Goal: Task Accomplishment & Management: Manage account settings

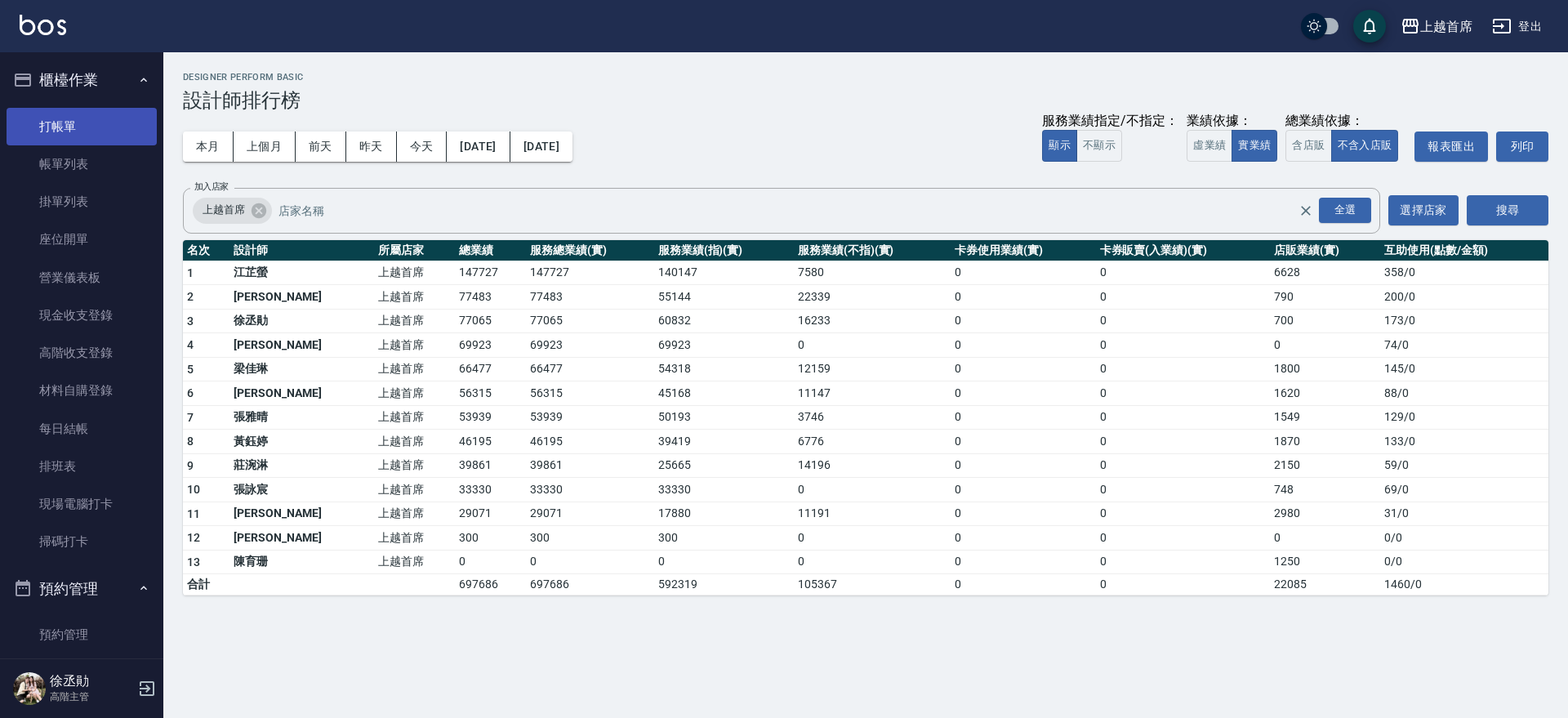
click at [95, 132] on link "打帳單" at bounding box center [81, 127] width 151 height 38
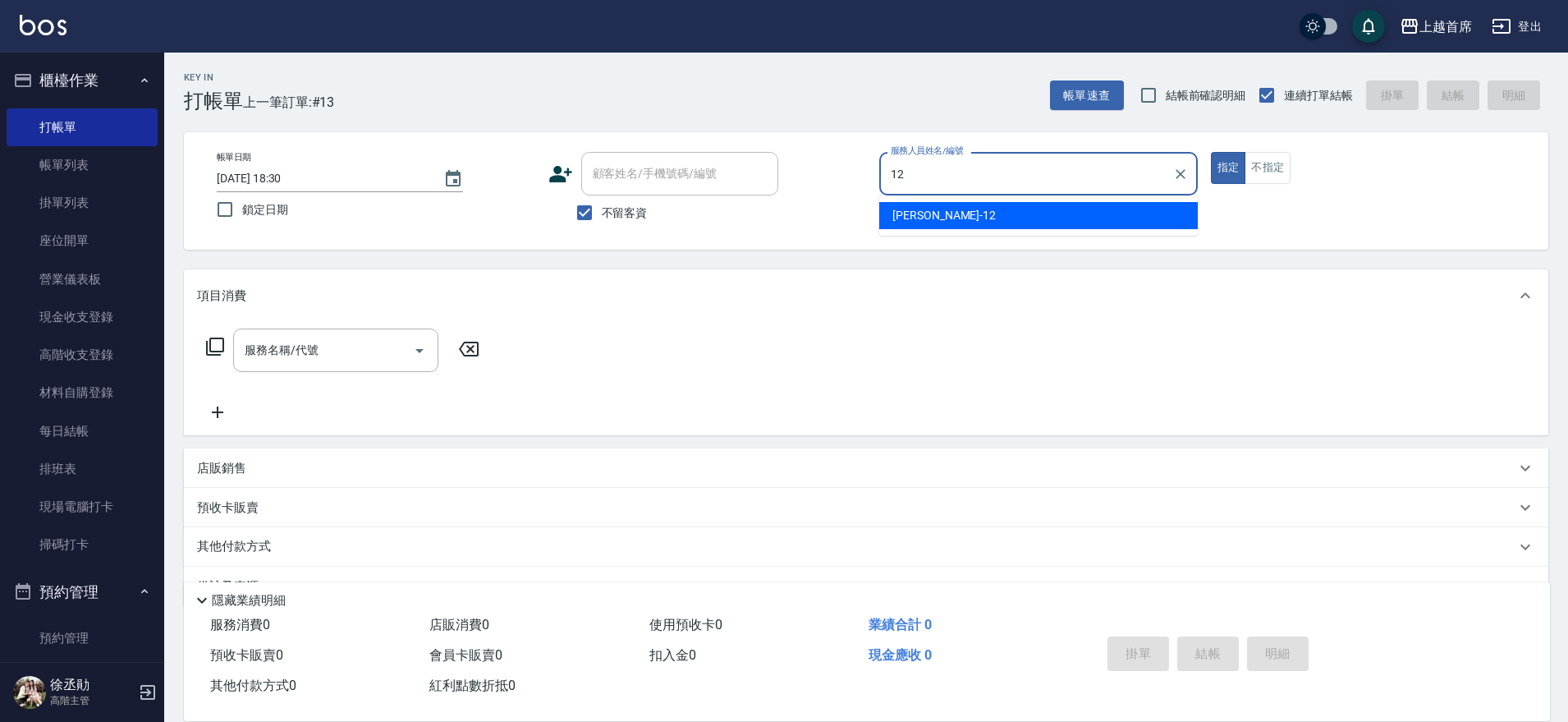
type input "[PERSON_NAME]-12"
type button "true"
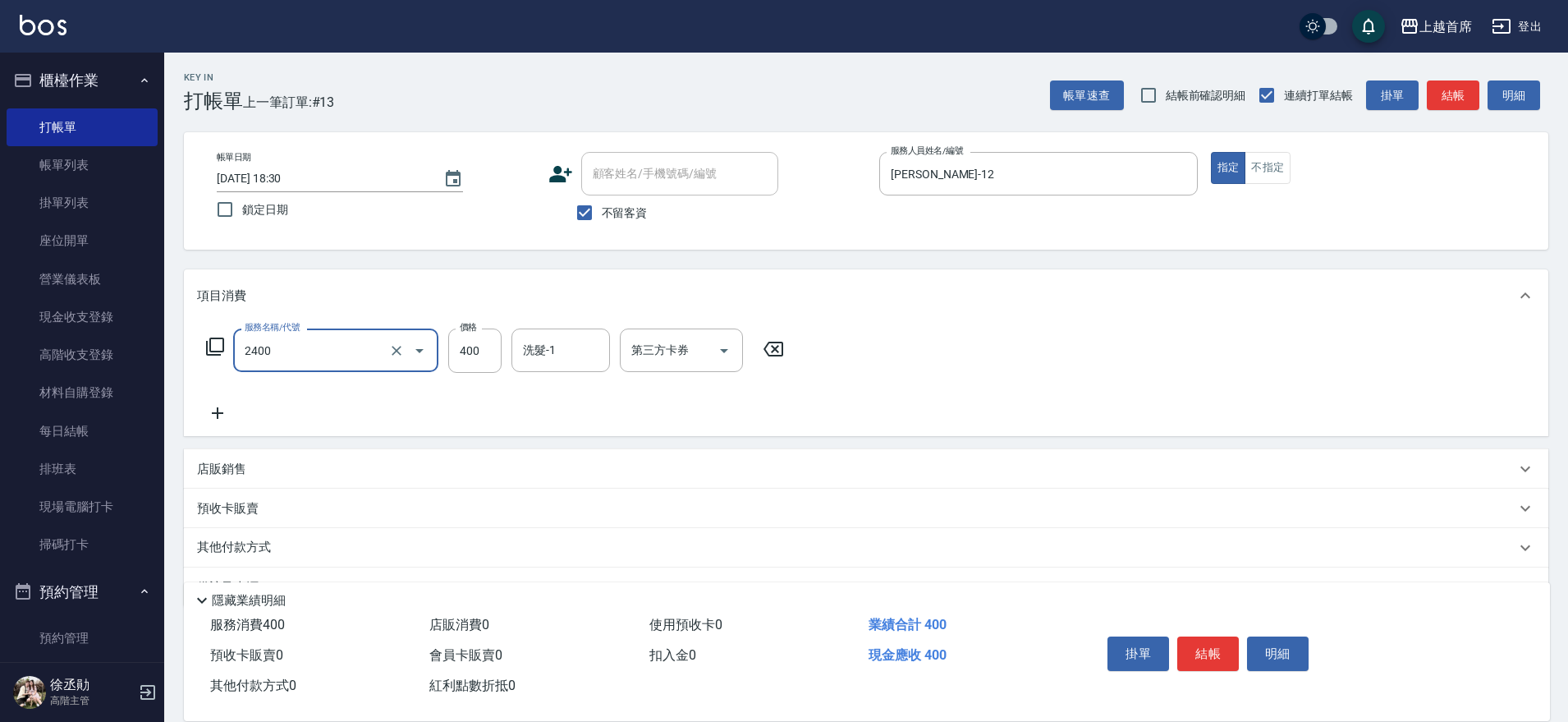
type input "指定一般洗剪400(2400)"
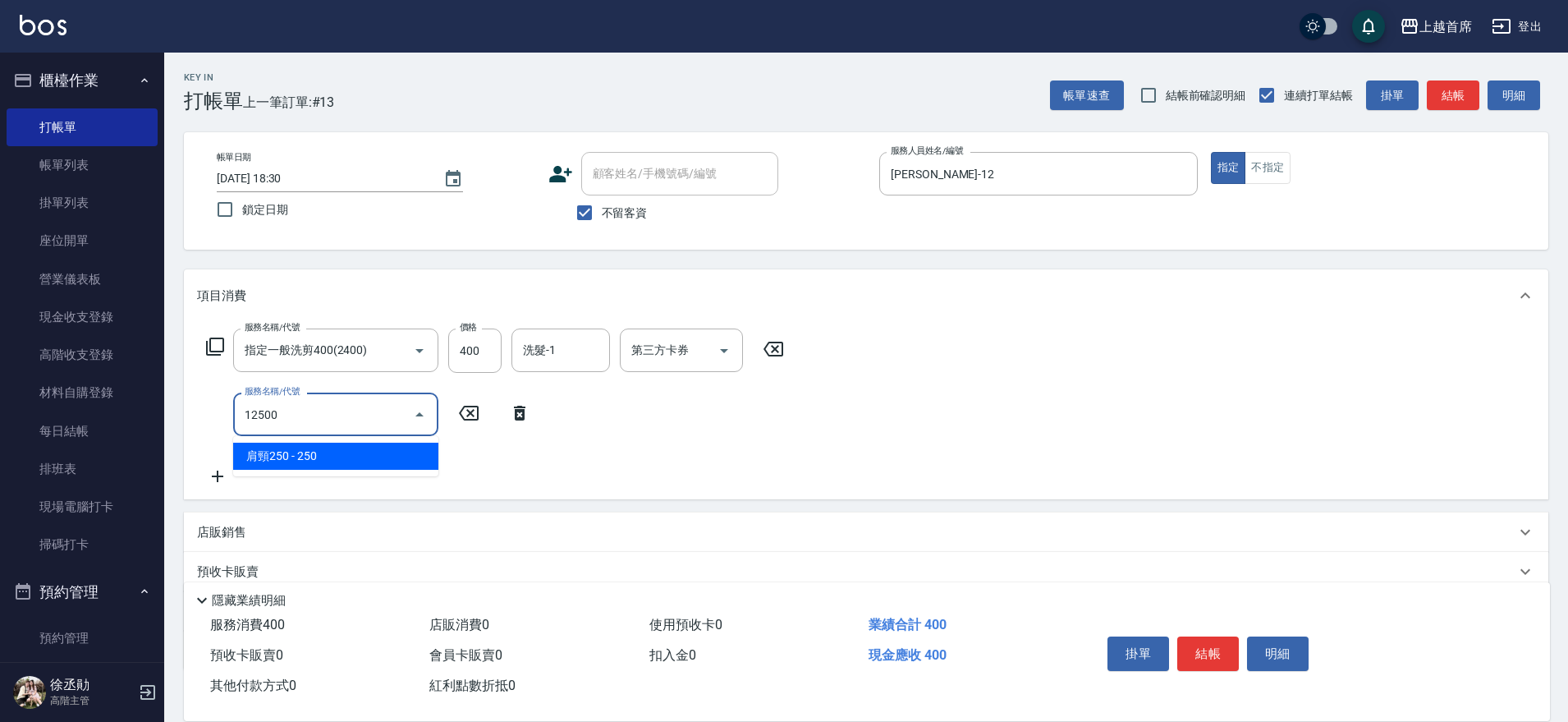
type input "肩頸250(12500)"
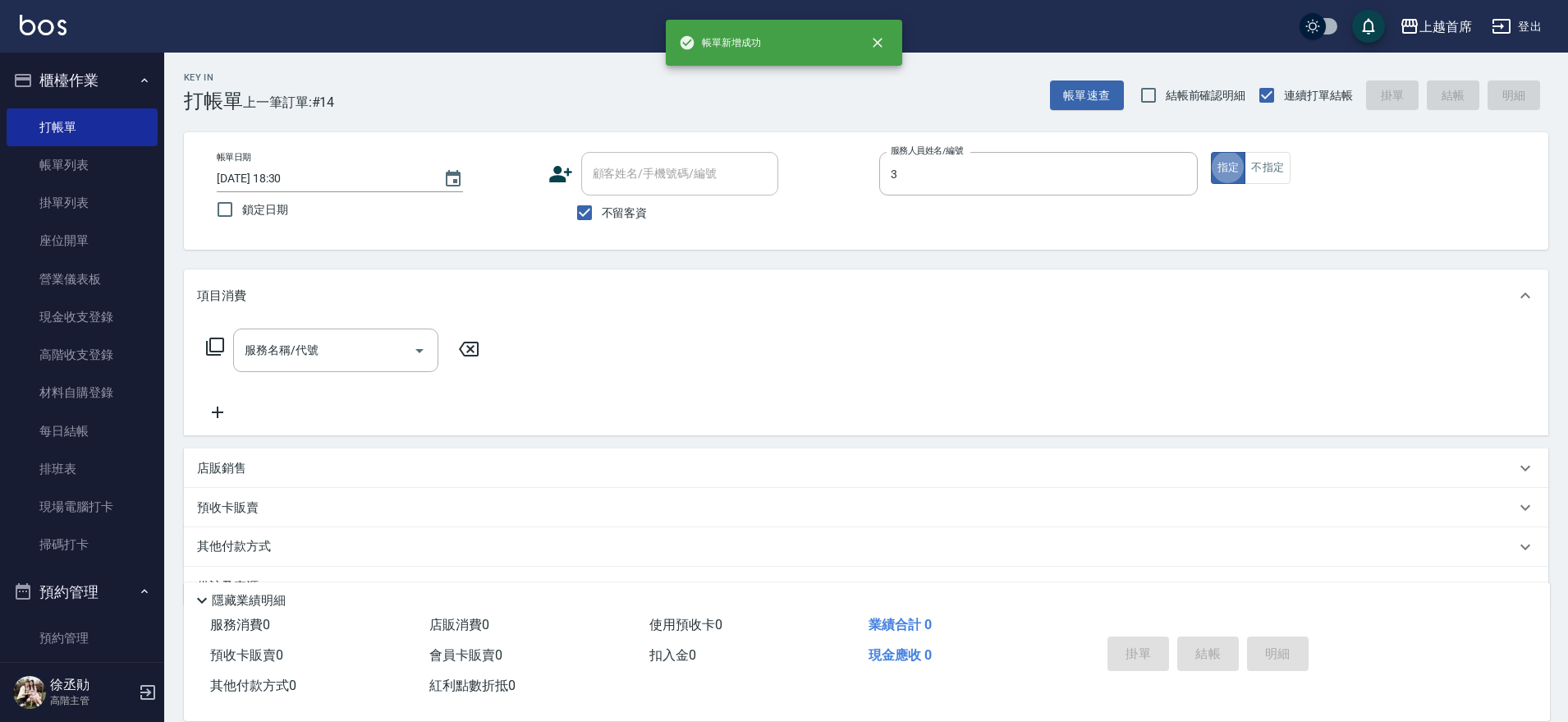
type input "[PERSON_NAME]-3"
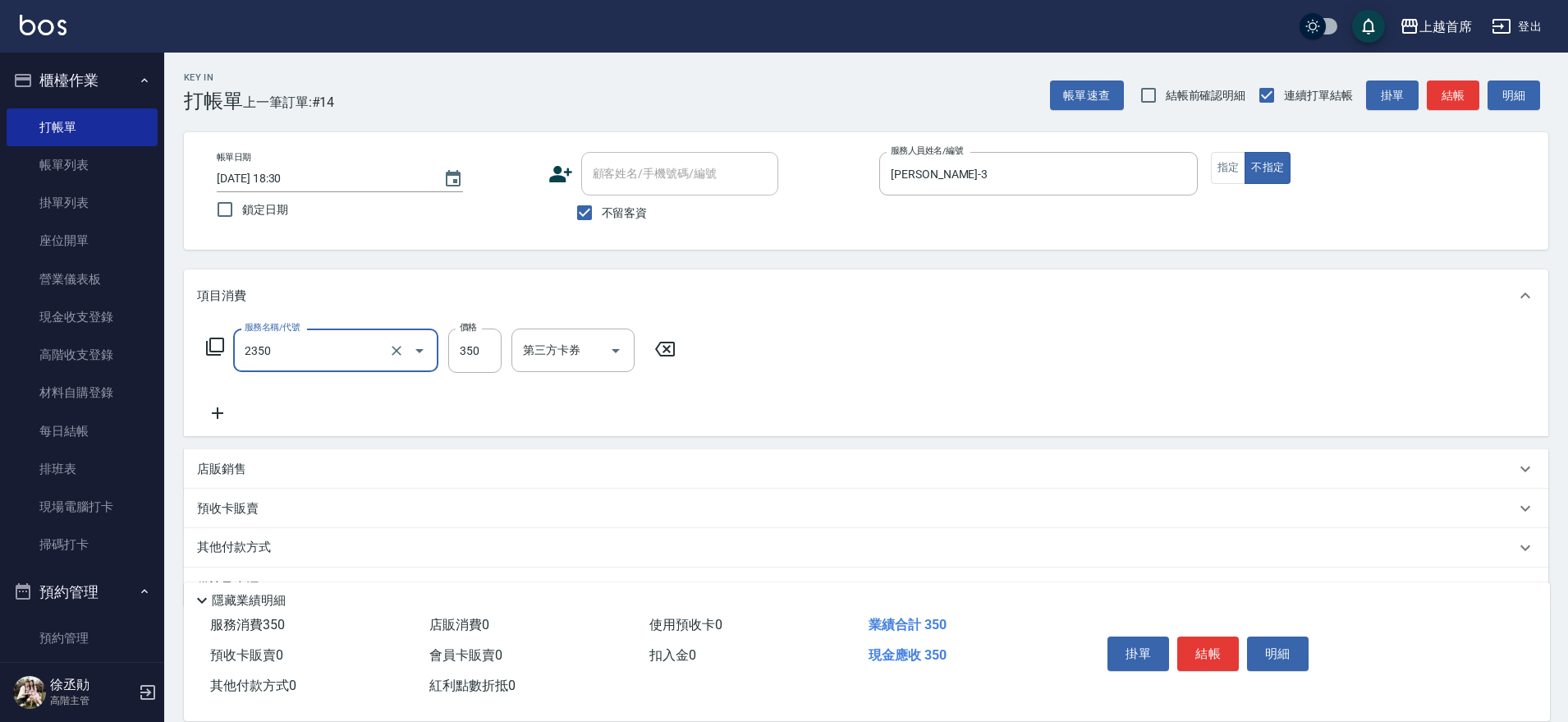
type input "不指定洗剪350(2350)"
type input "350"
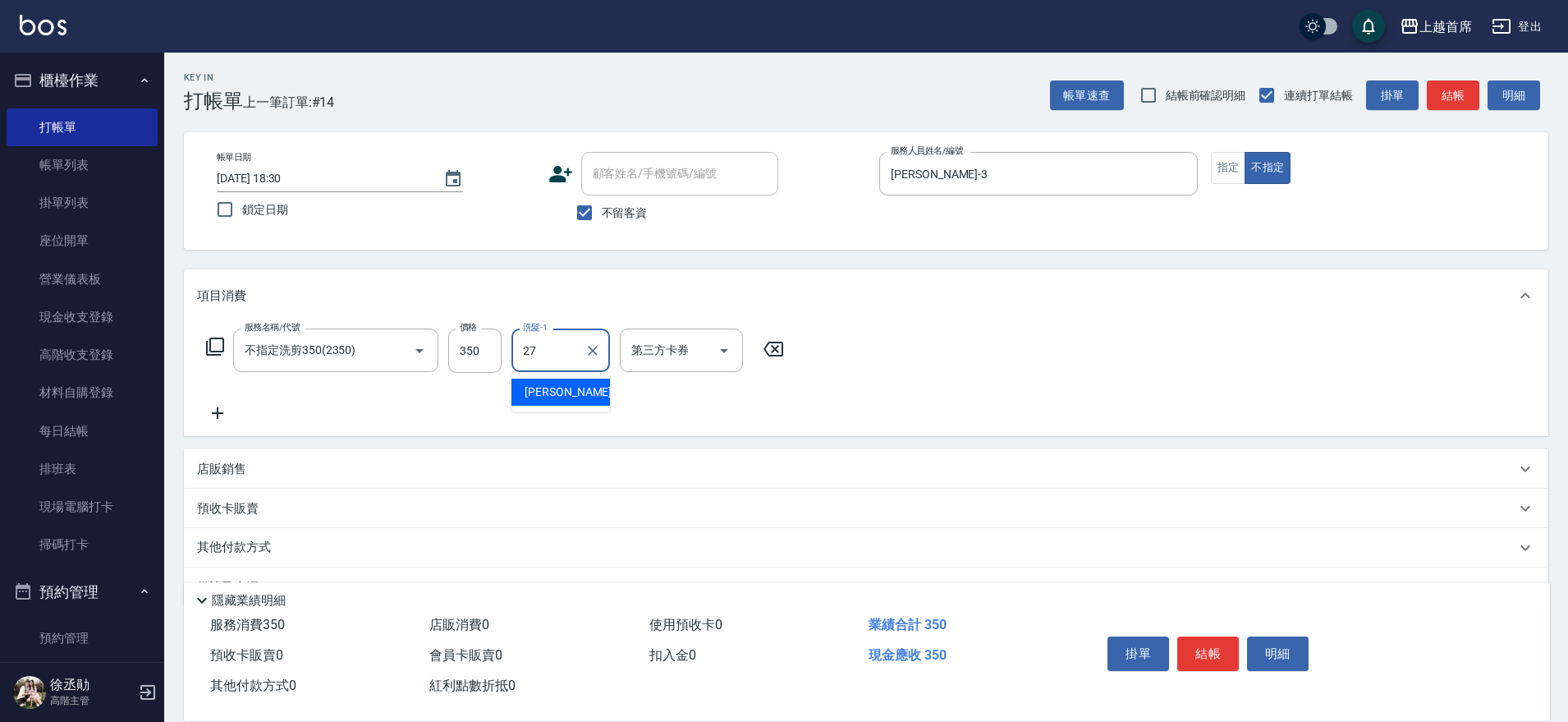
type input "[PERSON_NAME]-27"
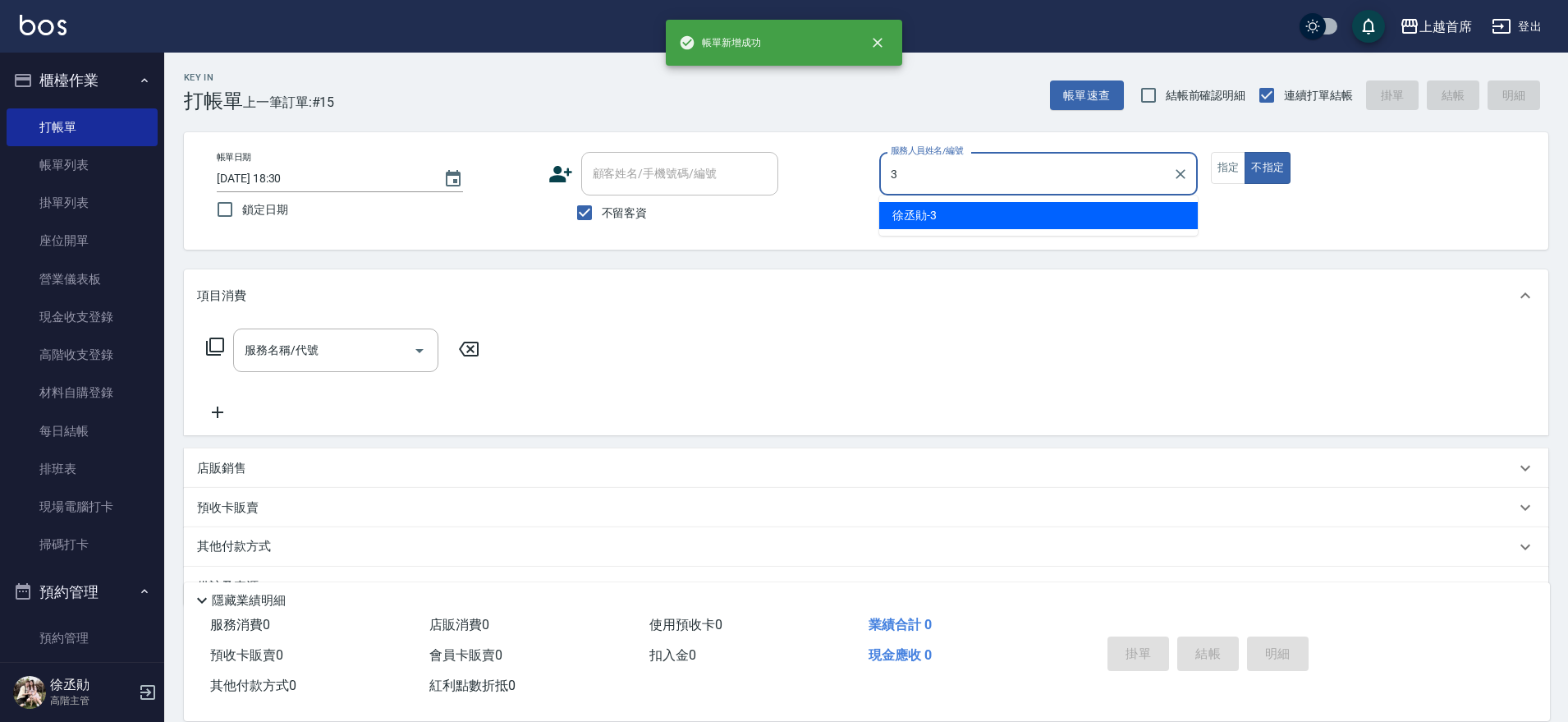
type input "[PERSON_NAME]-3"
type button "false"
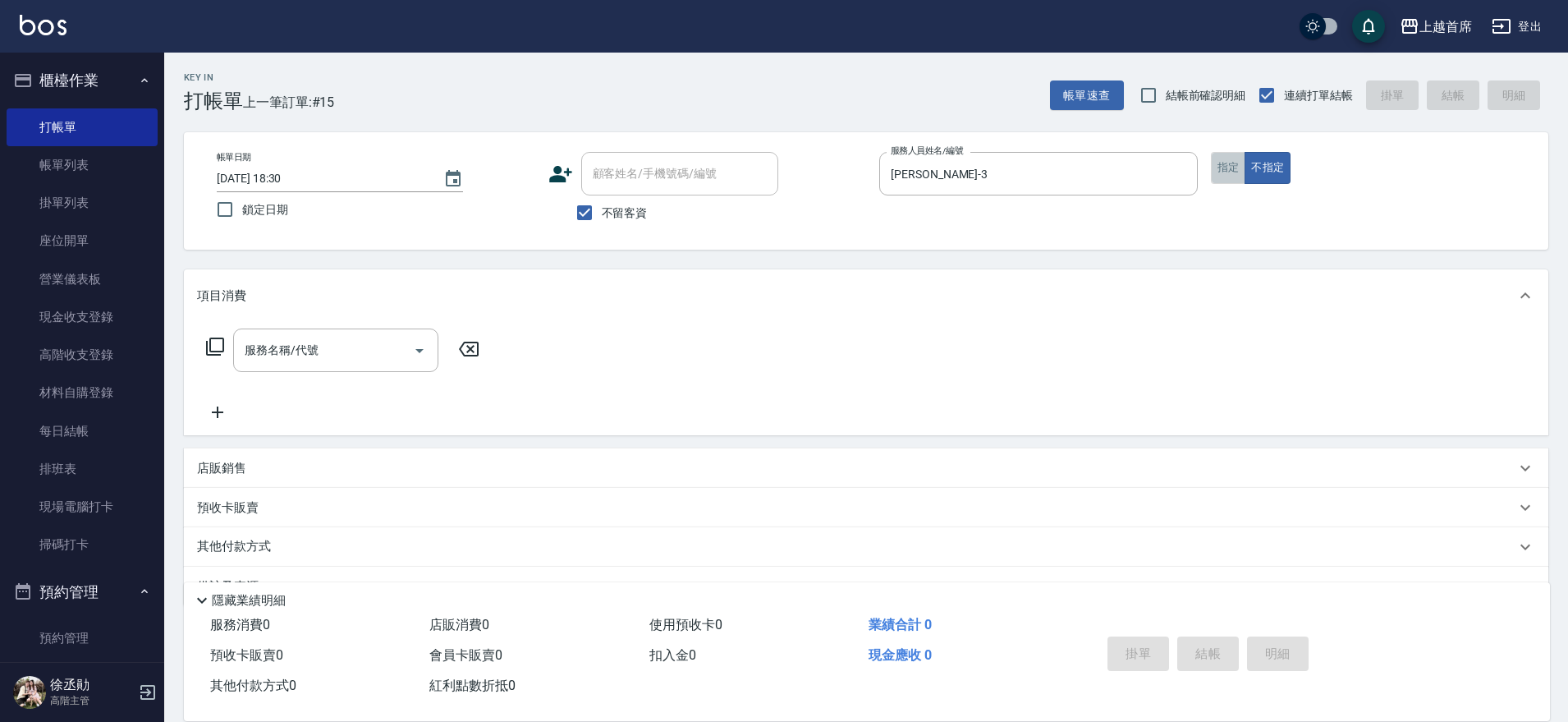
click at [1226, 163] on button "指定" at bounding box center [1228, 168] width 36 height 32
drag, startPoint x: 314, startPoint y: 355, endPoint x: 304, endPoint y: 364, distance: 13.5
click at [314, 354] on input "服務名稱/代號" at bounding box center [323, 350] width 166 height 29
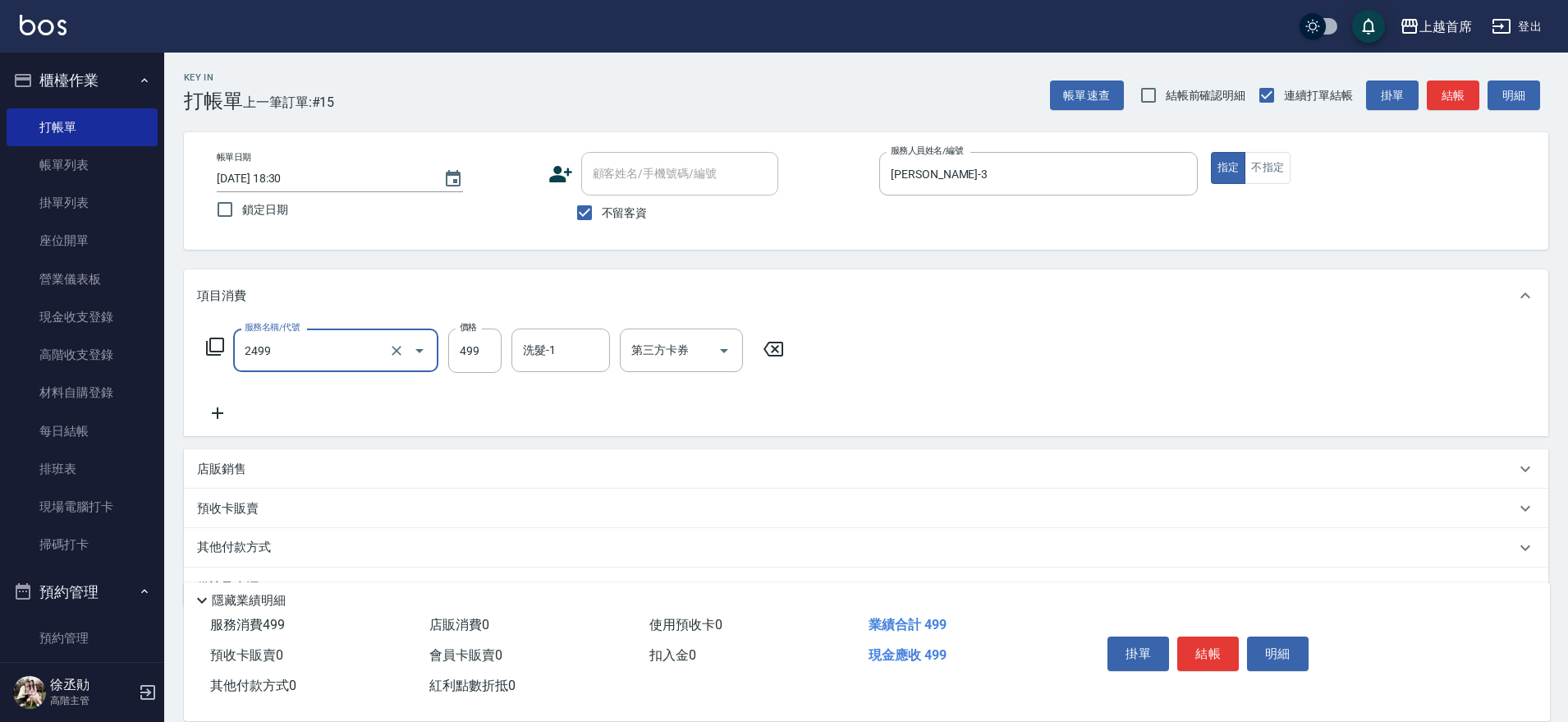
type input "499海鹽洗剪套餐(2499)"
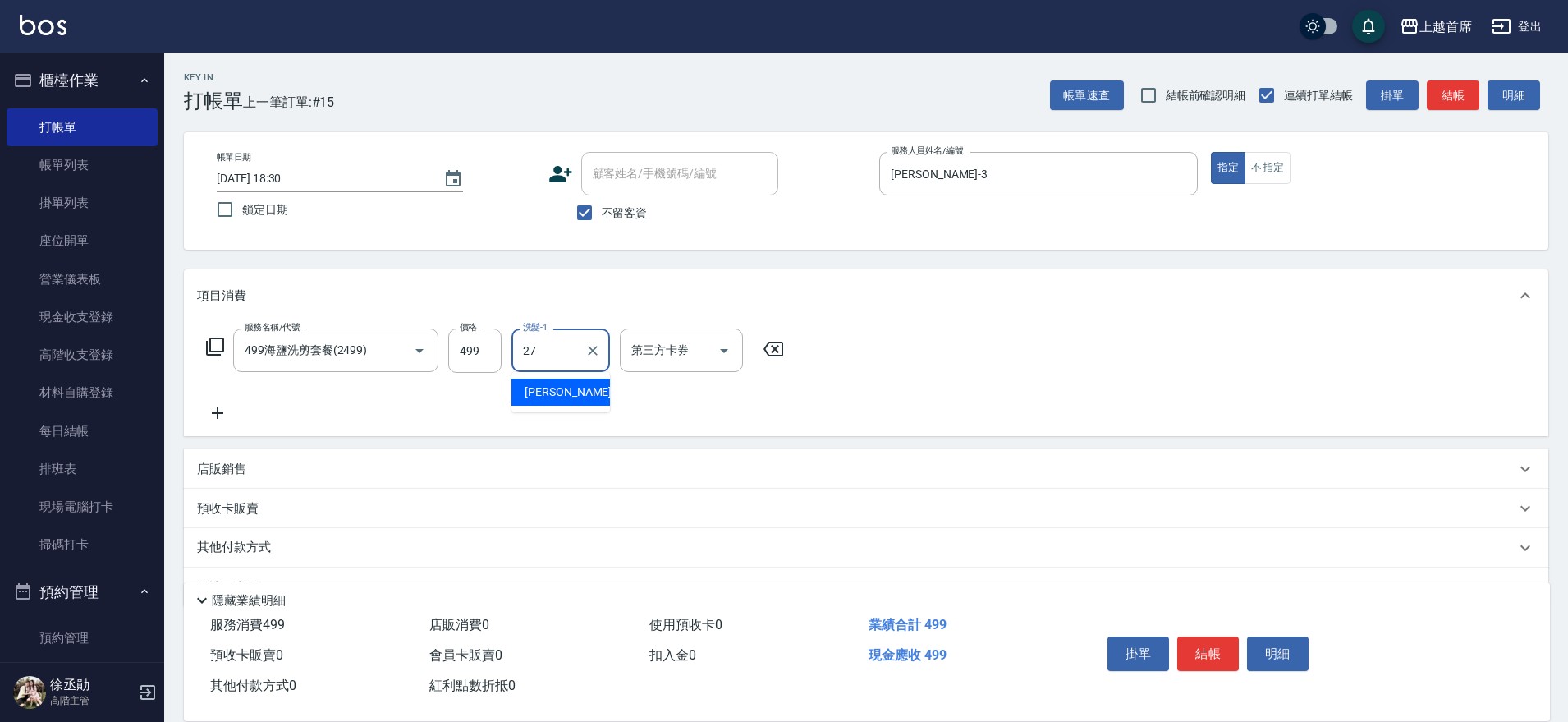
type input "[PERSON_NAME]-27"
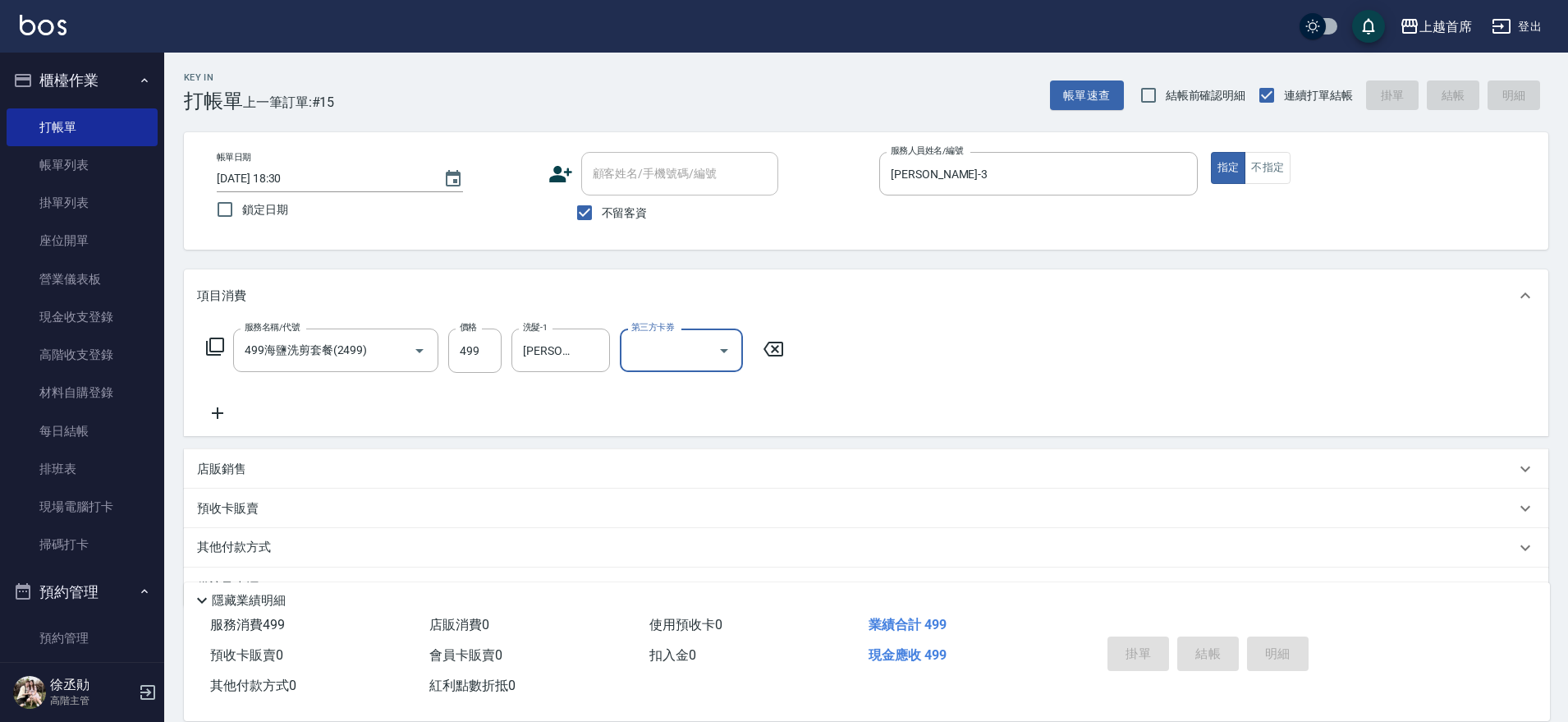
type input "[DATE] 18:31"
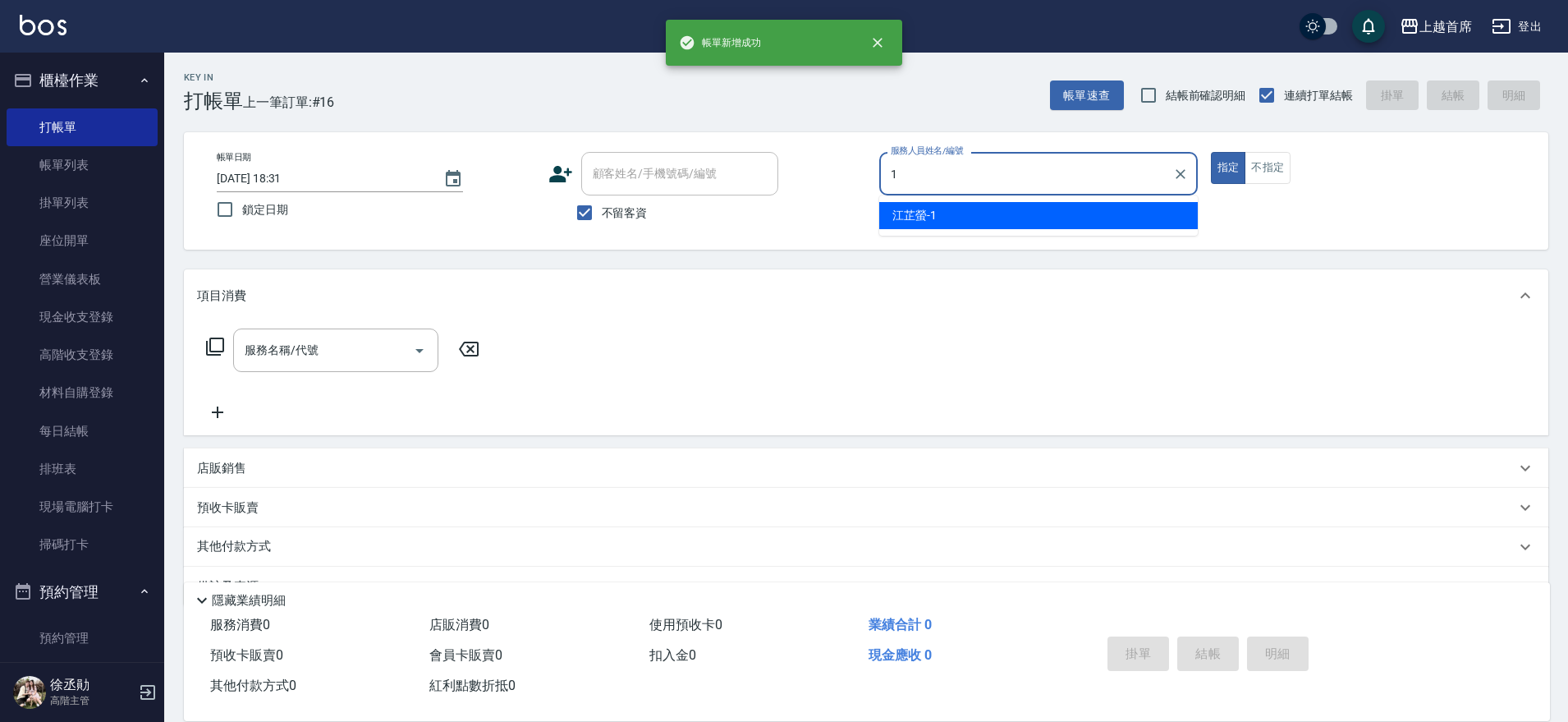
type input "[PERSON_NAME]-1"
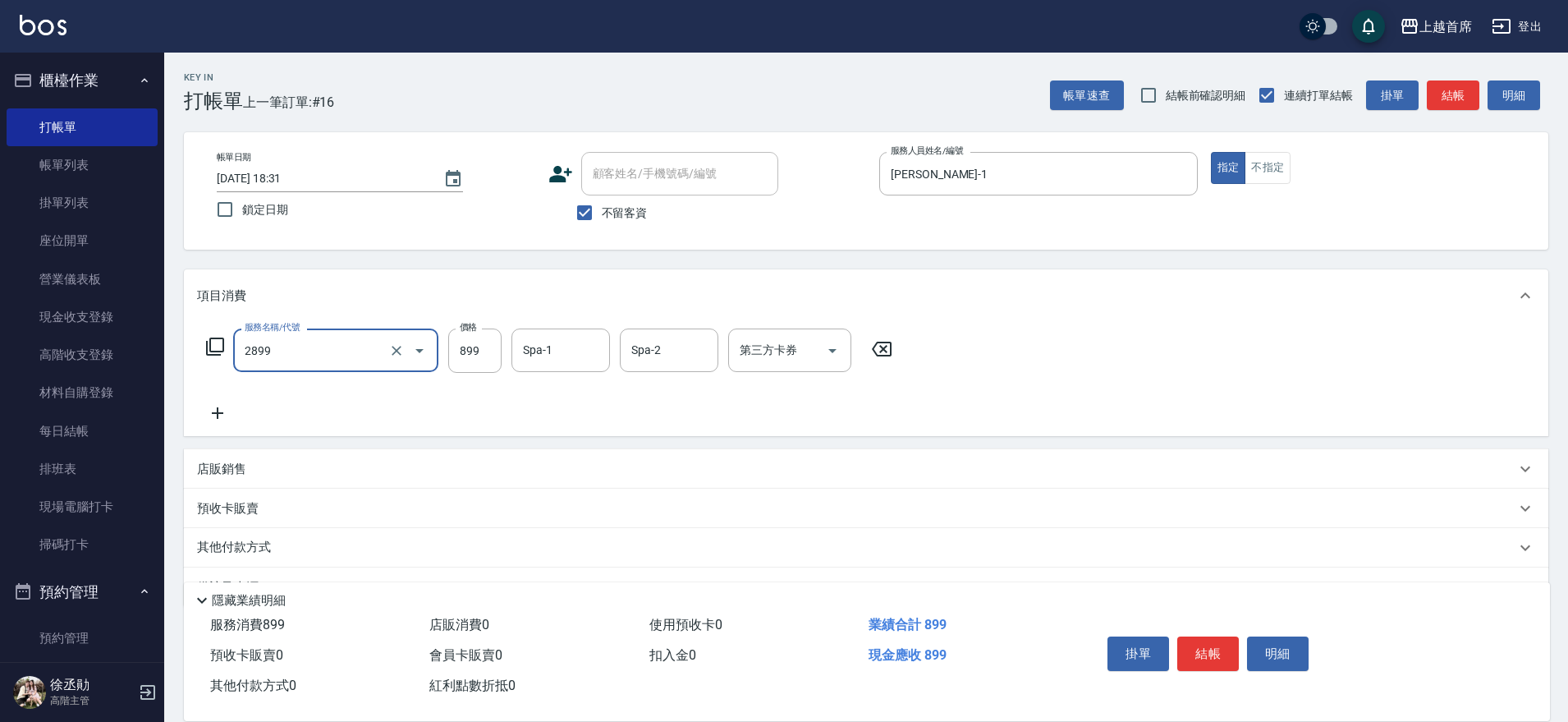
type input "899洗剪去角質套餐(2899)"
click at [557, 357] on input "Spa-1" at bounding box center [560, 350] width 84 height 29
type input "[PERSON_NAME]-24"
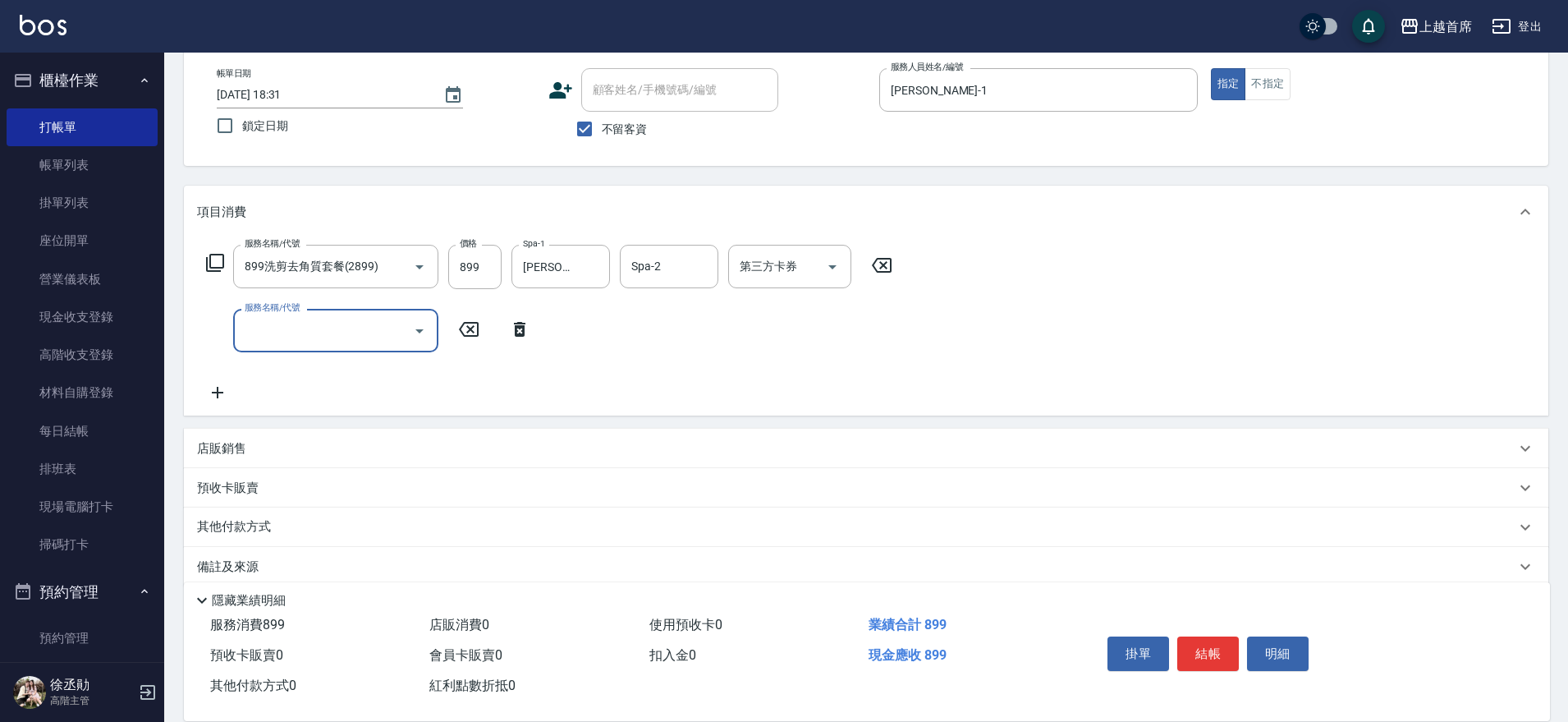
scroll to position [106, 0]
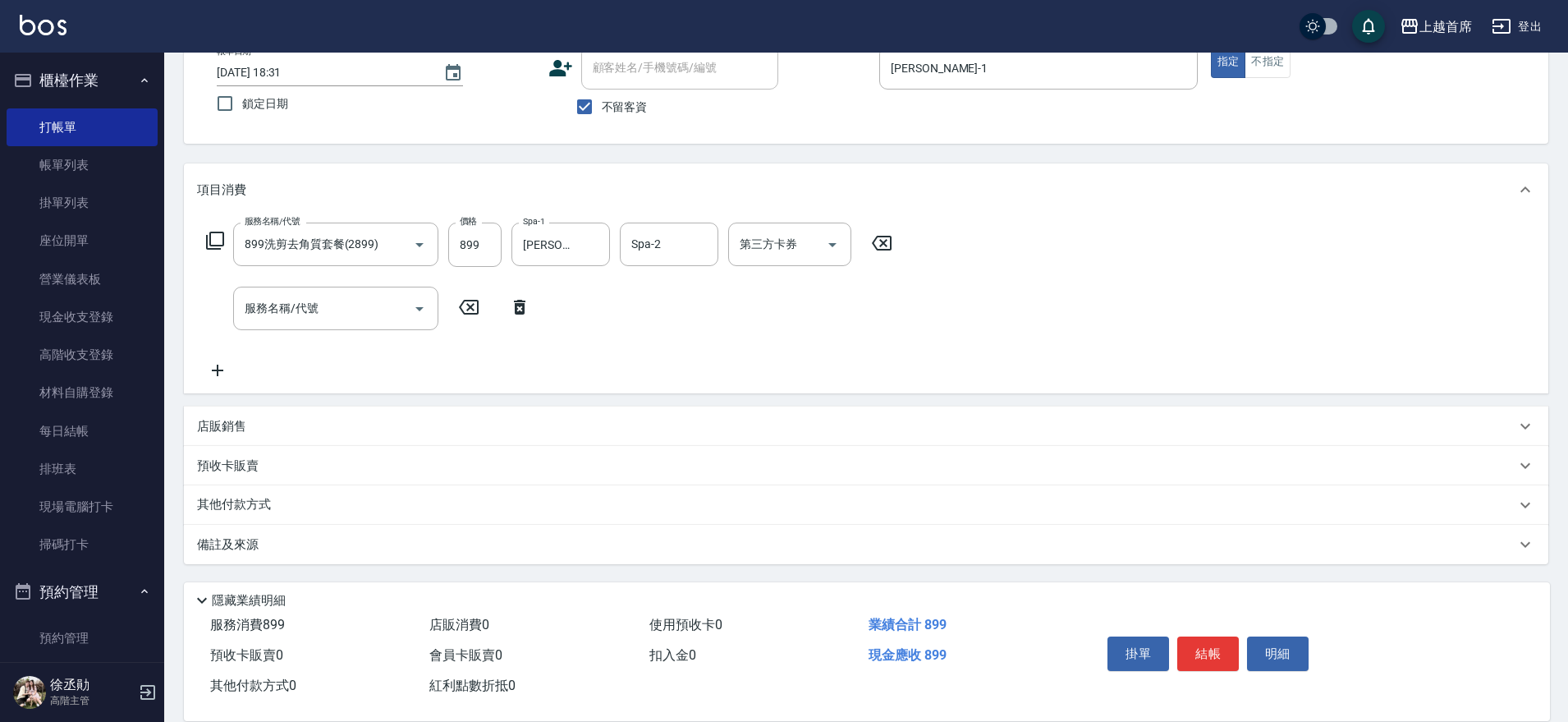
click at [389, 421] on div "店販銷售" at bounding box center [856, 426] width 1318 height 17
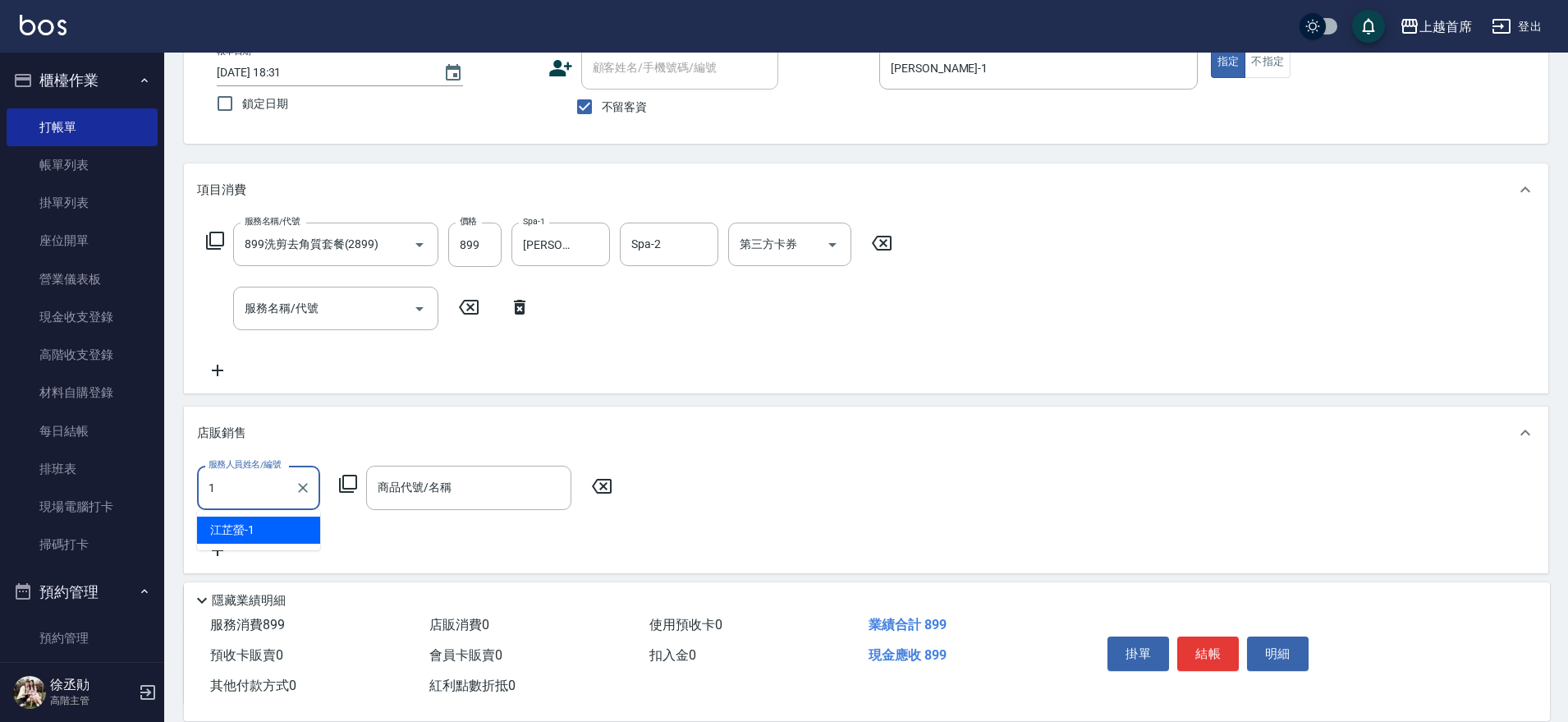
type input "[PERSON_NAME]-1"
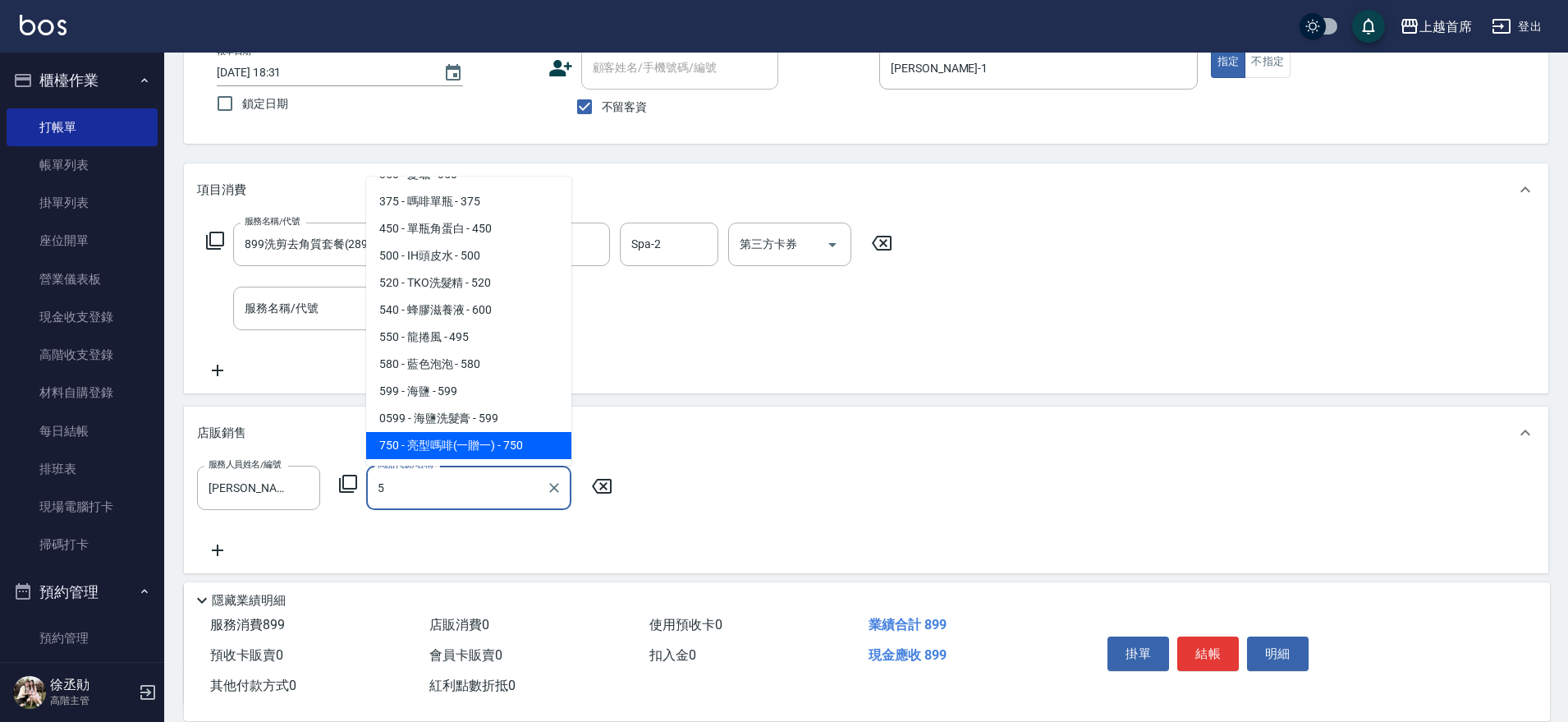
scroll to position [205, 0]
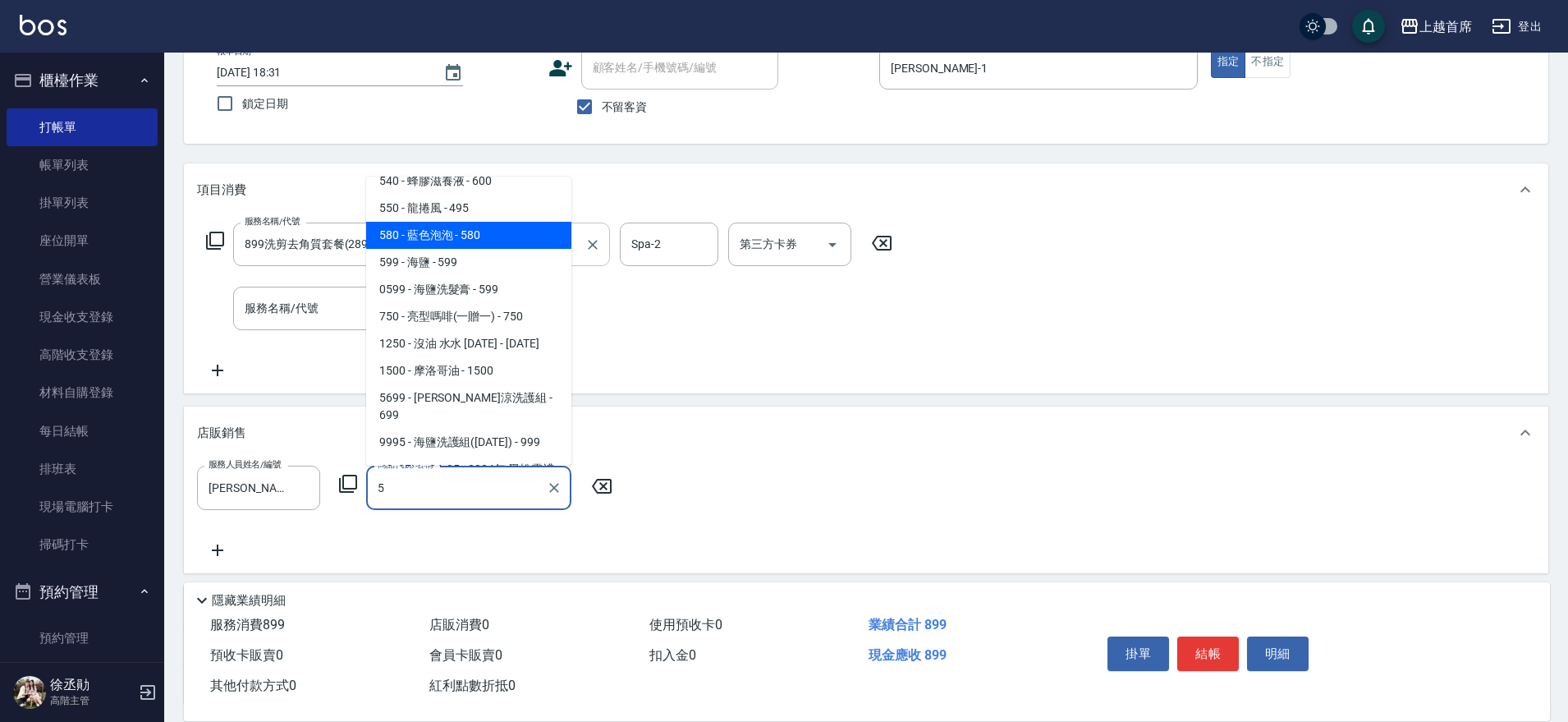
click at [518, 234] on span "580 - 藍色泡泡 - 580" at bounding box center [469, 235] width 205 height 27
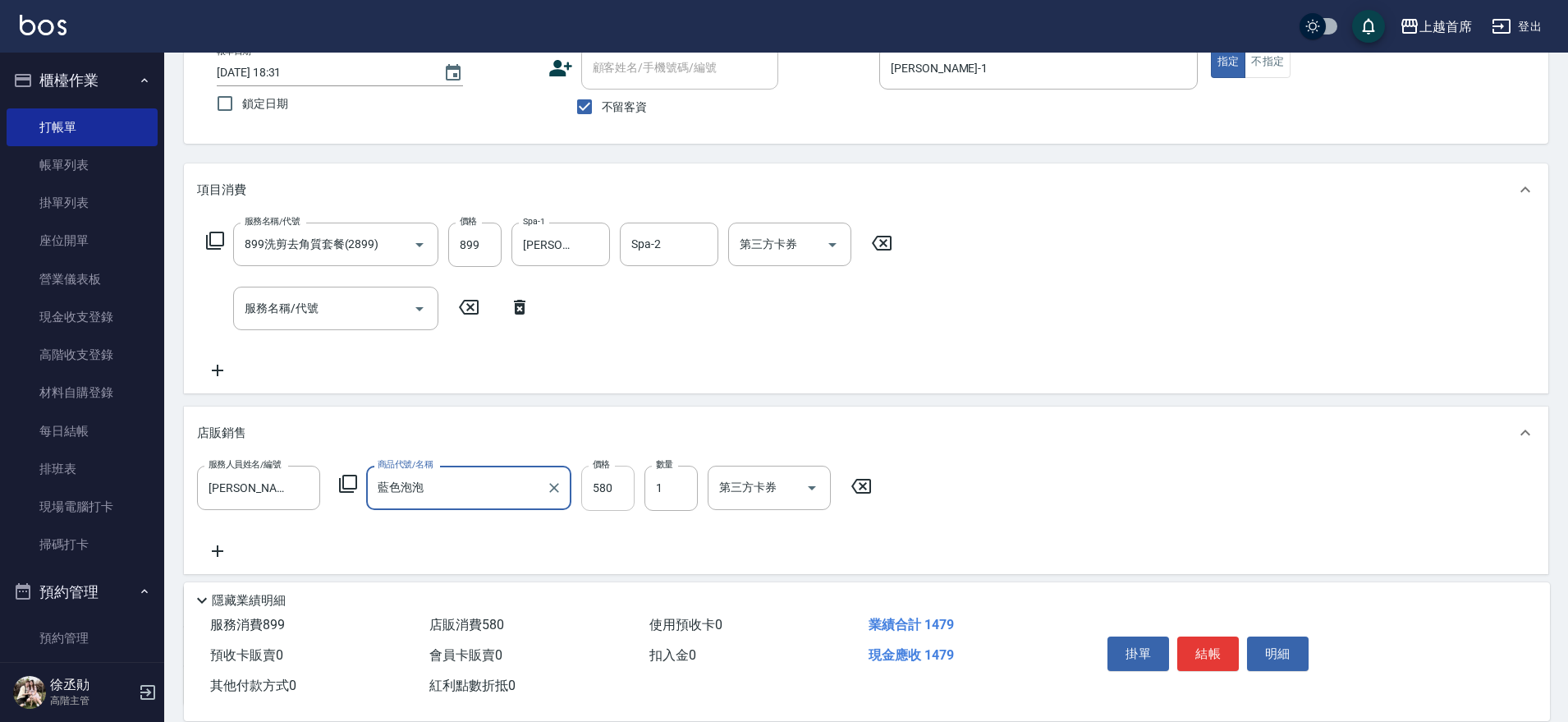
type input "藍色泡泡"
click at [617, 485] on input "580" at bounding box center [608, 488] width 54 height 45
type input "520"
click at [779, 493] on input "第三方卡券" at bounding box center [757, 487] width 84 height 29
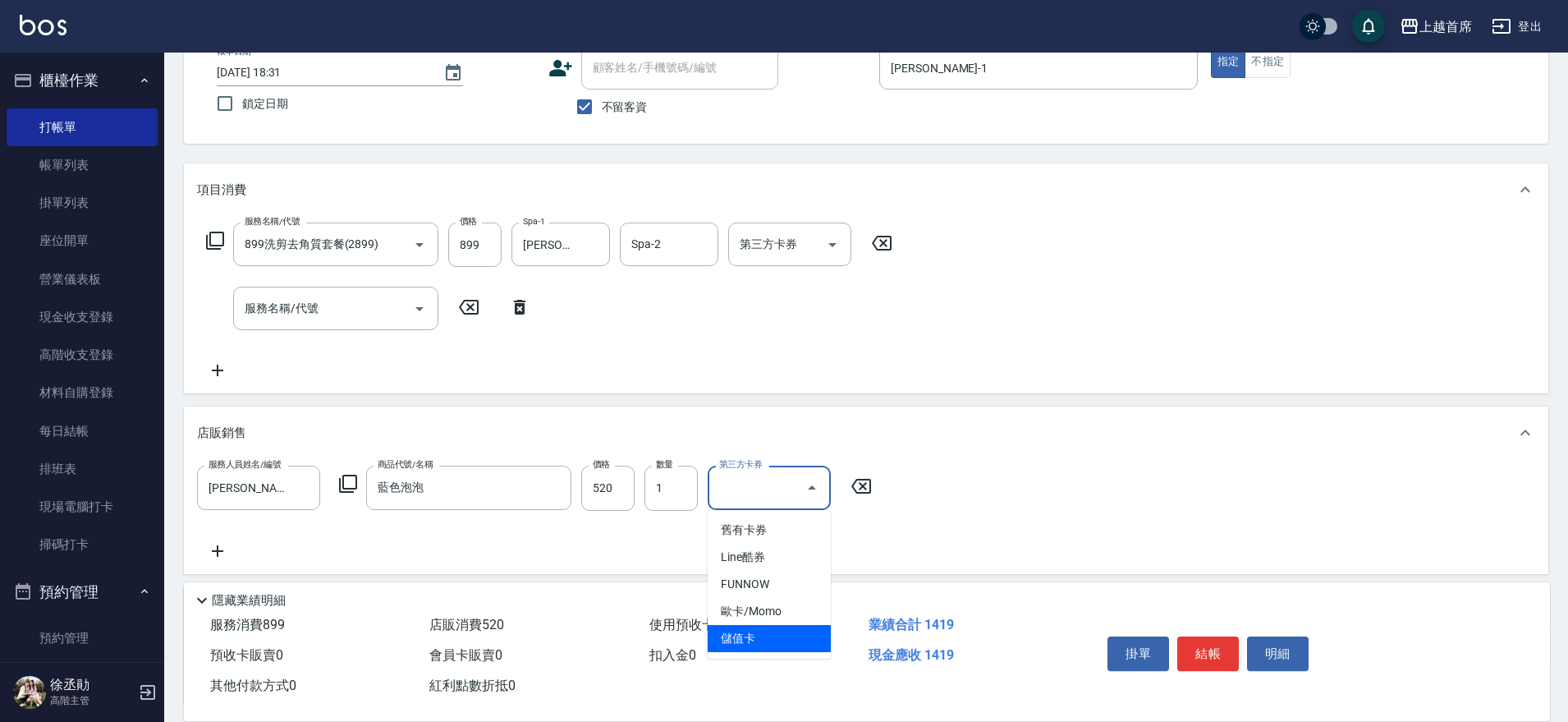
drag, startPoint x: 756, startPoint y: 634, endPoint x: 752, endPoint y: 626, distance: 8.9
click at [755, 633] on span "儲值卡" at bounding box center [769, 638] width 123 height 27
type input "儲值卡"
click at [761, 261] on div "第三方卡券" at bounding box center [790, 244] width 123 height 44
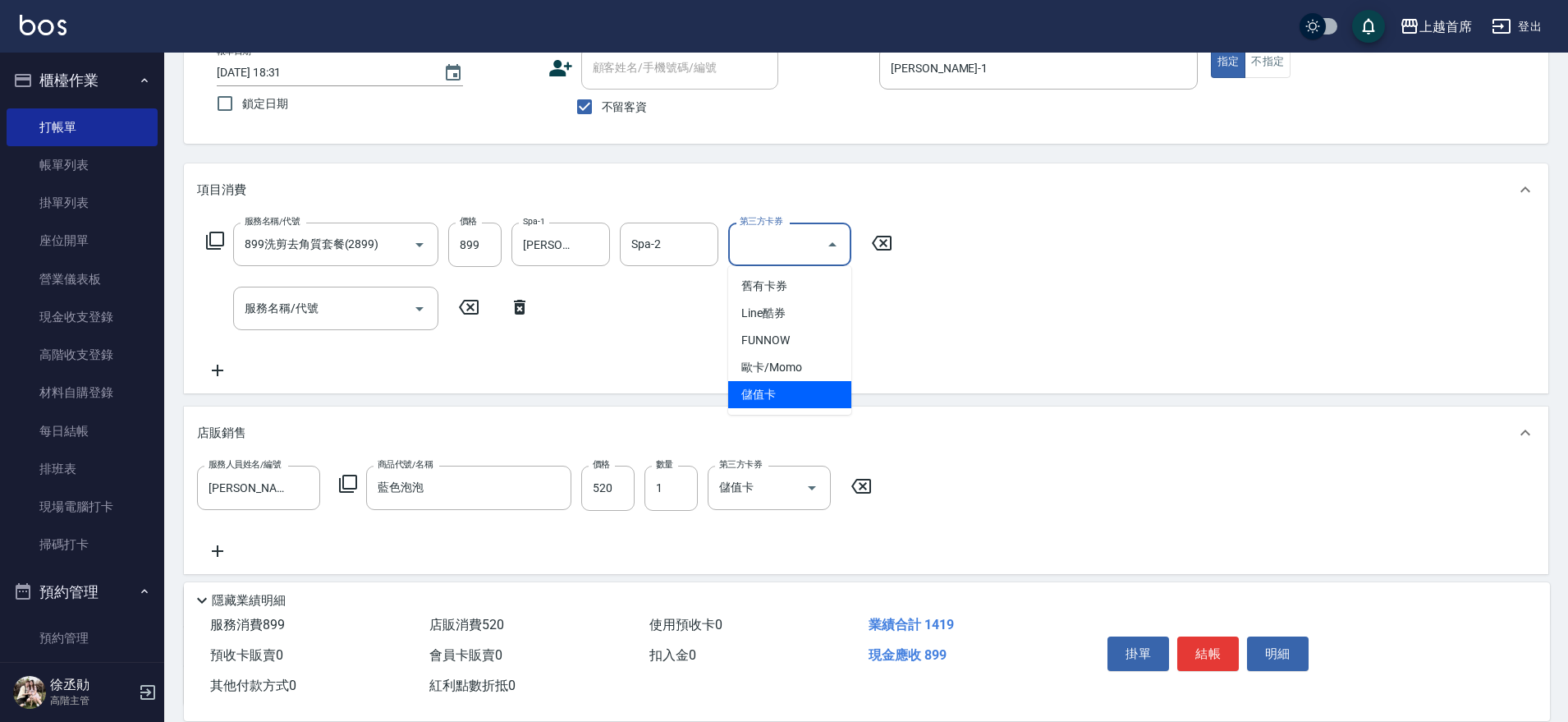
click at [788, 399] on span "儲值卡" at bounding box center [790, 394] width 123 height 27
type input "儲值卡"
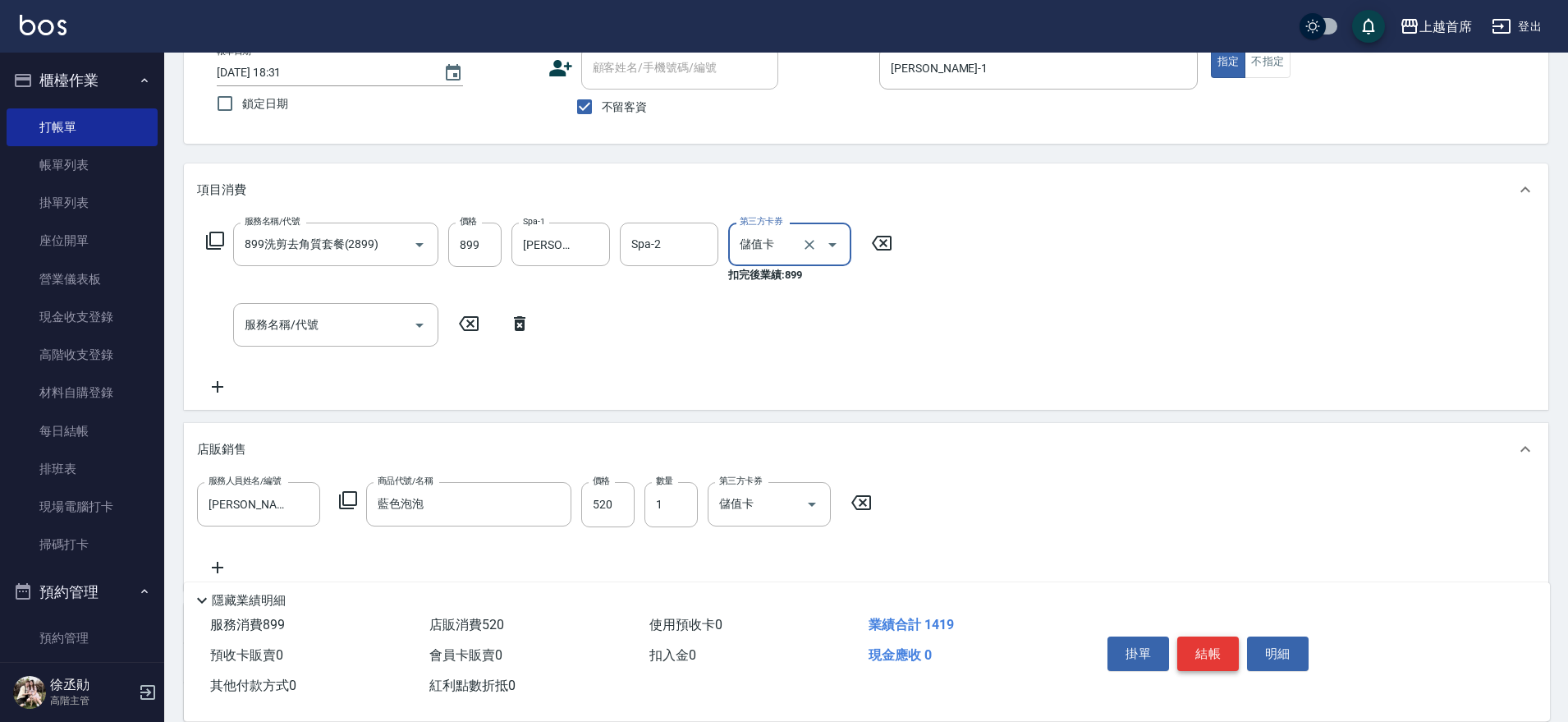
click at [1221, 648] on button "結帳" at bounding box center [1208, 653] width 61 height 35
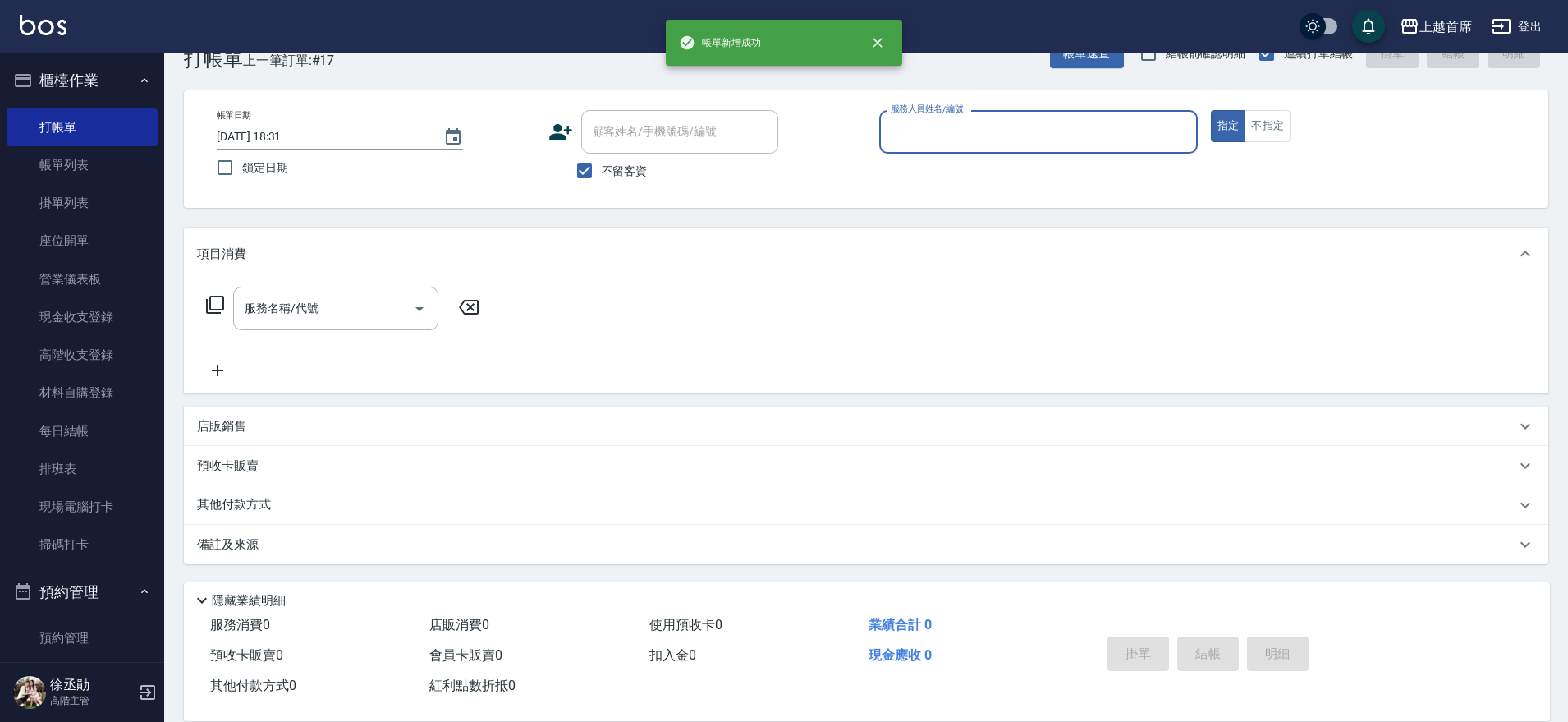
scroll to position [42, 0]
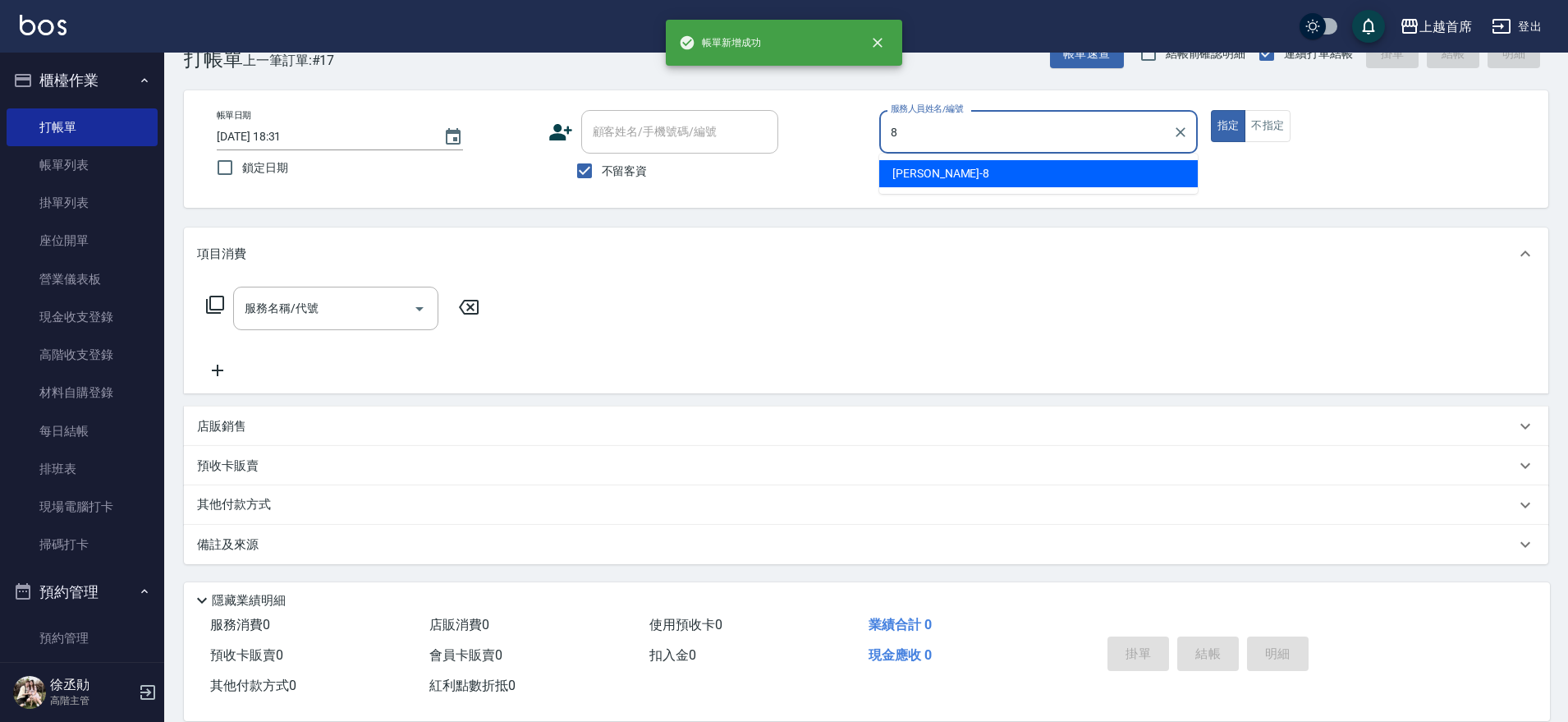
type input "[PERSON_NAME]好-8"
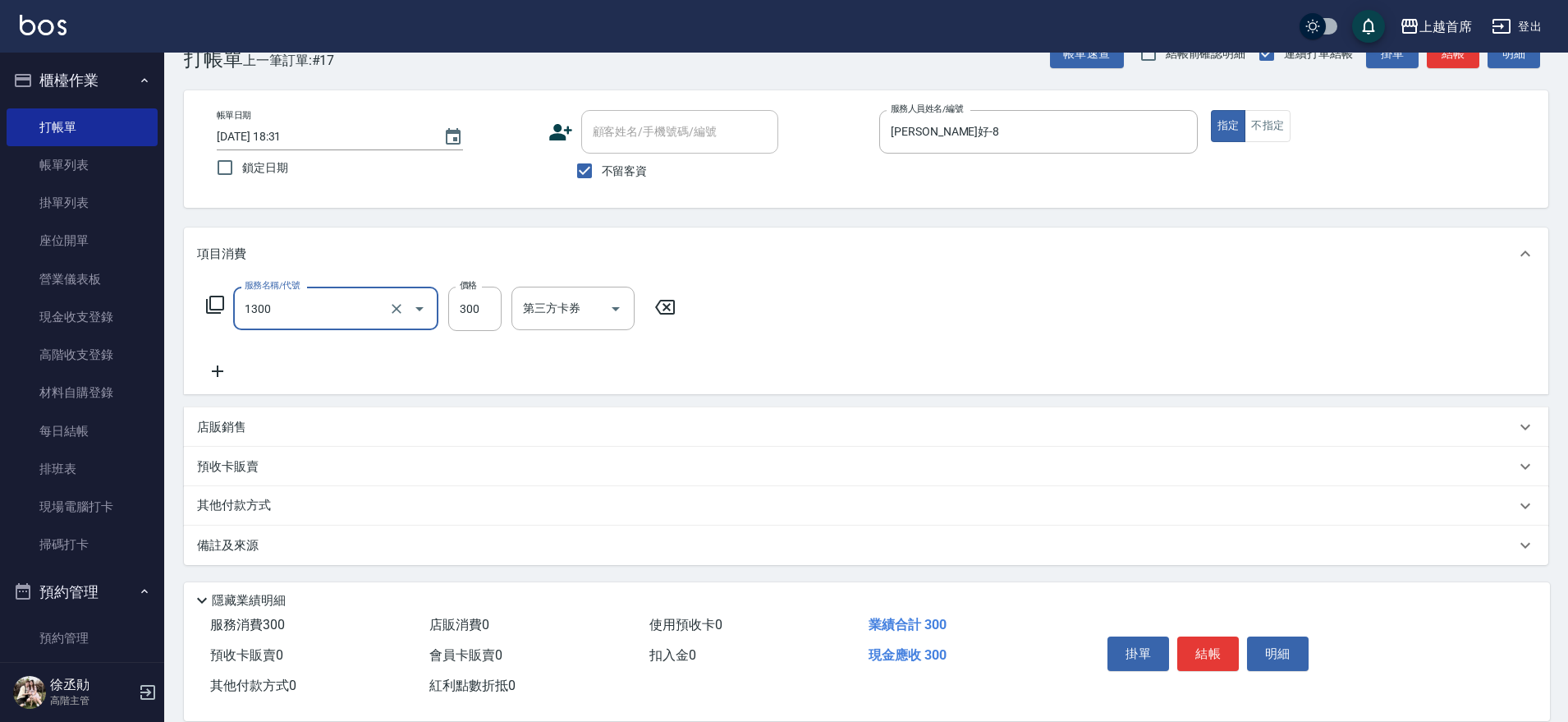
type input "洗髮(1300)"
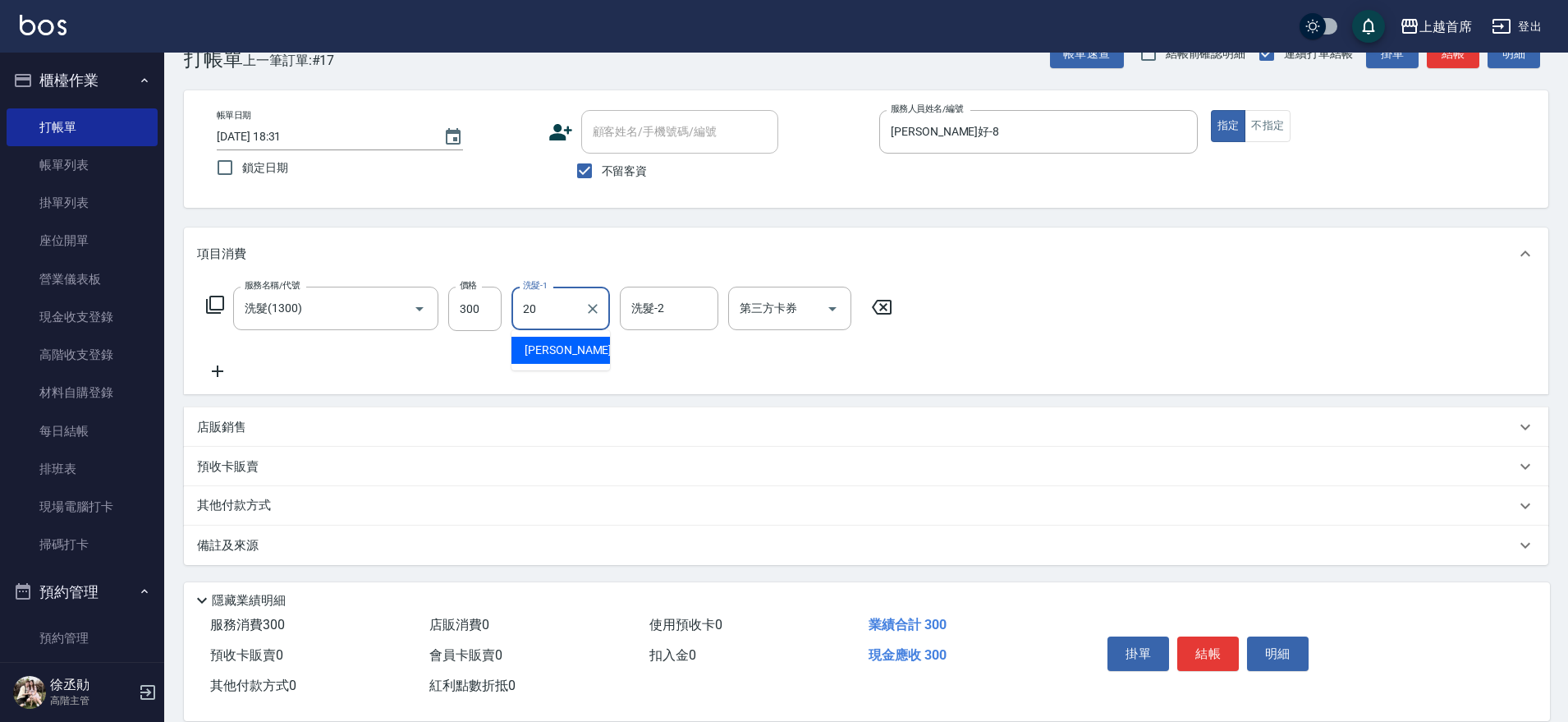
type input "[PERSON_NAME]-20"
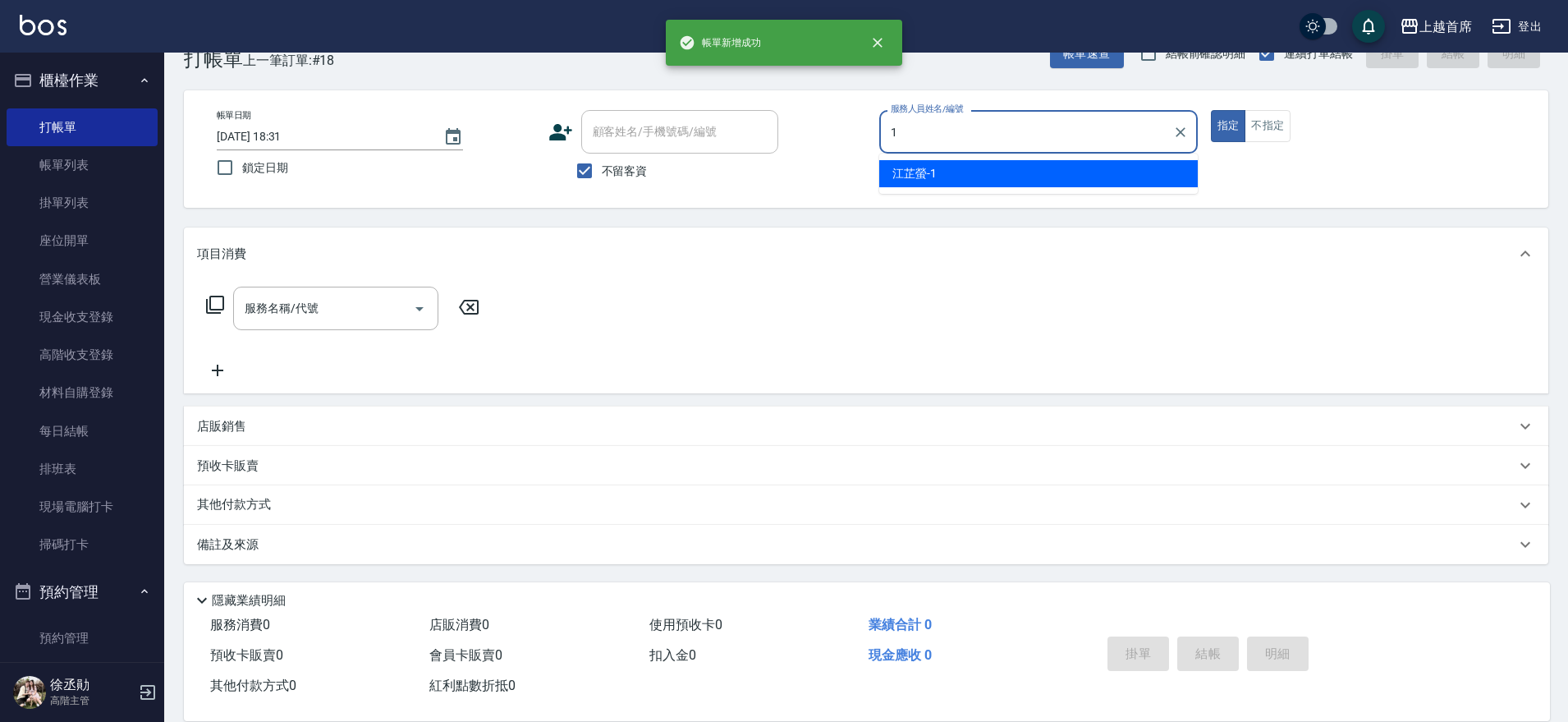
type input "[PERSON_NAME]-1"
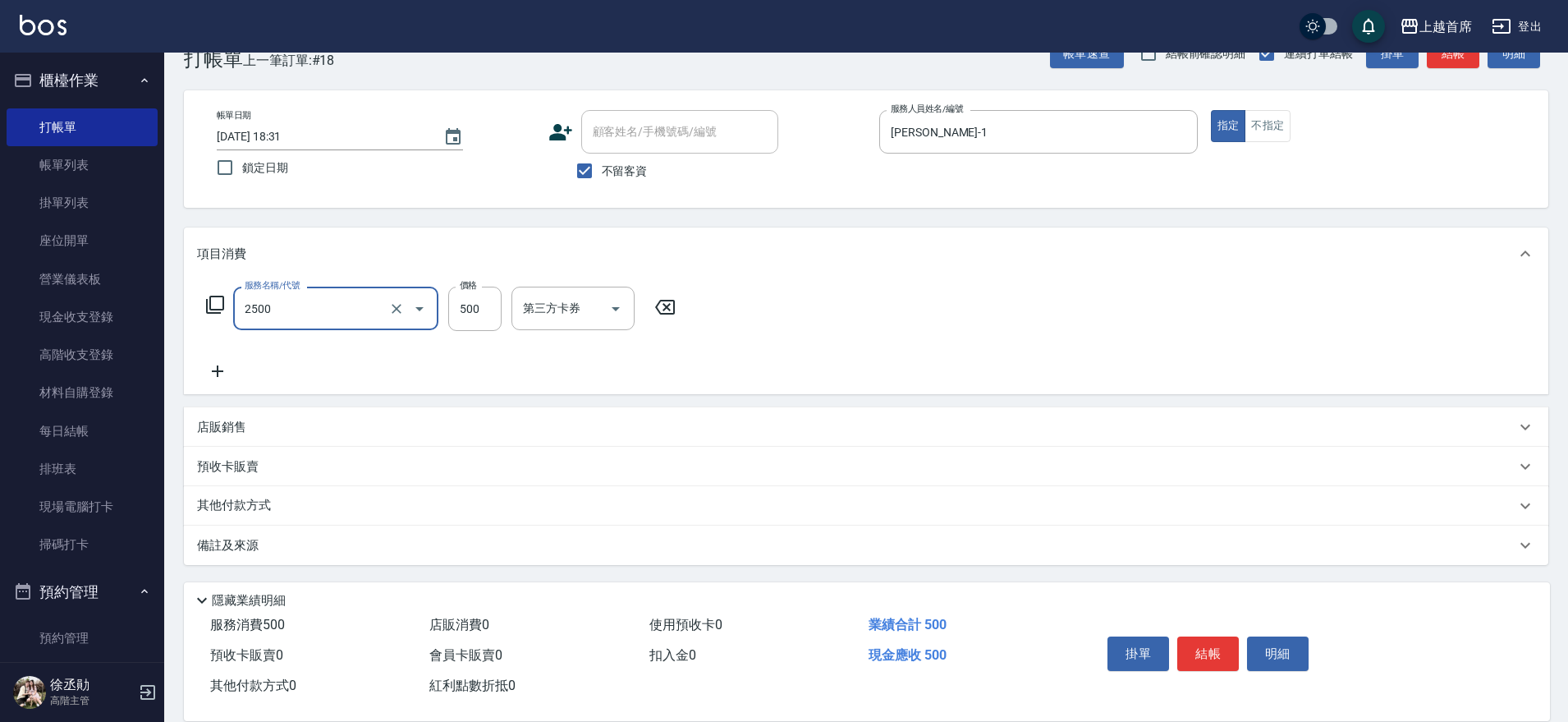
type input "海鹽洗剪500(2500)"
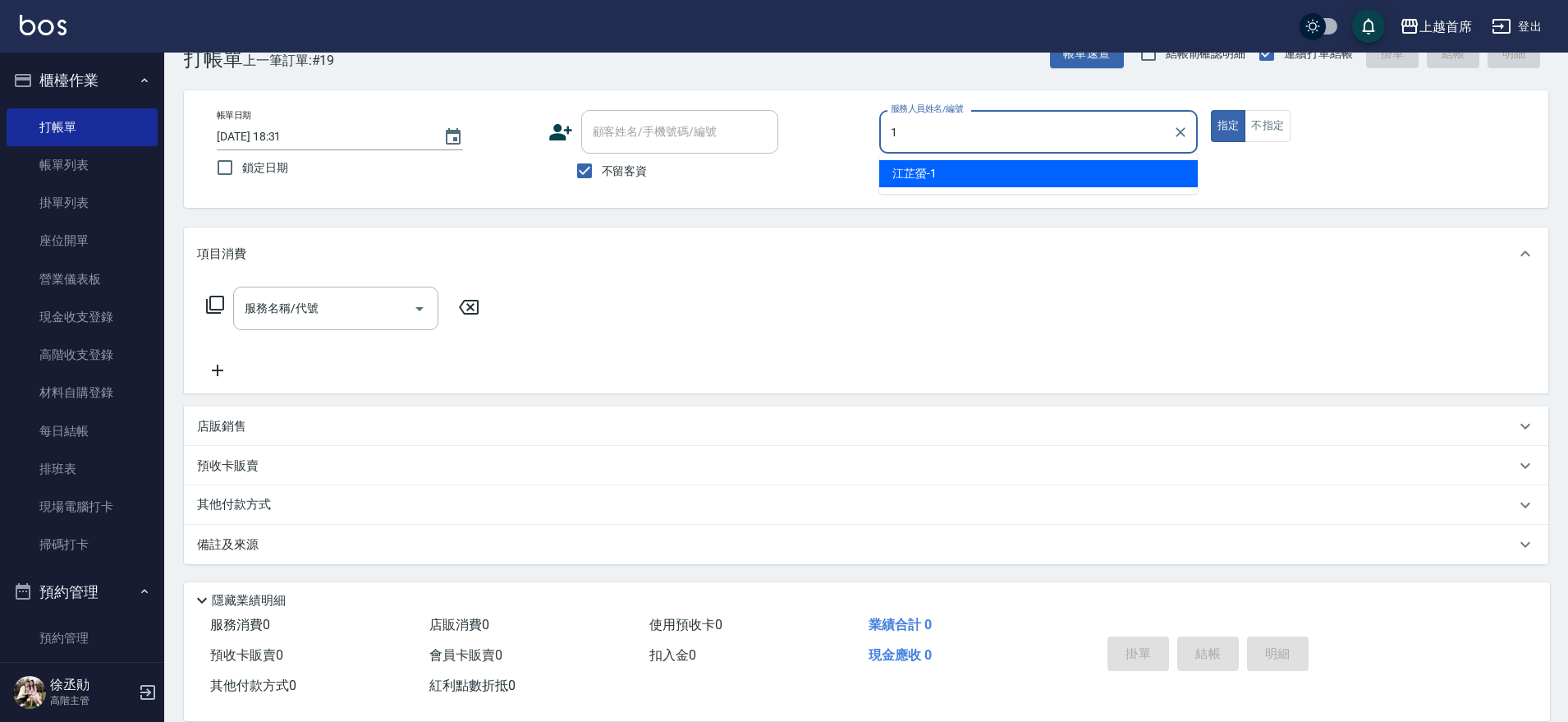
type input "[PERSON_NAME]-1"
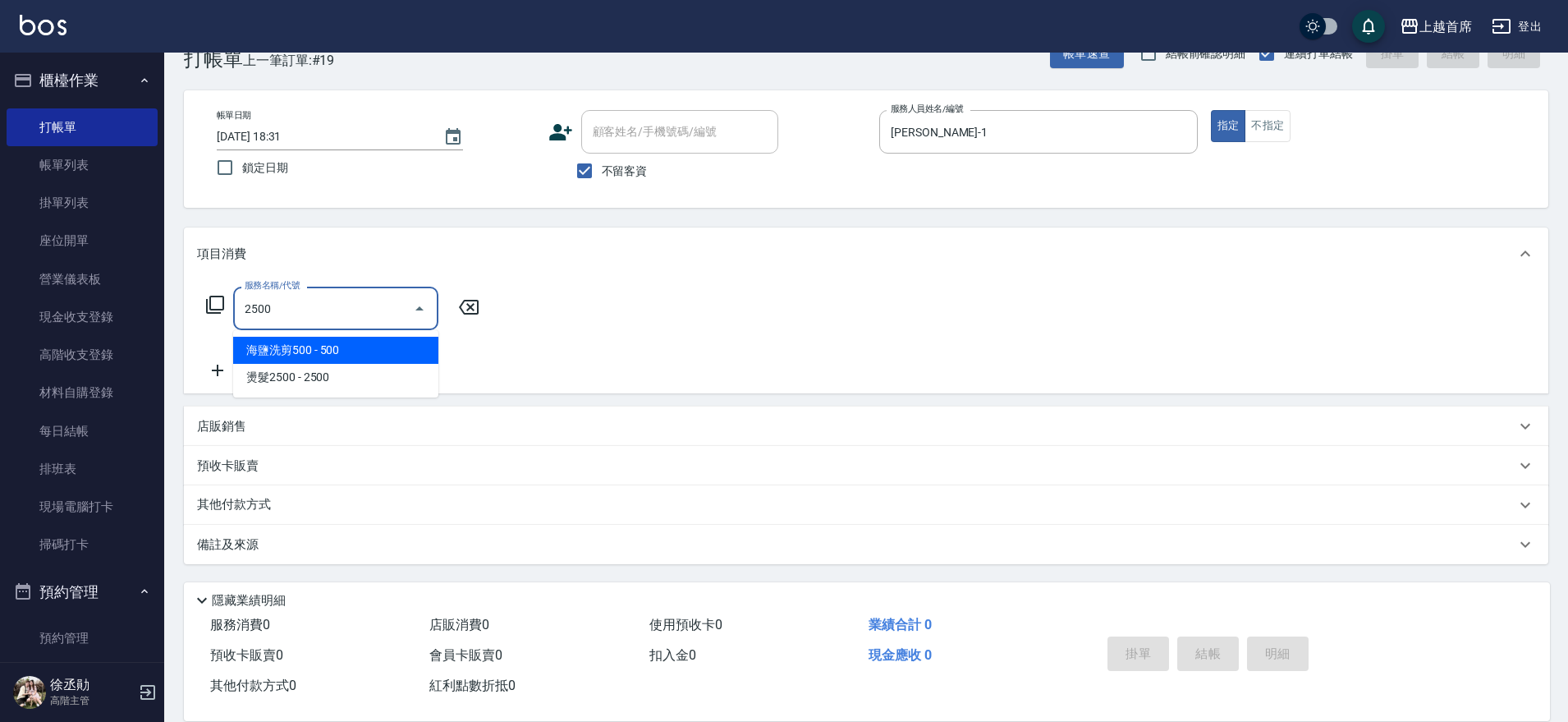
type input "海鹽洗剪500(2500)"
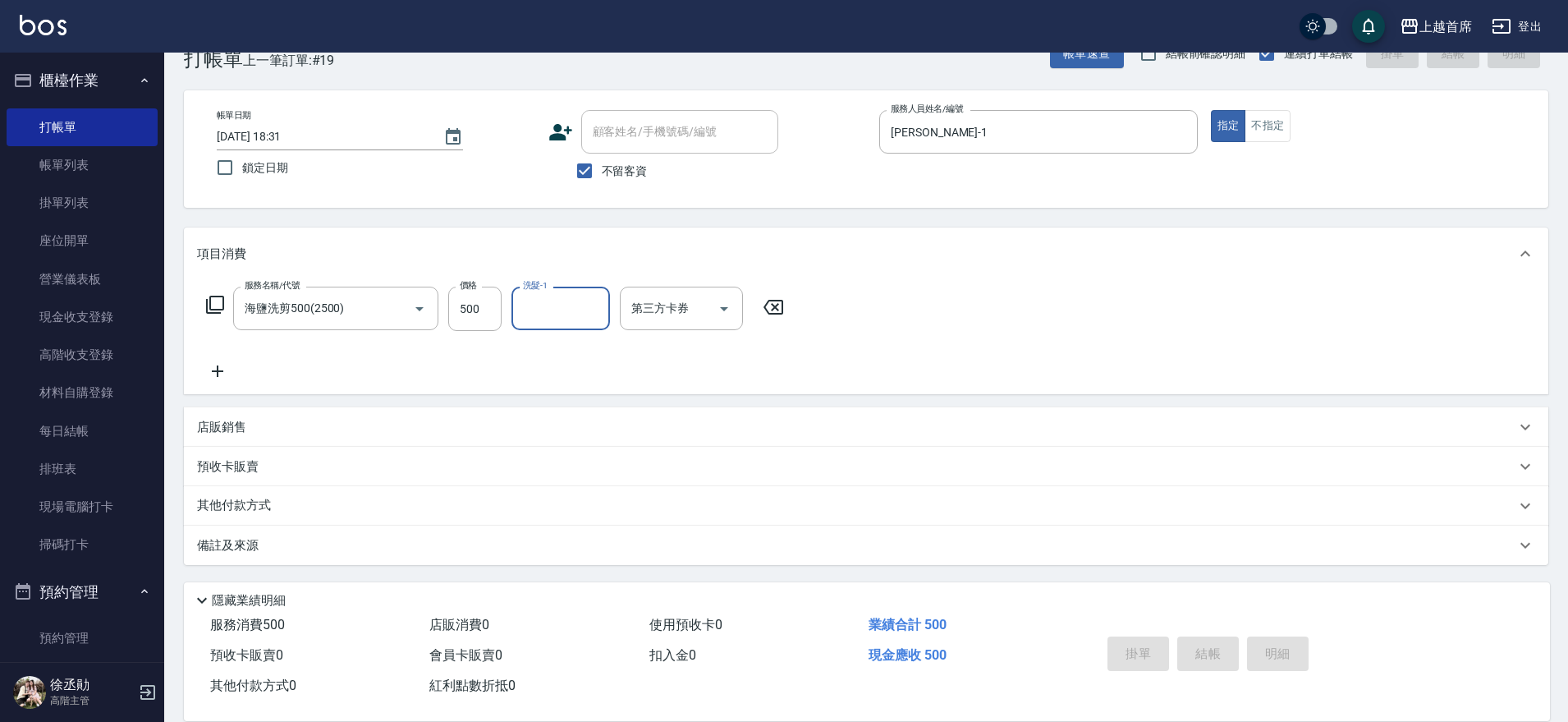
type input "[DATE] 18:32"
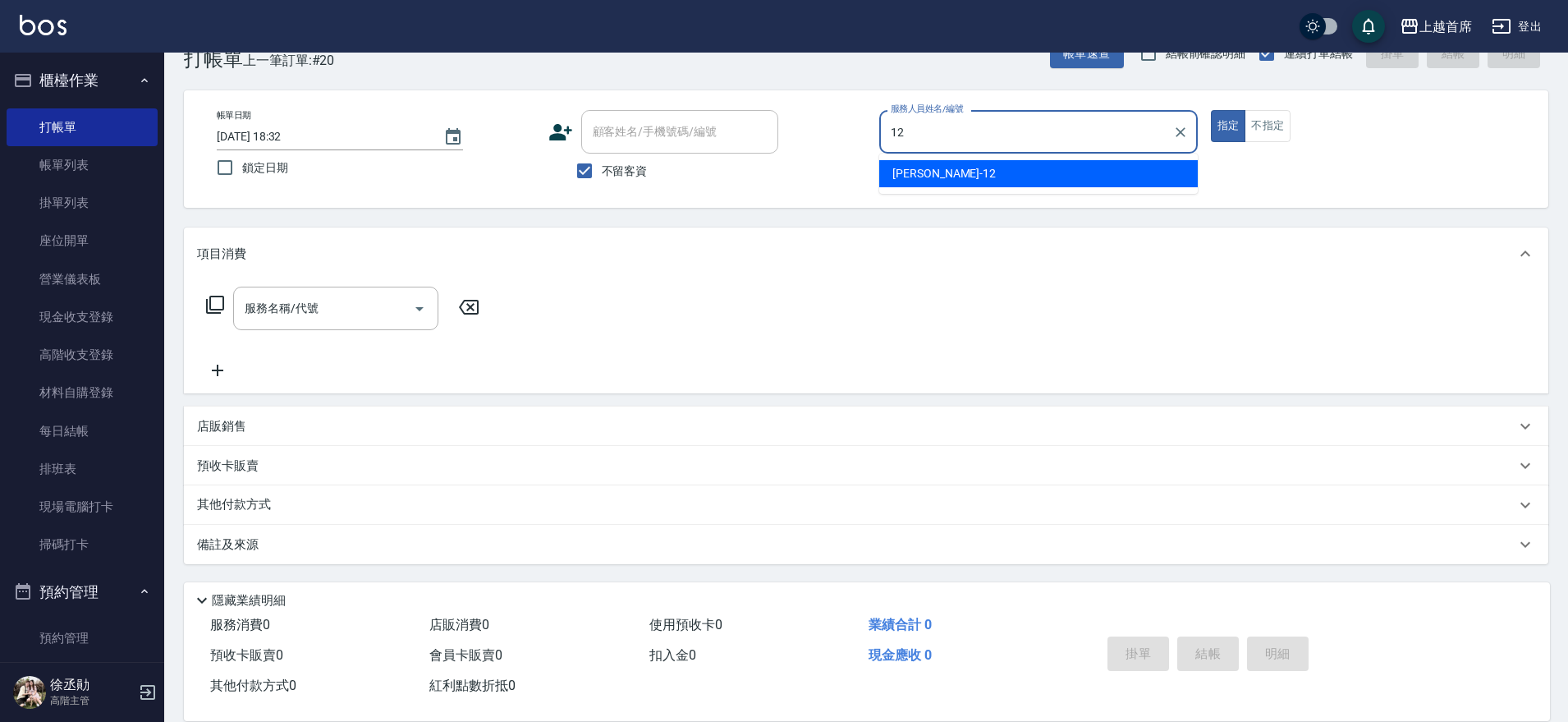
type input "[PERSON_NAME]-12"
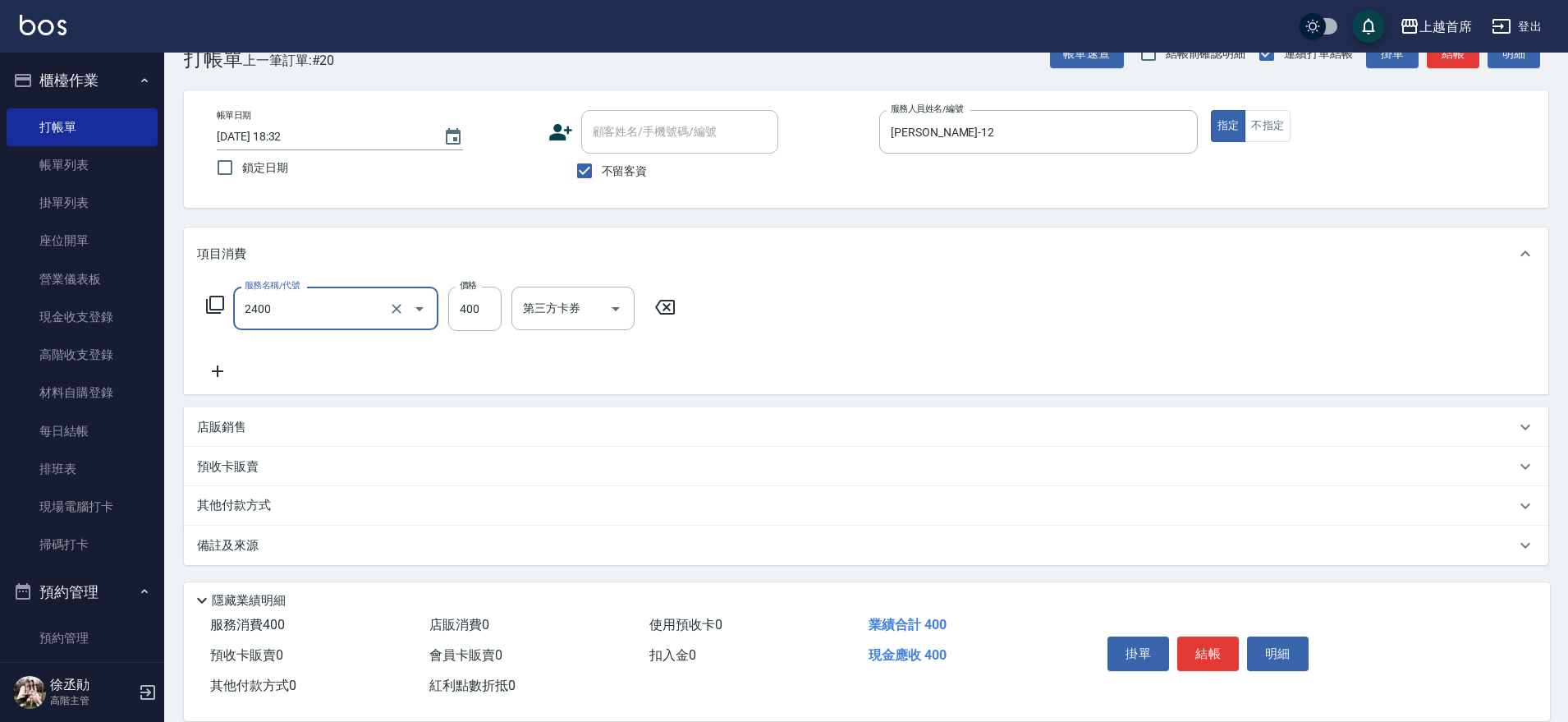
type input "指定一般洗剪400(2400)"
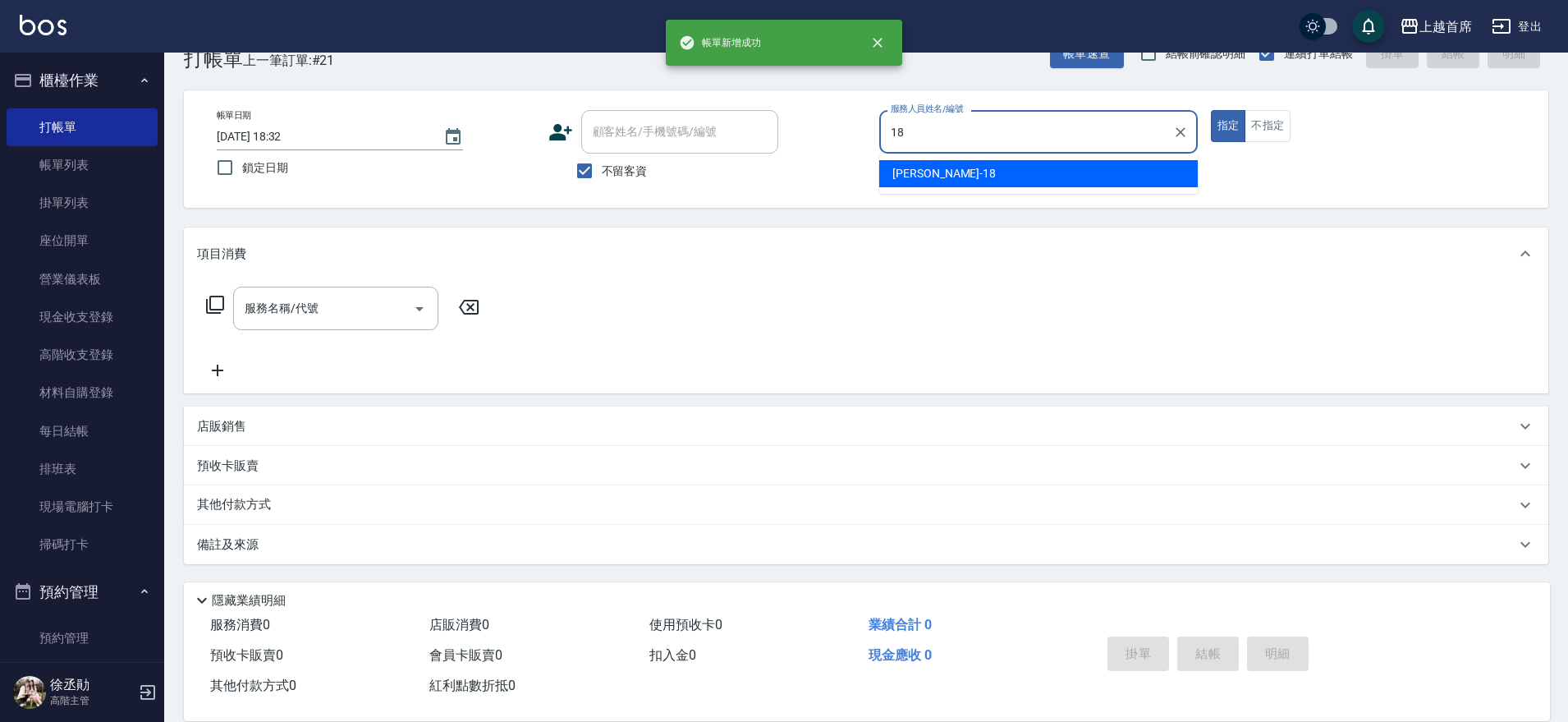
type input "Linda-18"
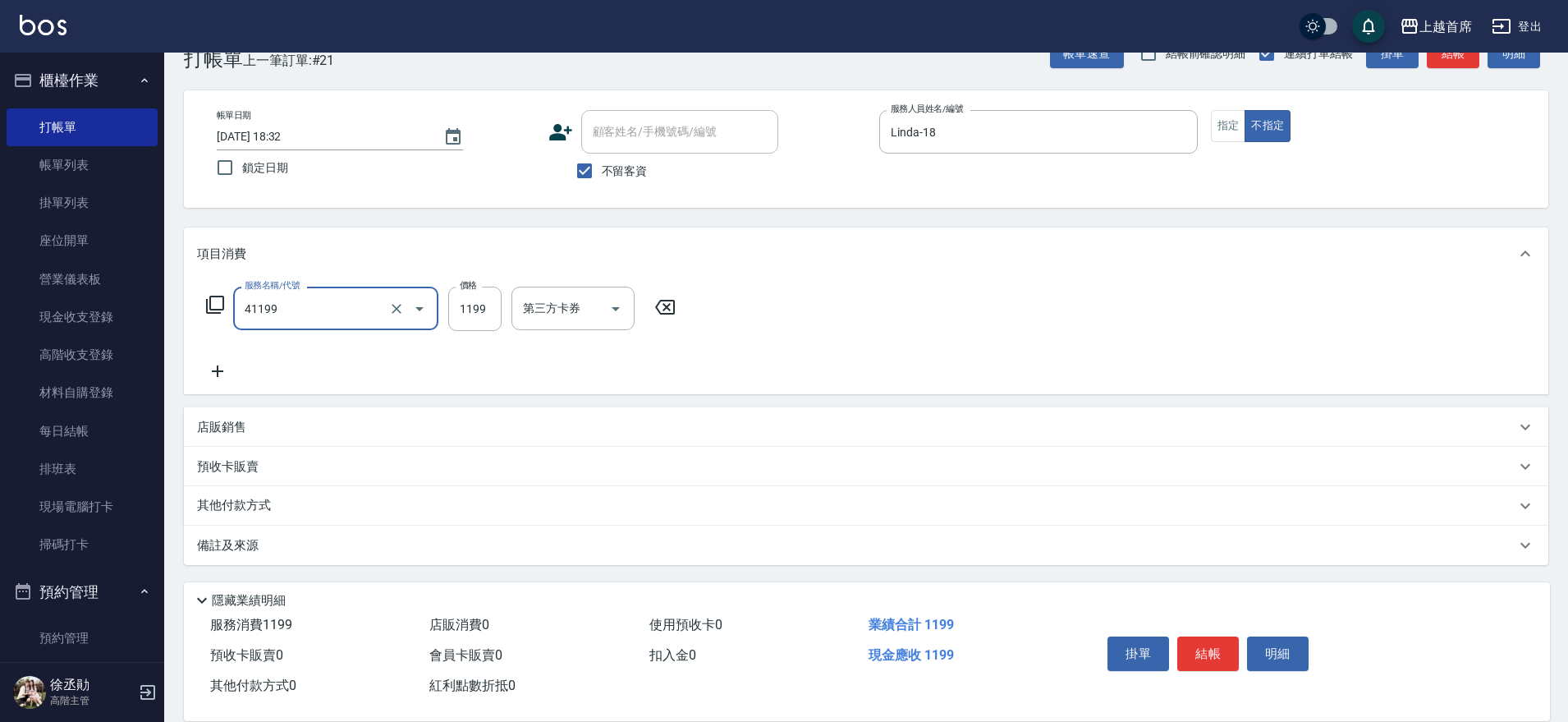
type input "長髮染髮(41199)"
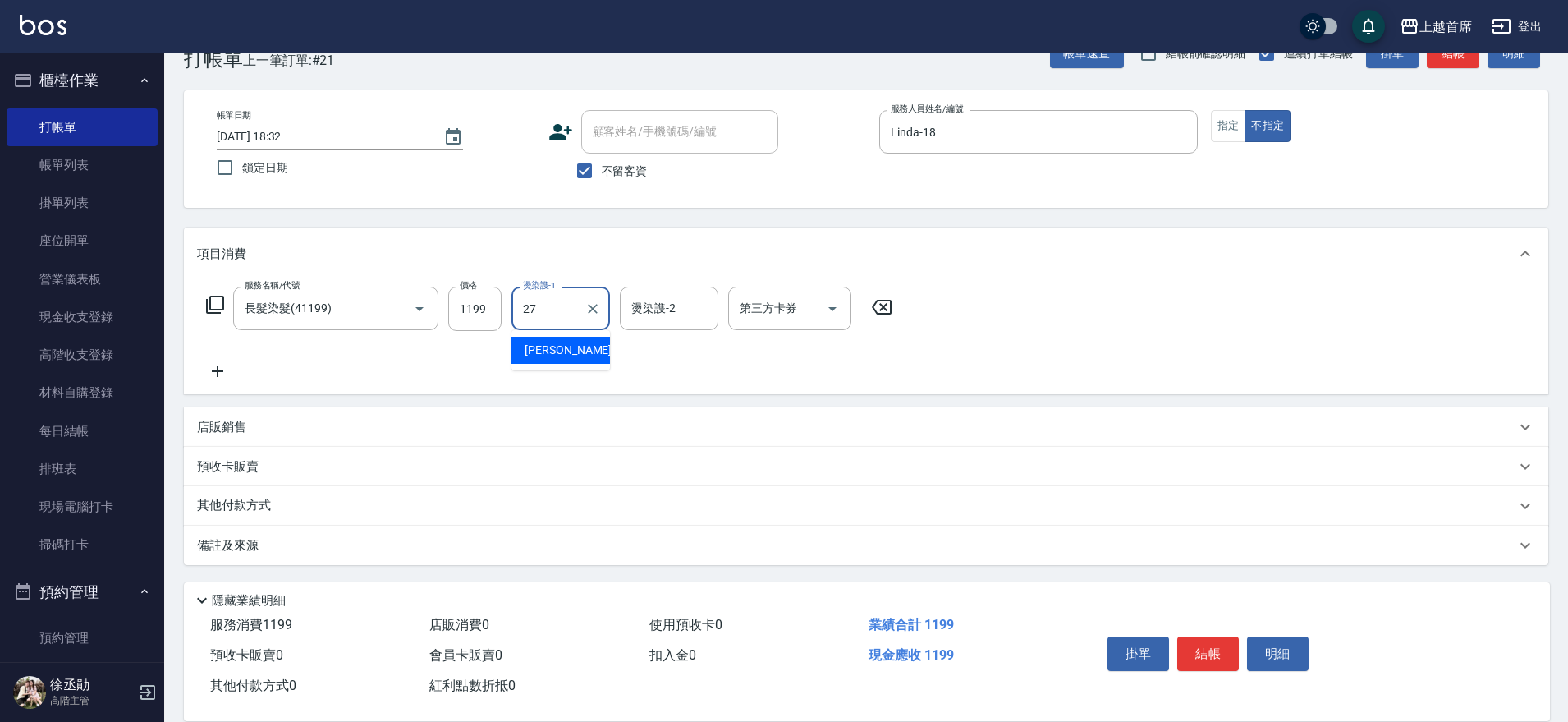
type input "[PERSON_NAME]-27"
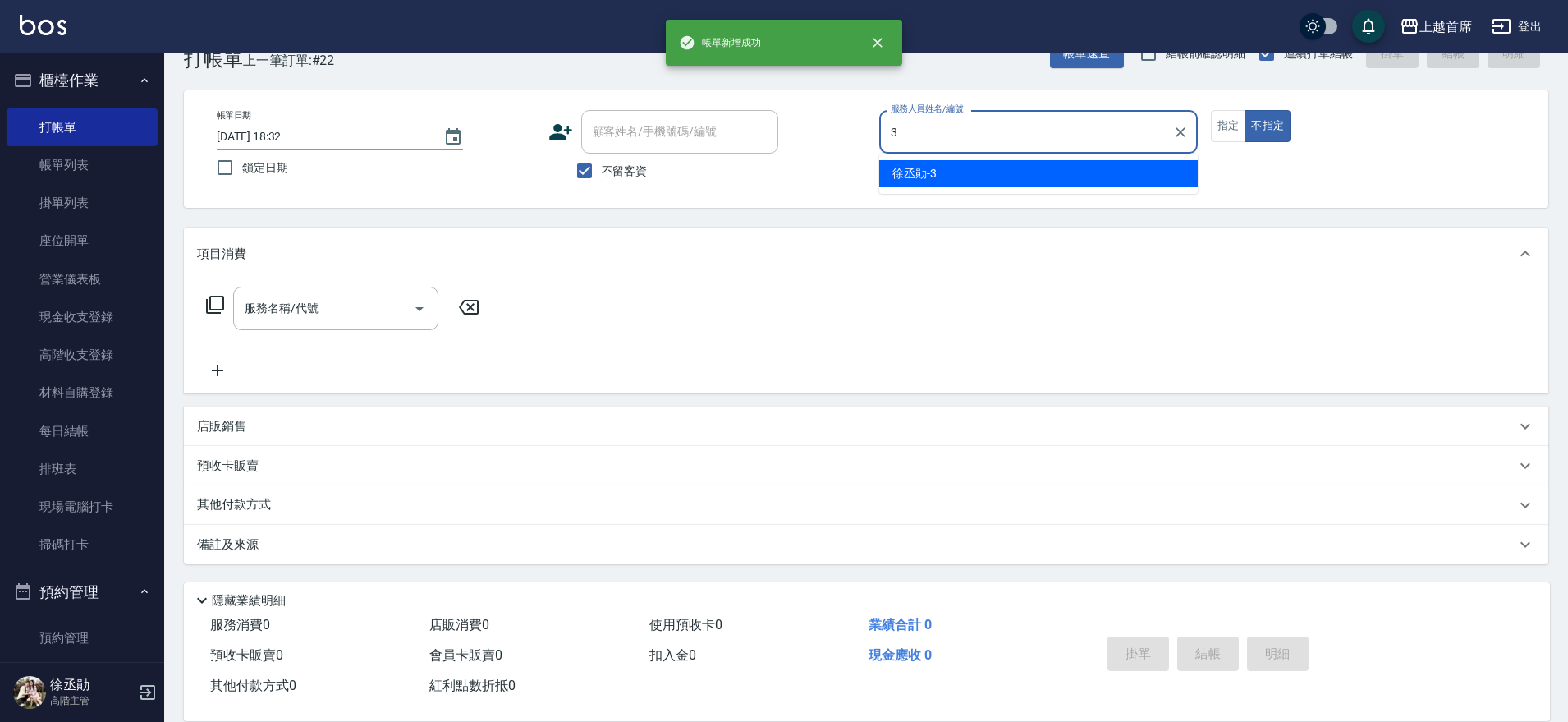
type input "[PERSON_NAME]-3"
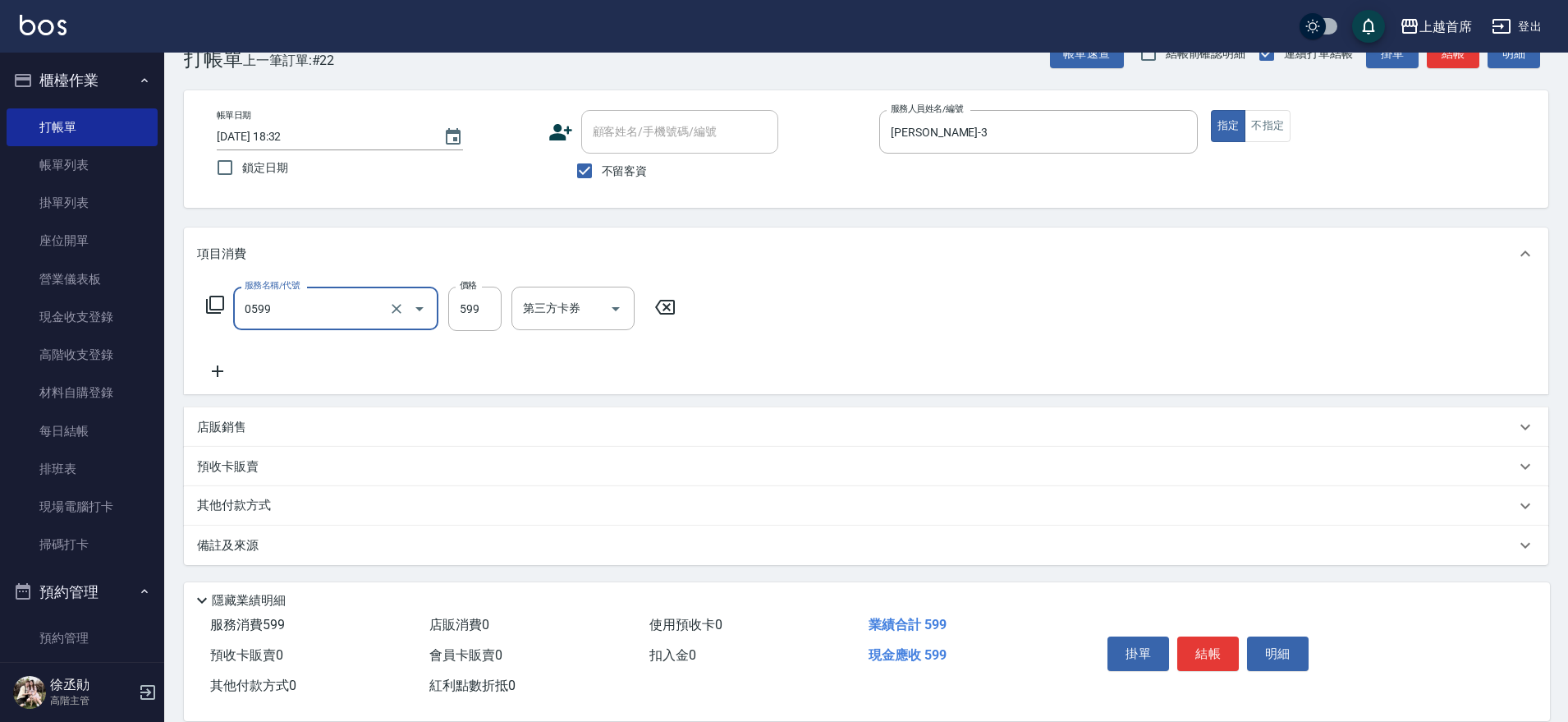
type input "[PERSON_NAME]spa(0599)"
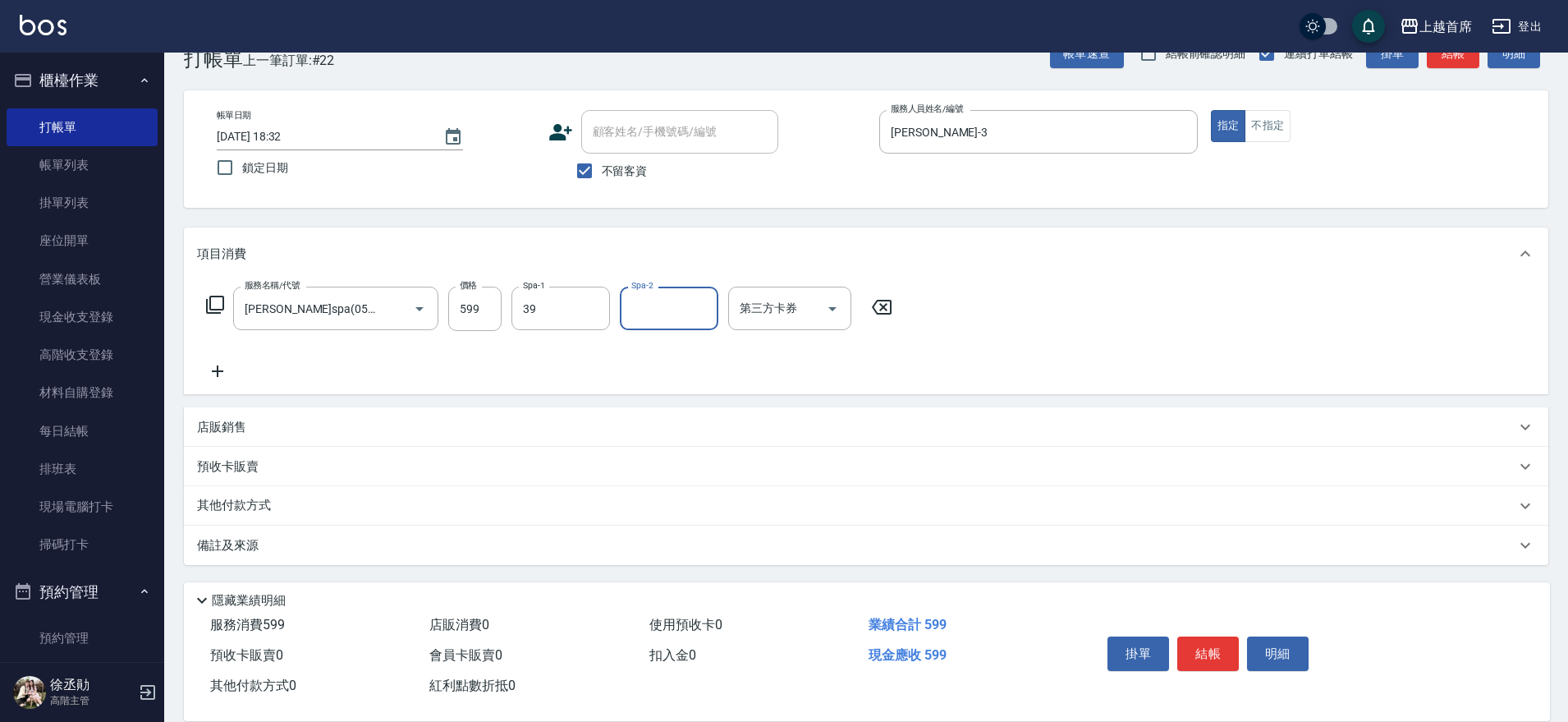
type input "[PERSON_NAME]-39"
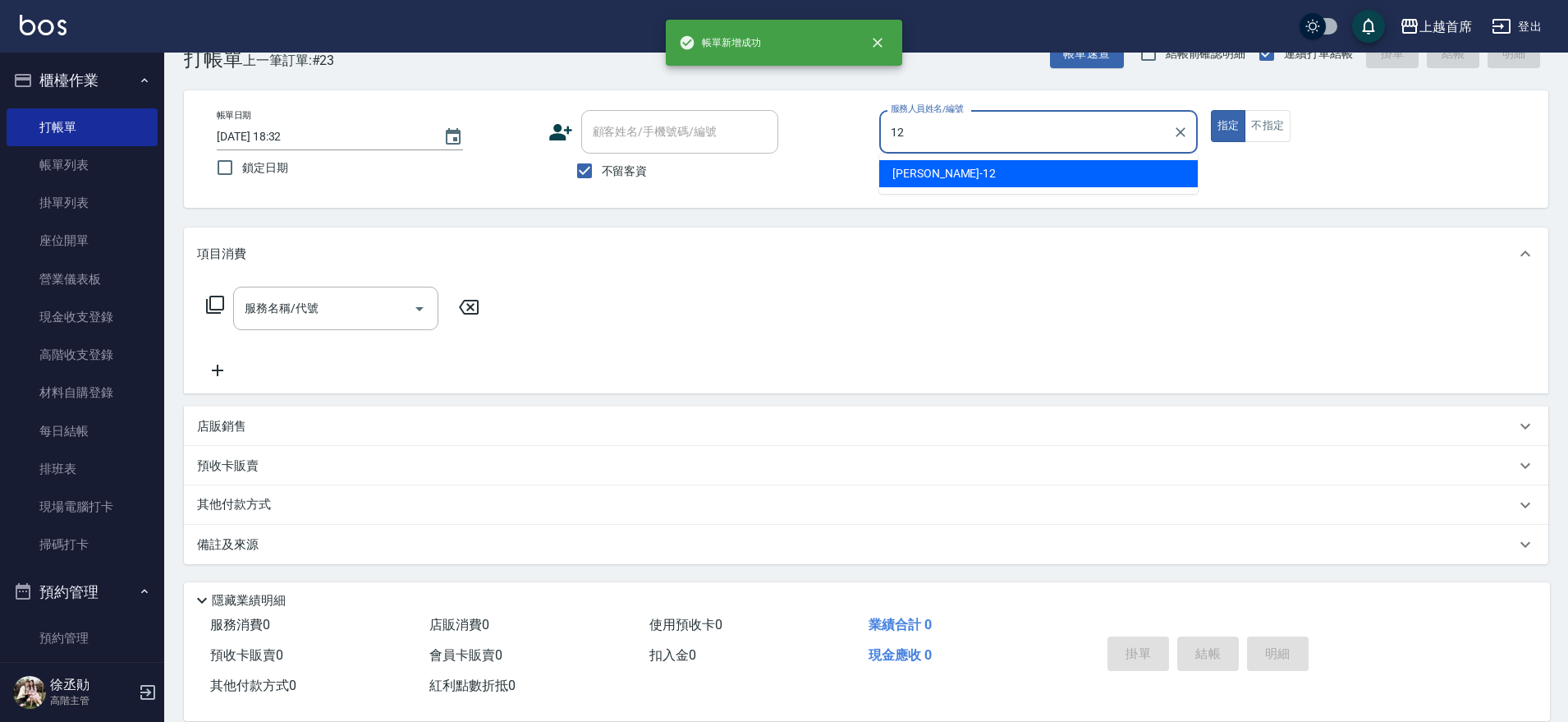
type input "[PERSON_NAME]-12"
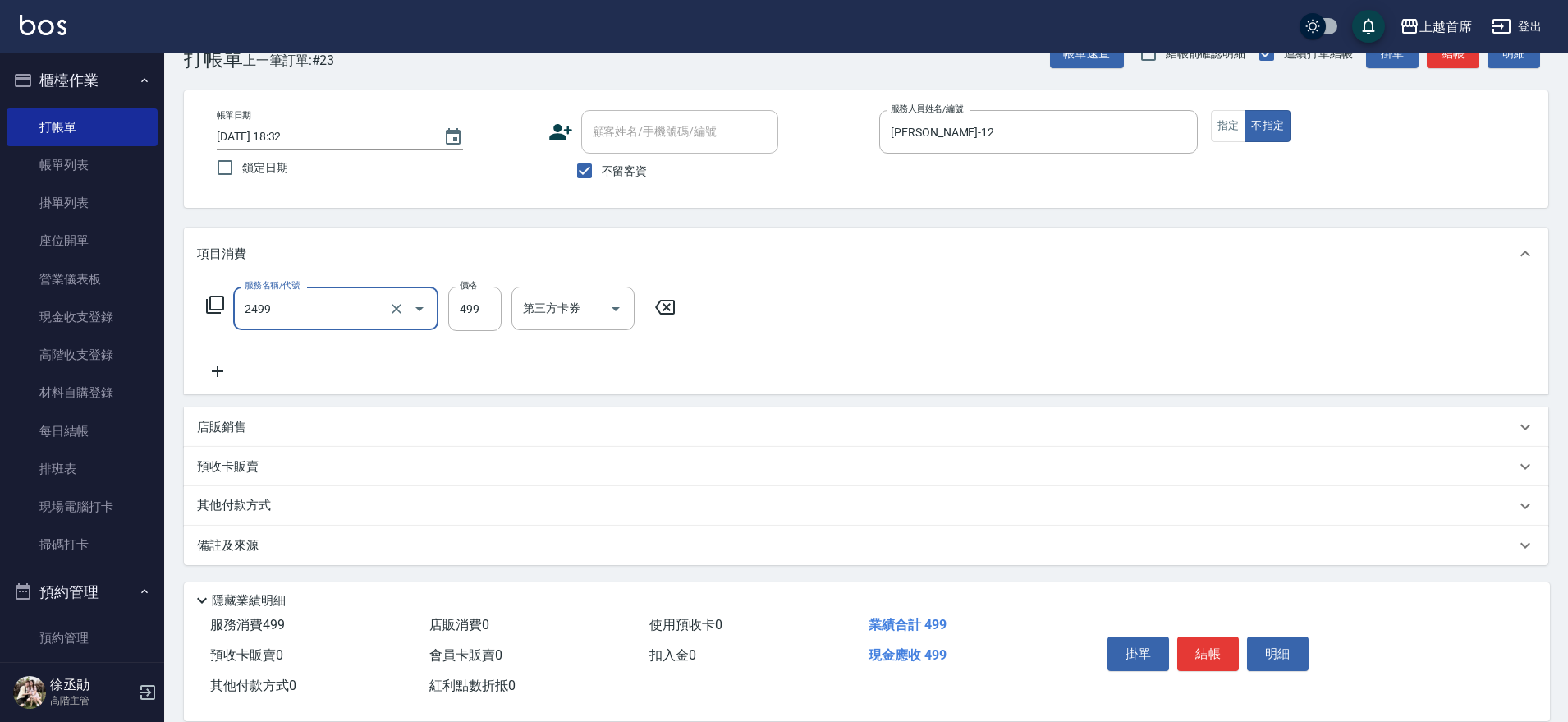
type input "499海鹽洗剪套餐(2499)"
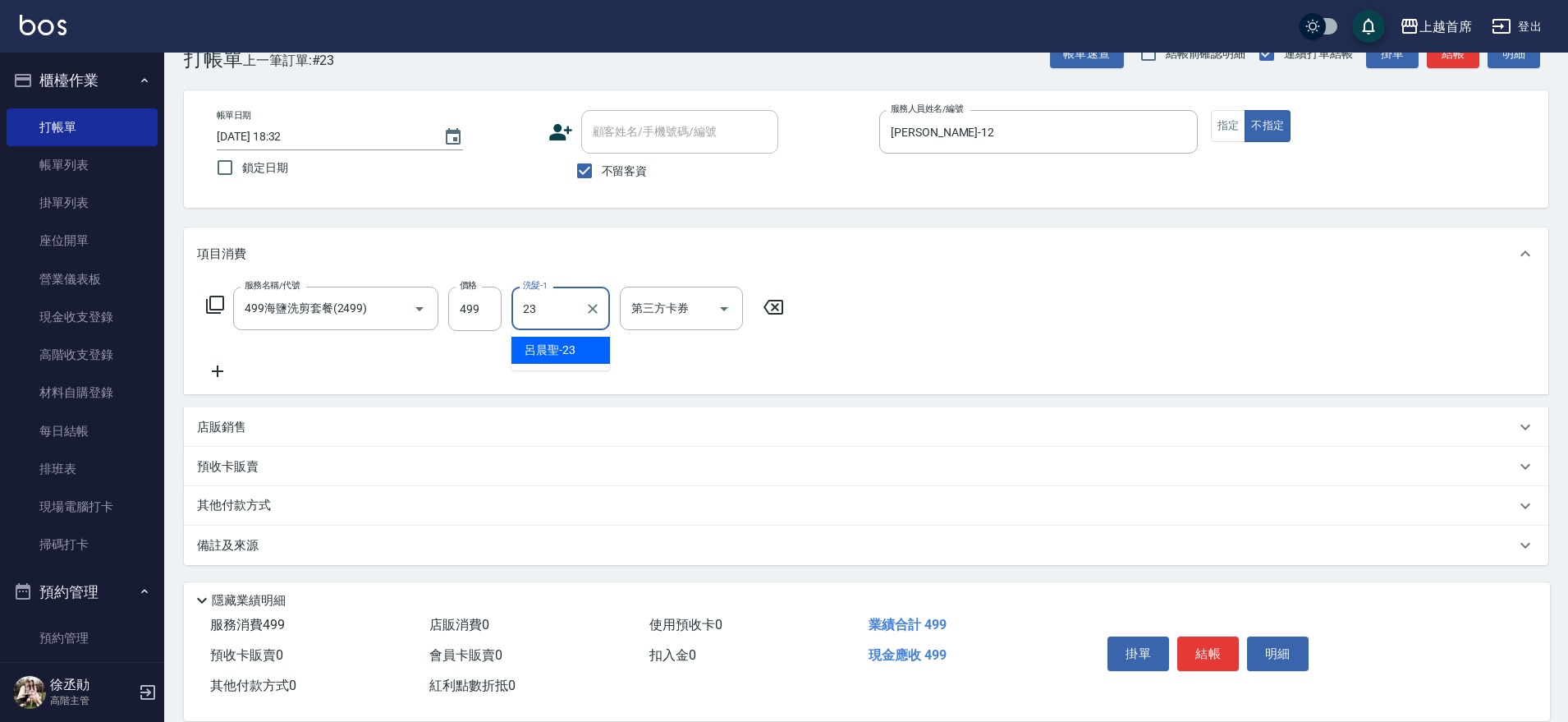
type input "[PERSON_NAME]-23"
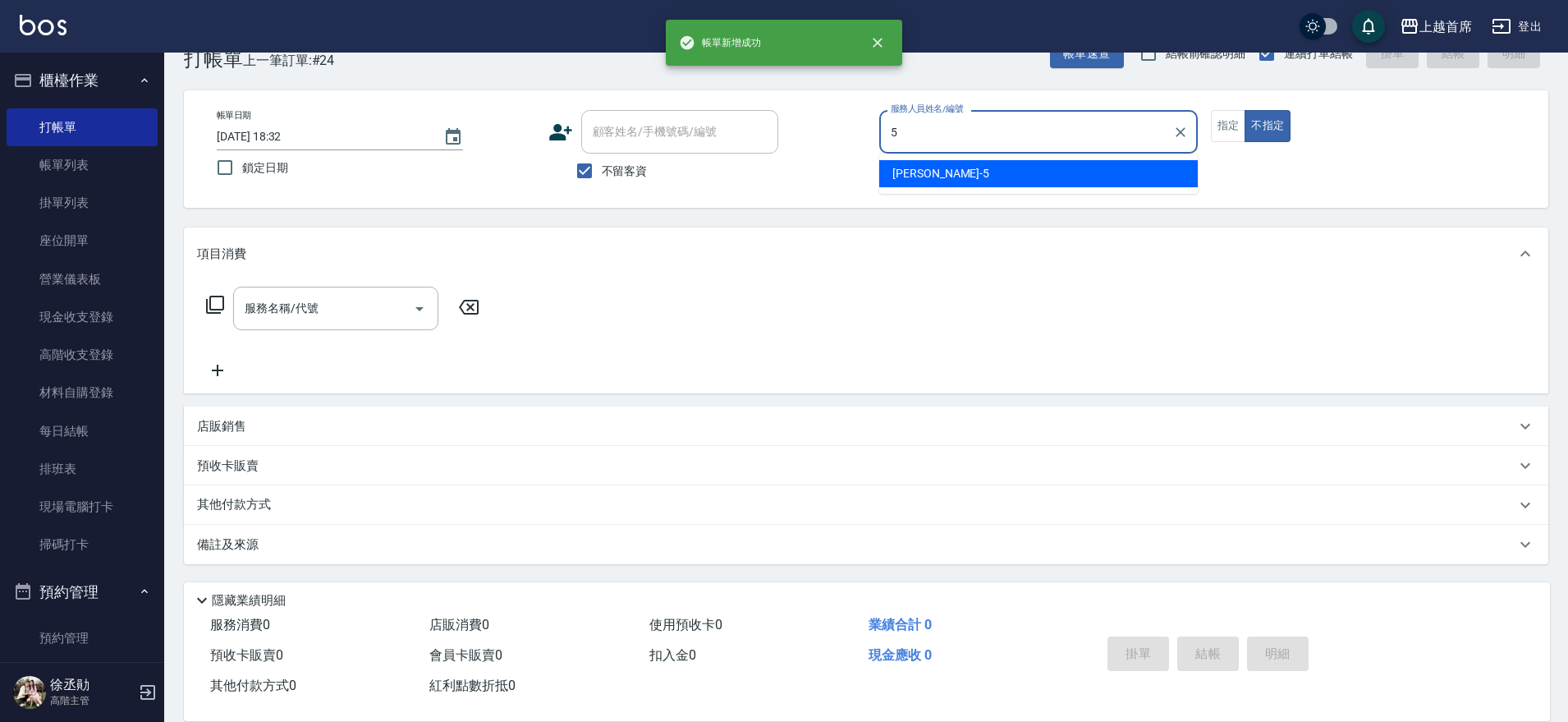
type input "[PERSON_NAME]-5"
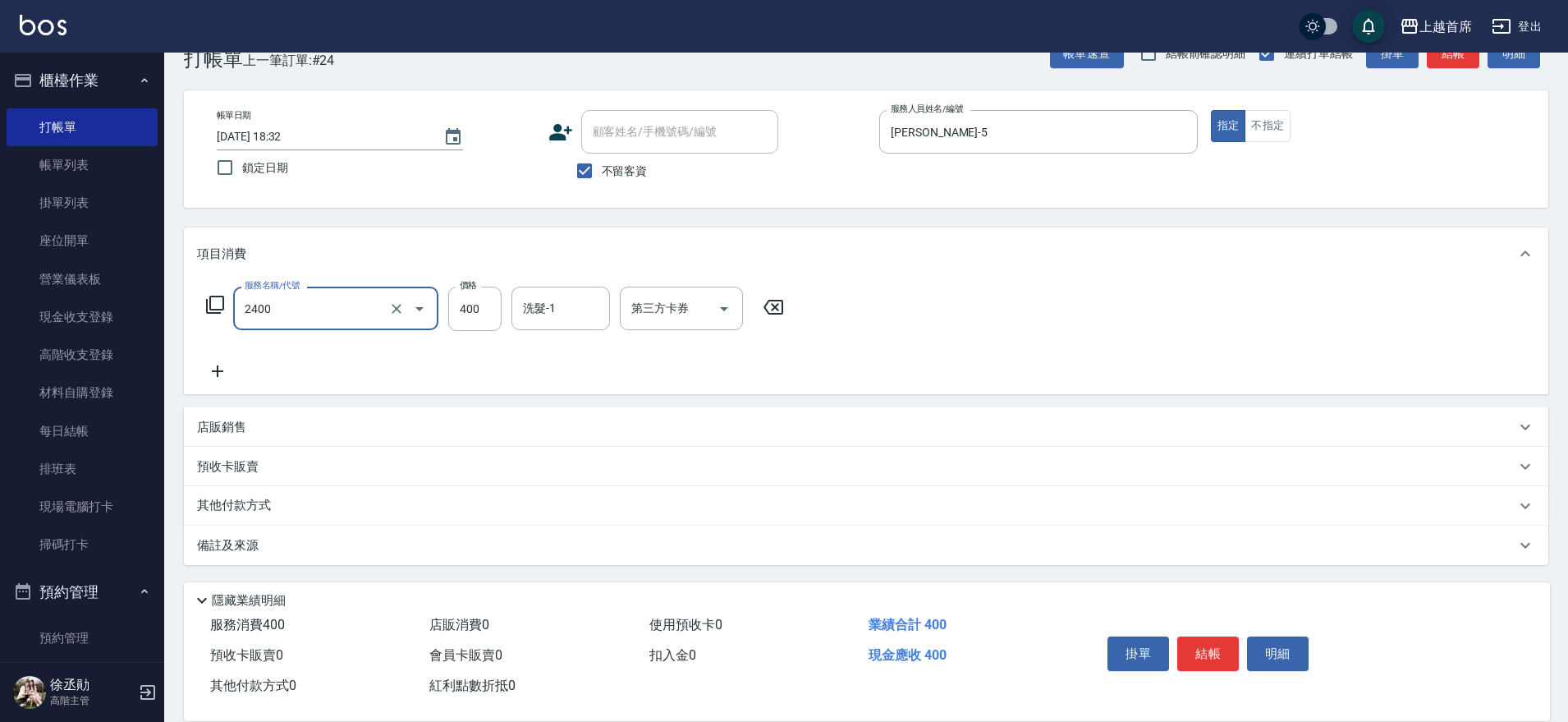
type input "指定一般洗剪400(2400)"
type input "[PERSON_NAME]-20"
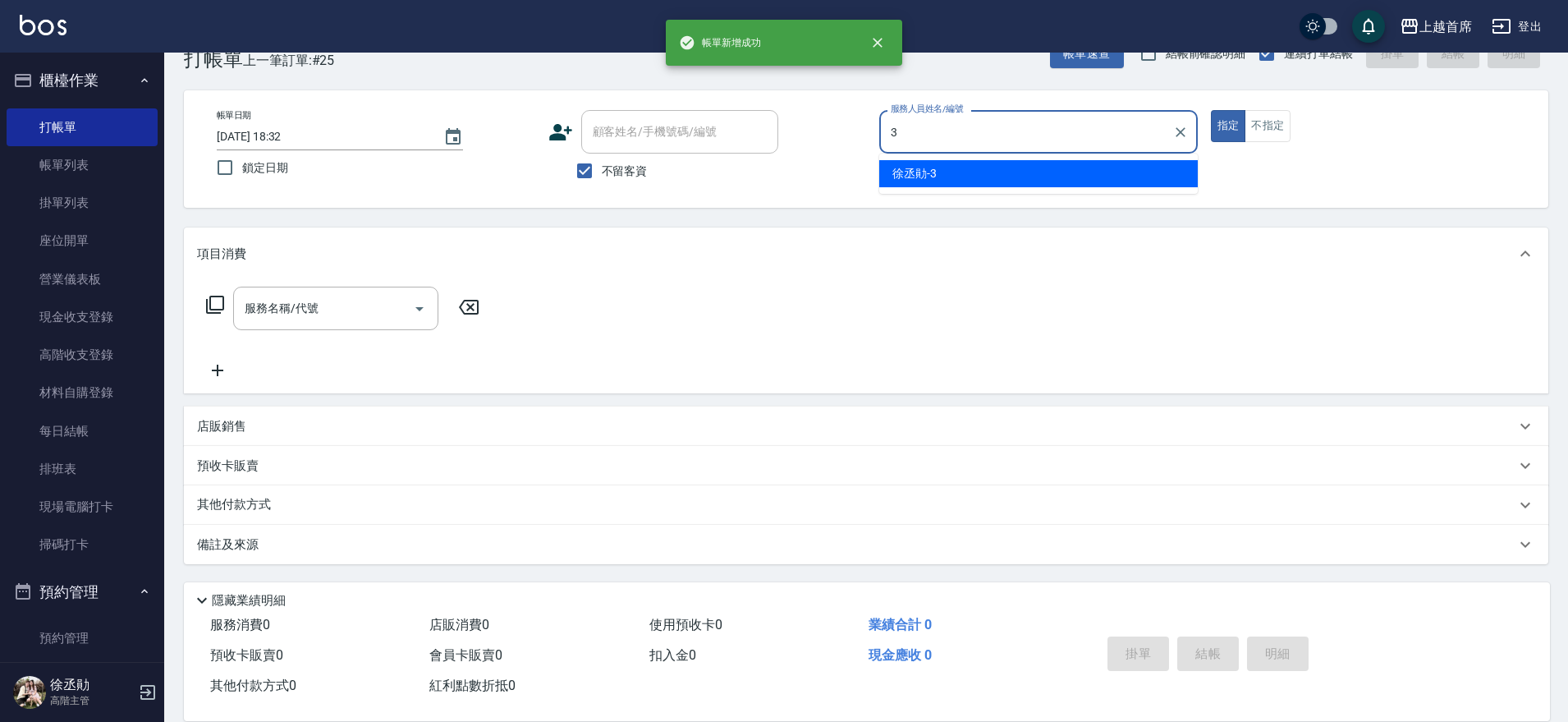
type input "[PERSON_NAME]-3"
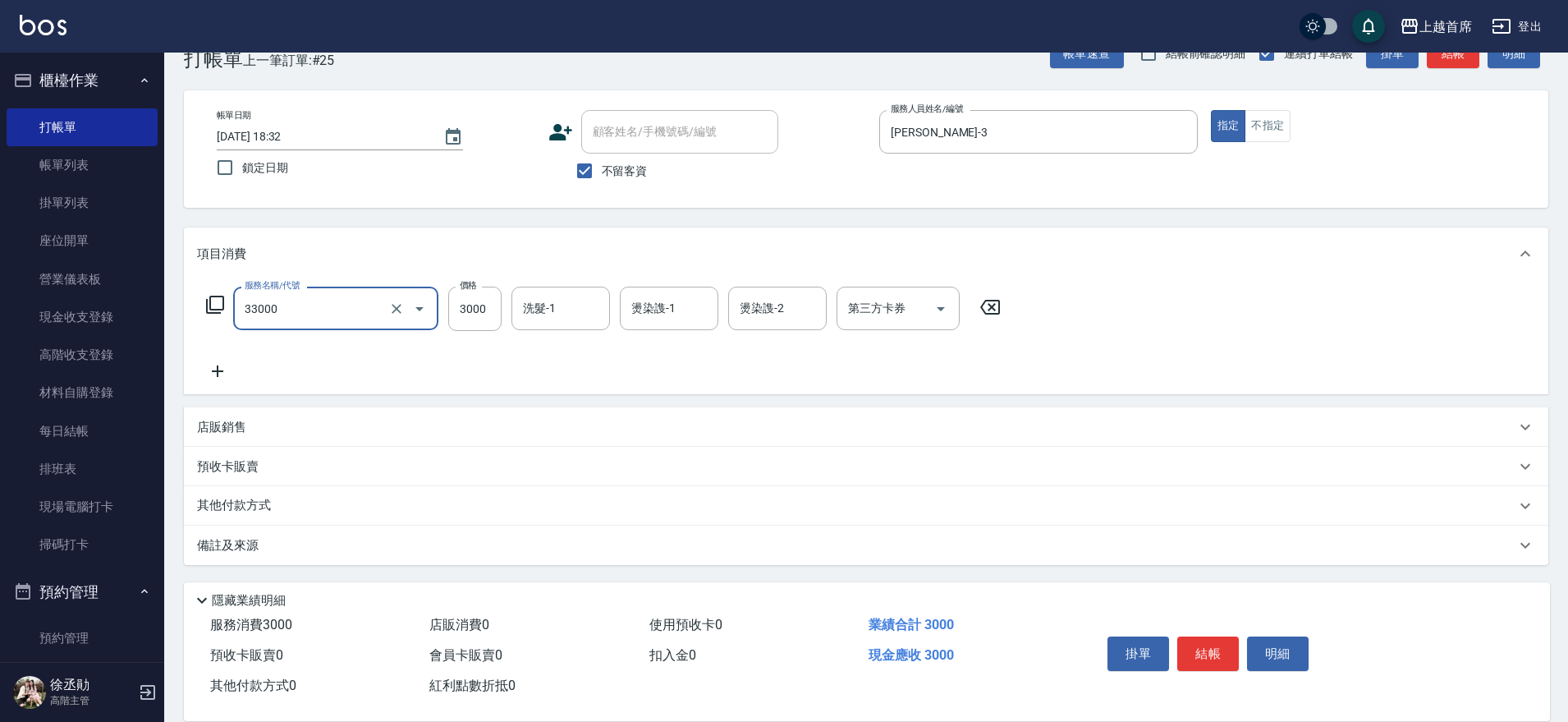
type input "燙髮3000(33000)"
click at [398, 302] on icon "Clear" at bounding box center [397, 308] width 17 height 17
type input "燙髮A餐(34099)"
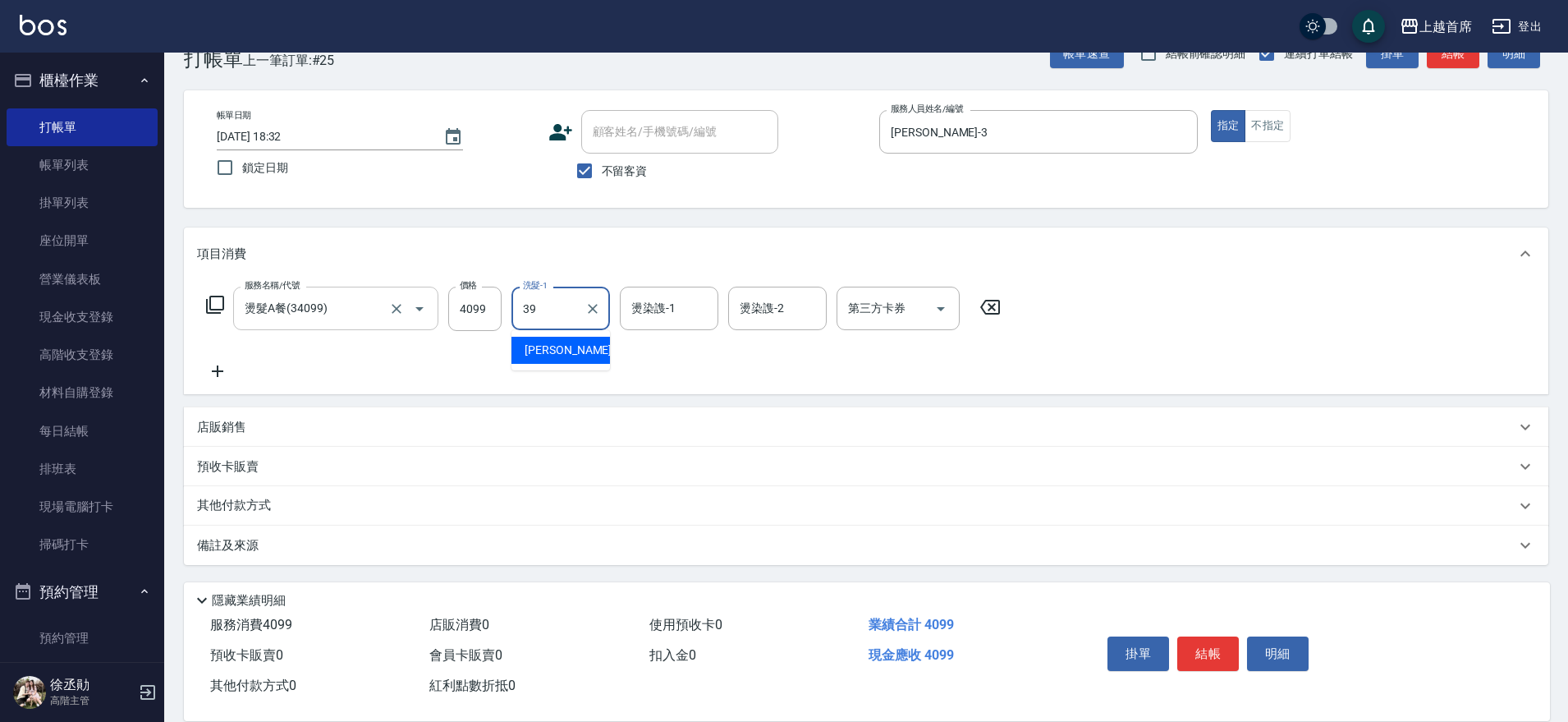
type input "[PERSON_NAME]-39"
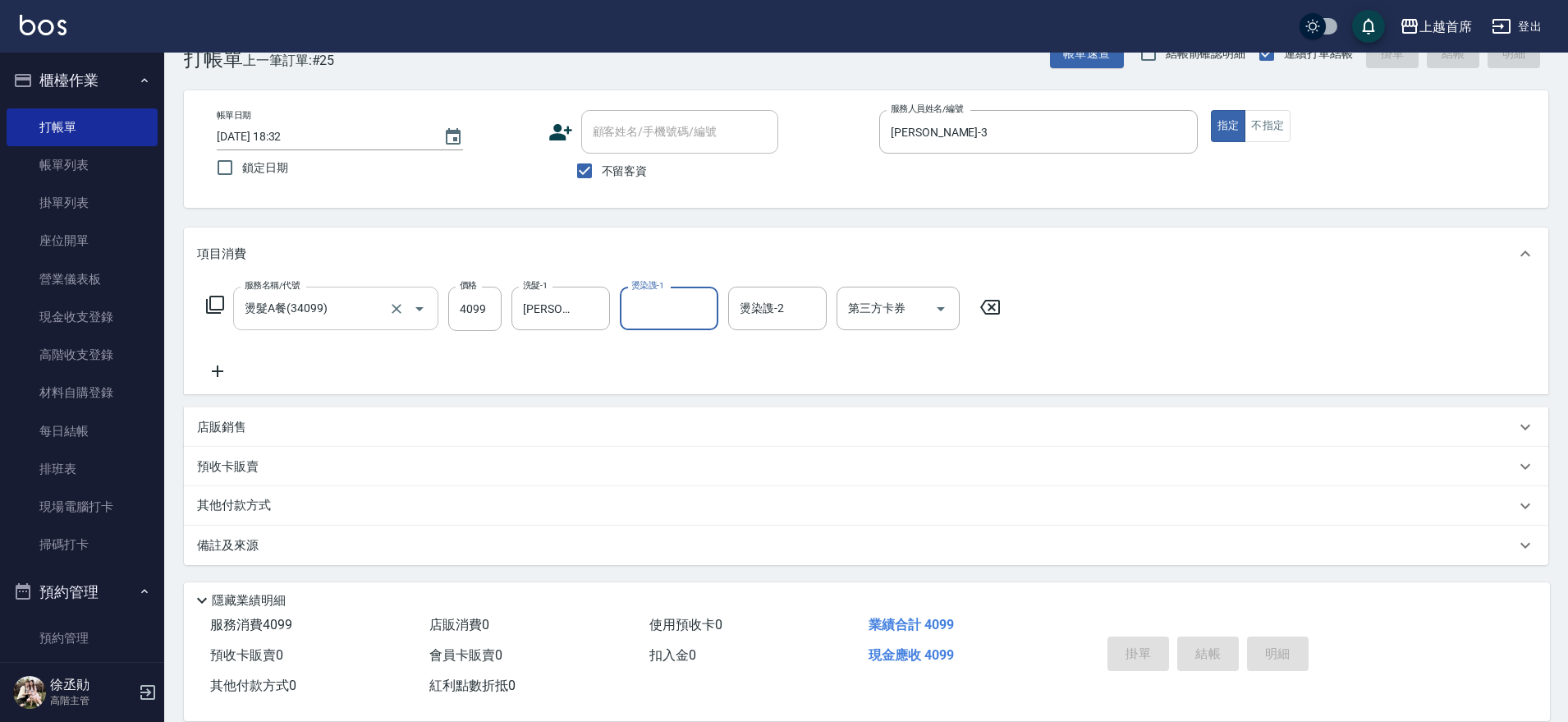
type input "[DATE] 18:33"
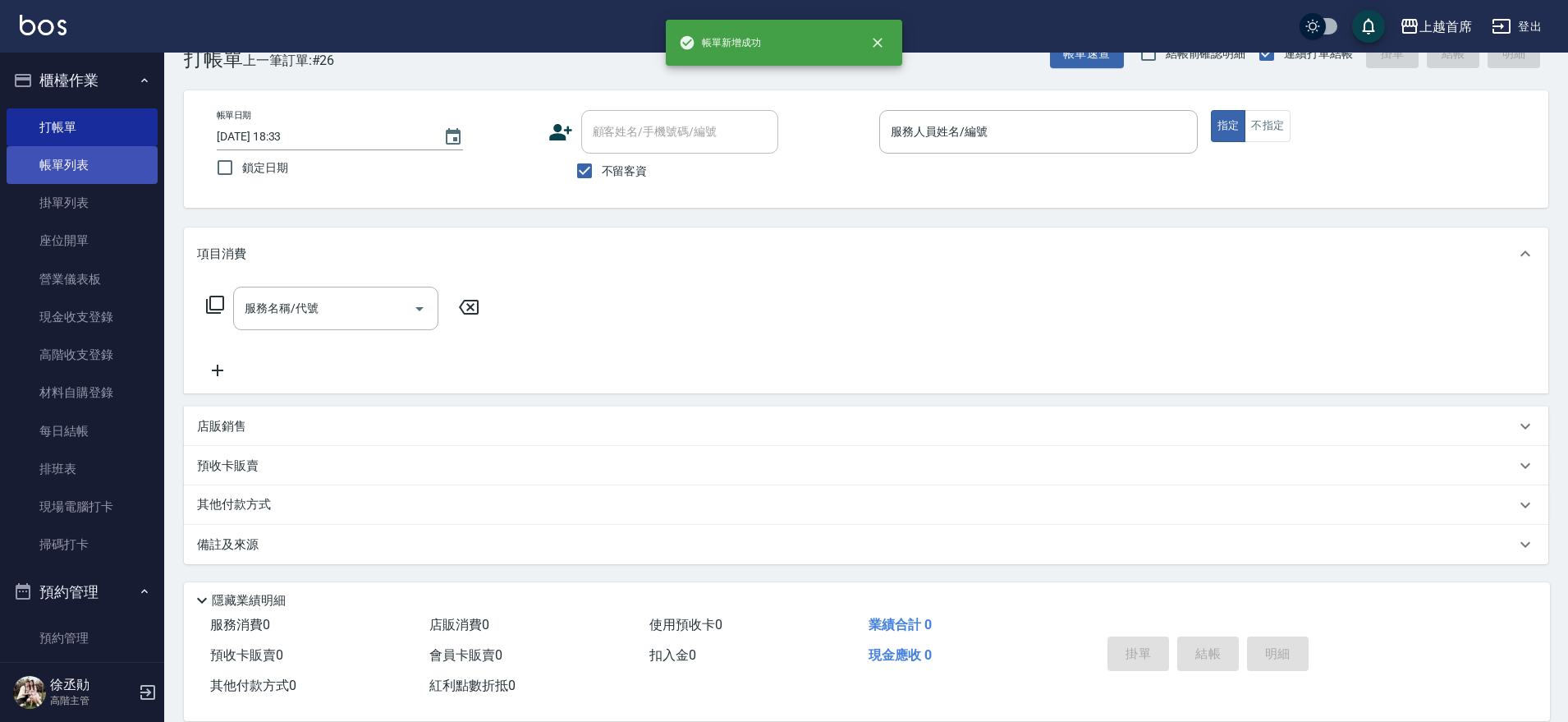
click at [120, 157] on link "帳單列表" at bounding box center [82, 165] width 151 height 38
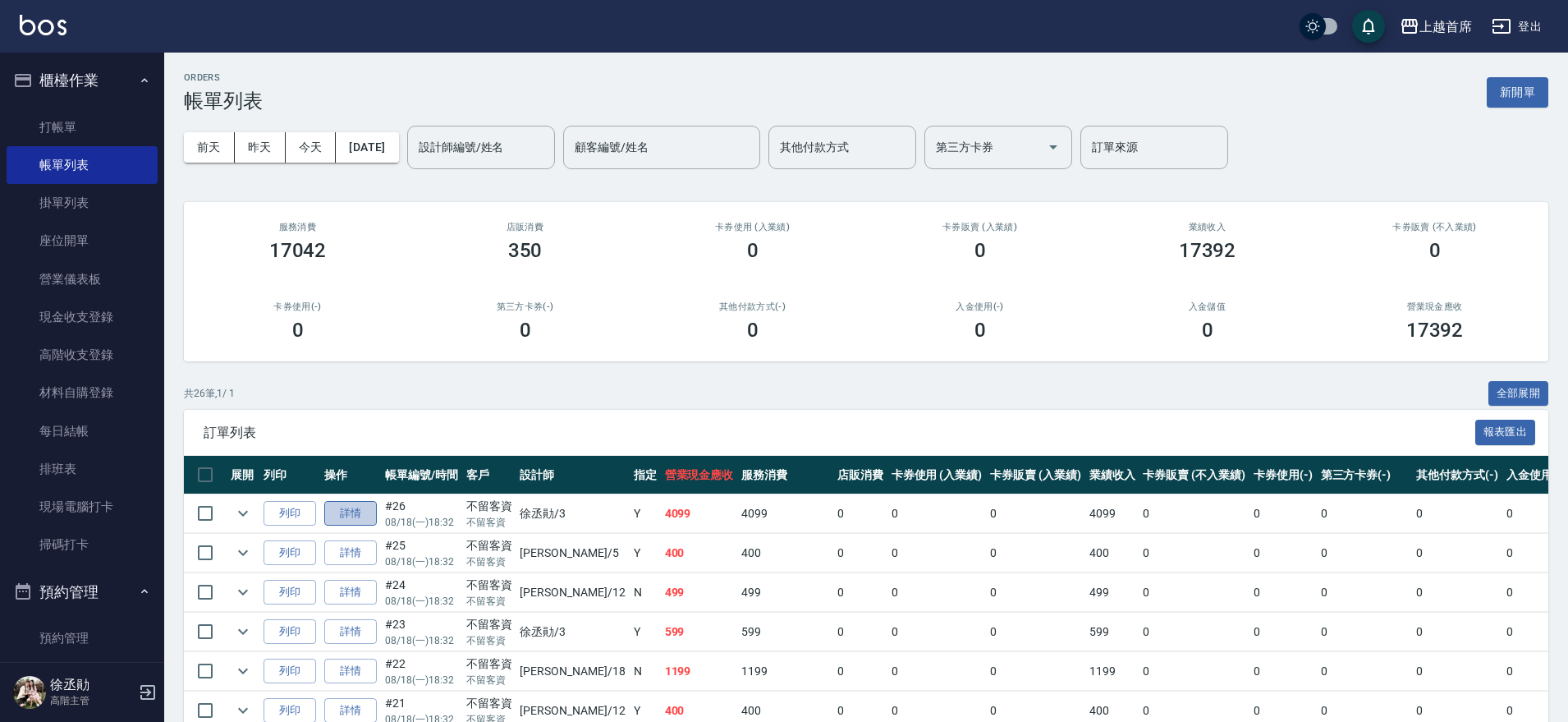
click at [363, 502] on link "詳情" at bounding box center [351, 514] width 53 height 26
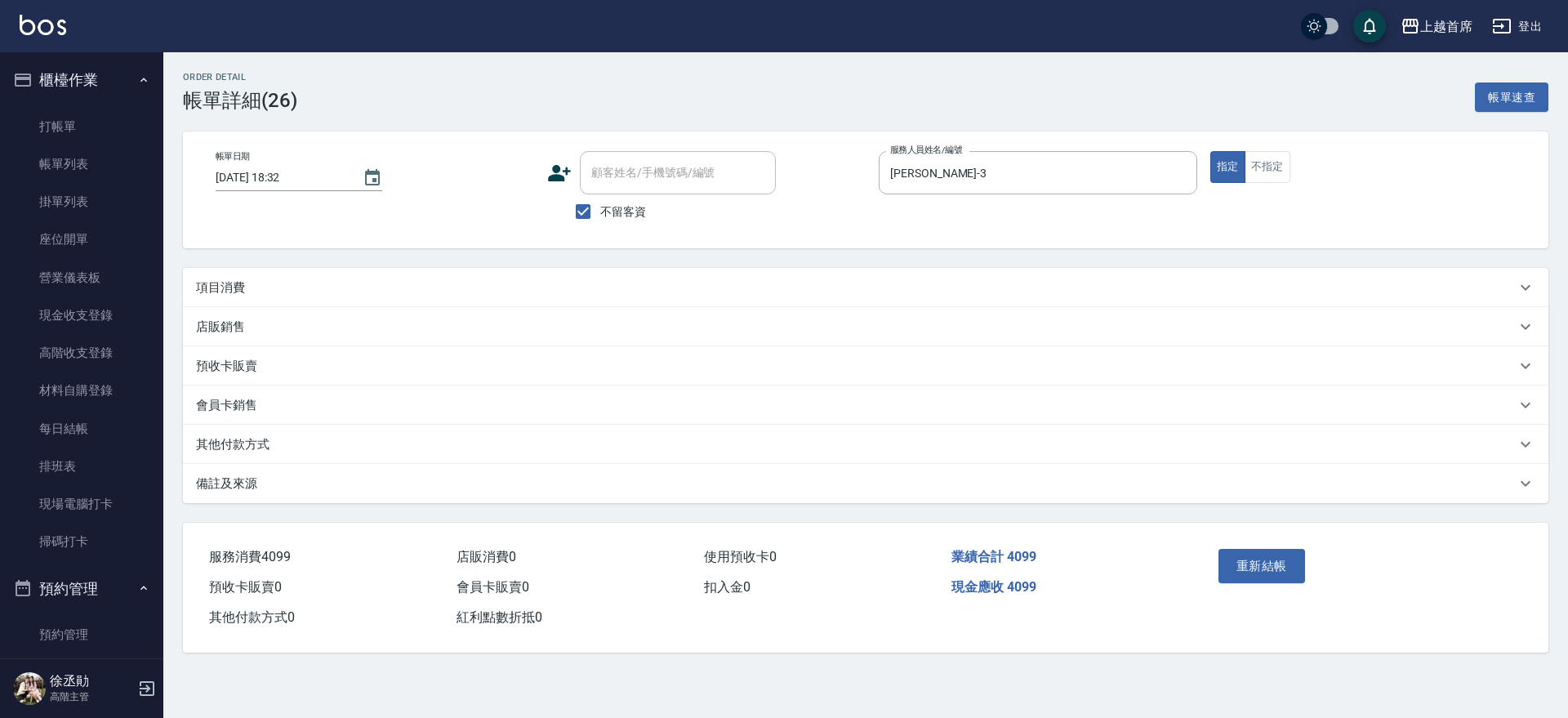
type input "[DATE] 18:32"
checkbox input "true"
type input "[PERSON_NAME]-3"
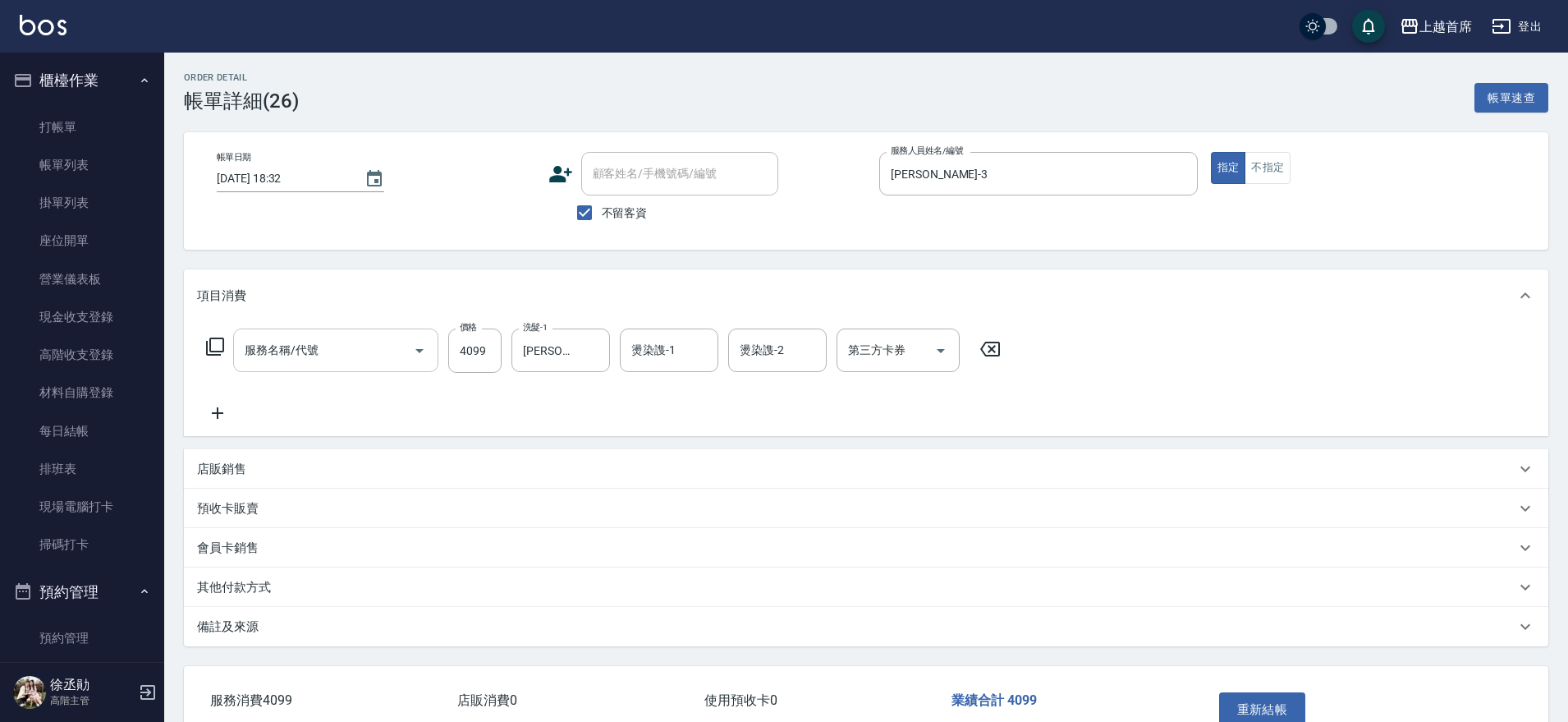
type input "燙髮A餐(34099)"
click at [468, 356] on input "4099" at bounding box center [475, 351] width 54 height 45
type input "3500"
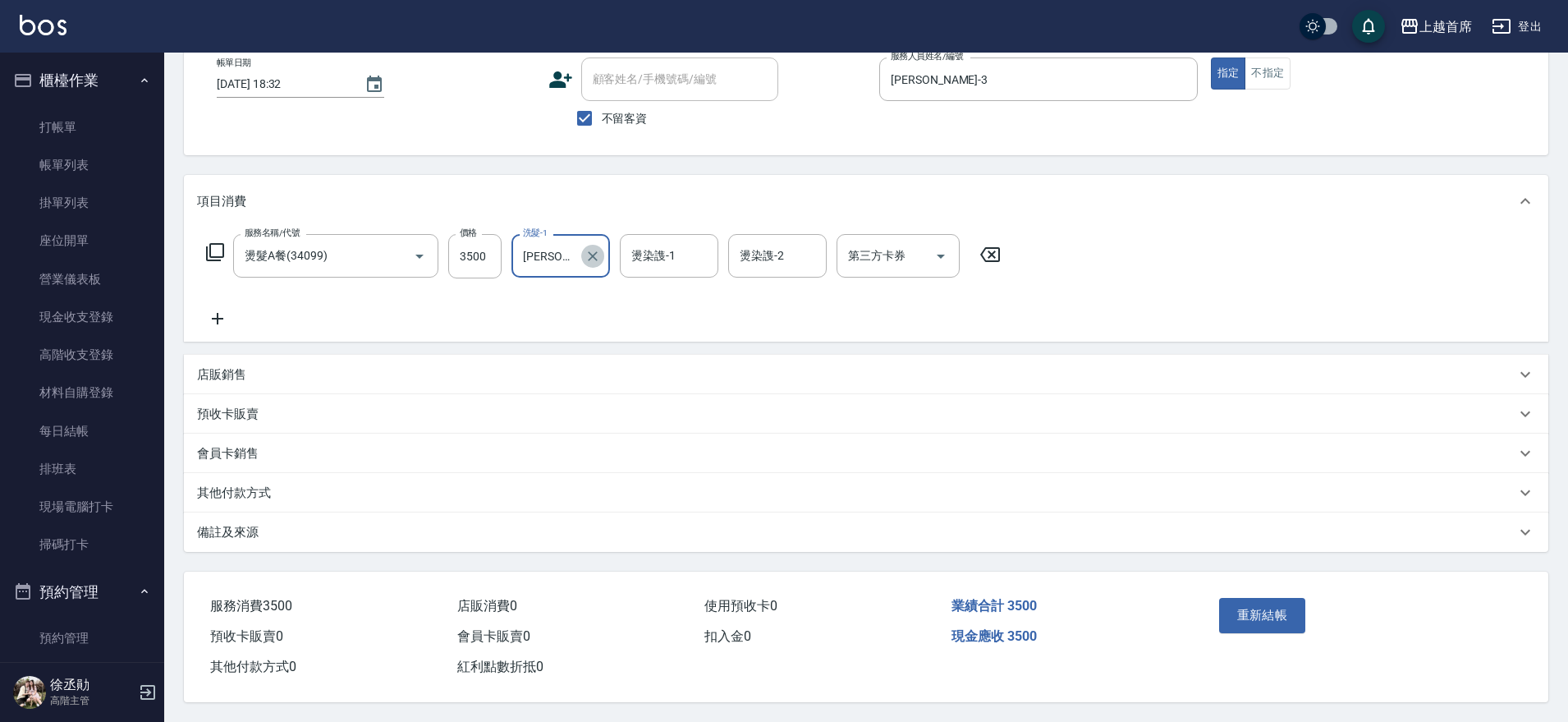
click at [589, 248] on icon "Clear" at bounding box center [593, 256] width 17 height 17
type input "[PERSON_NAME]-39"
click at [1260, 613] on button "重新結帳" at bounding box center [1262, 615] width 87 height 35
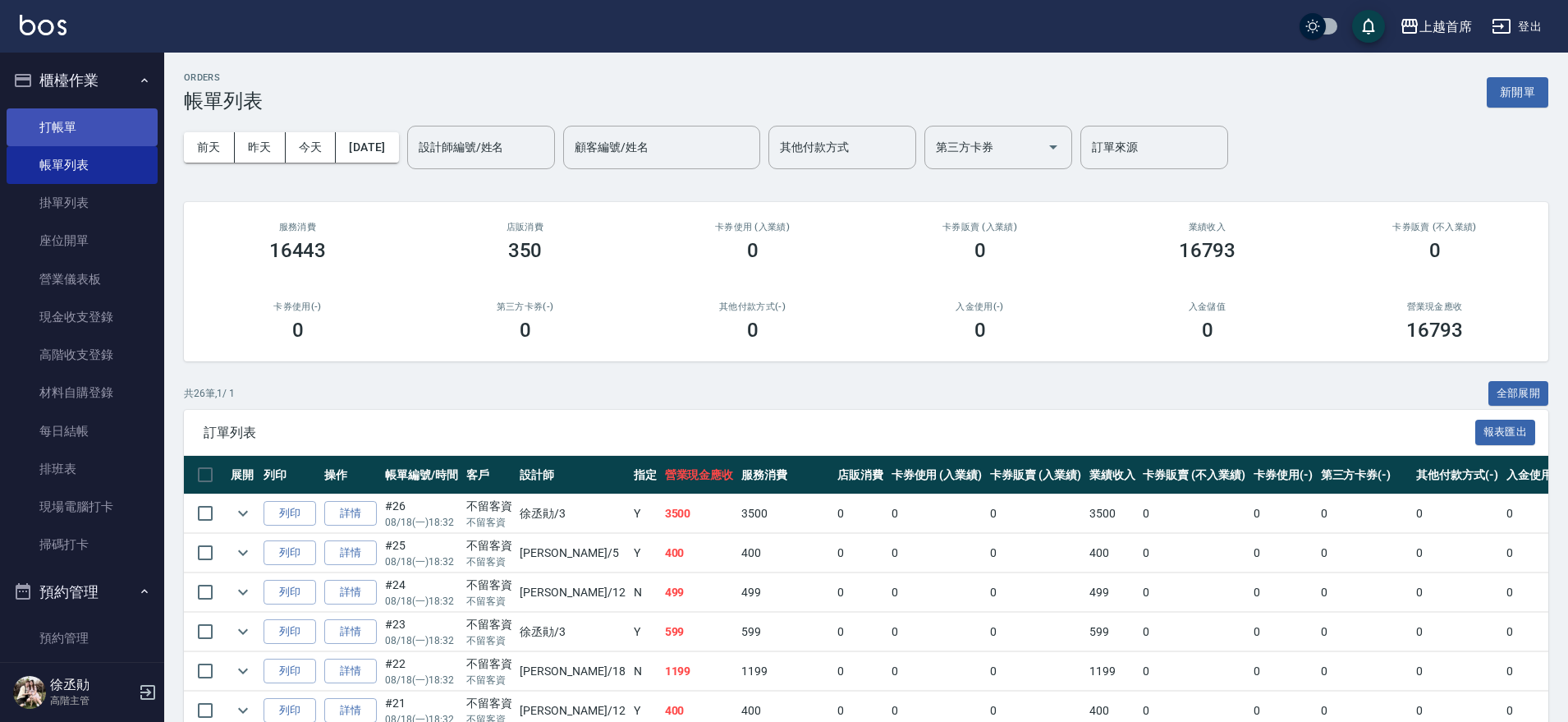
drag, startPoint x: 85, startPoint y: 124, endPoint x: 134, endPoint y: 112, distance: 50.4
click at [86, 124] on link "打帳單" at bounding box center [82, 127] width 151 height 38
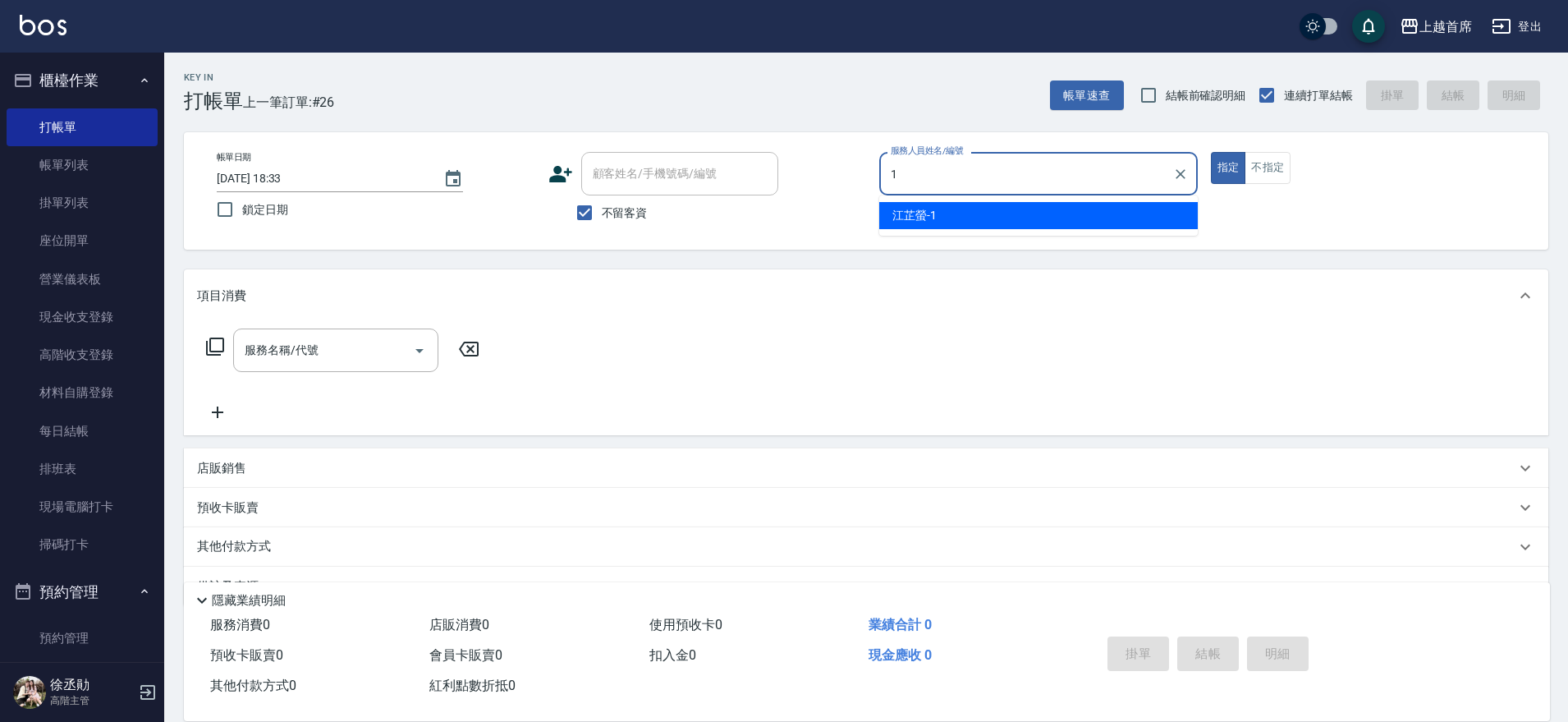
type input "[PERSON_NAME]-1"
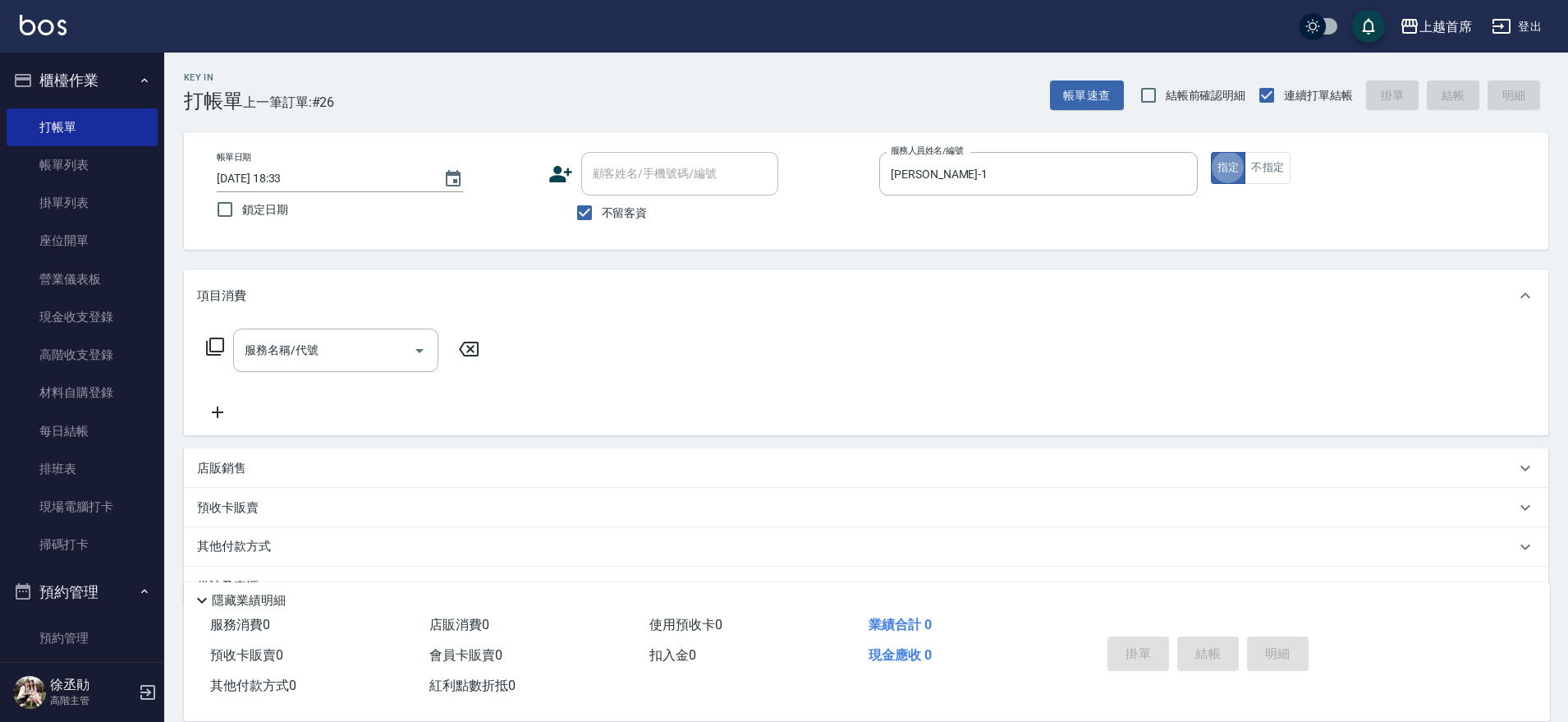
type button "true"
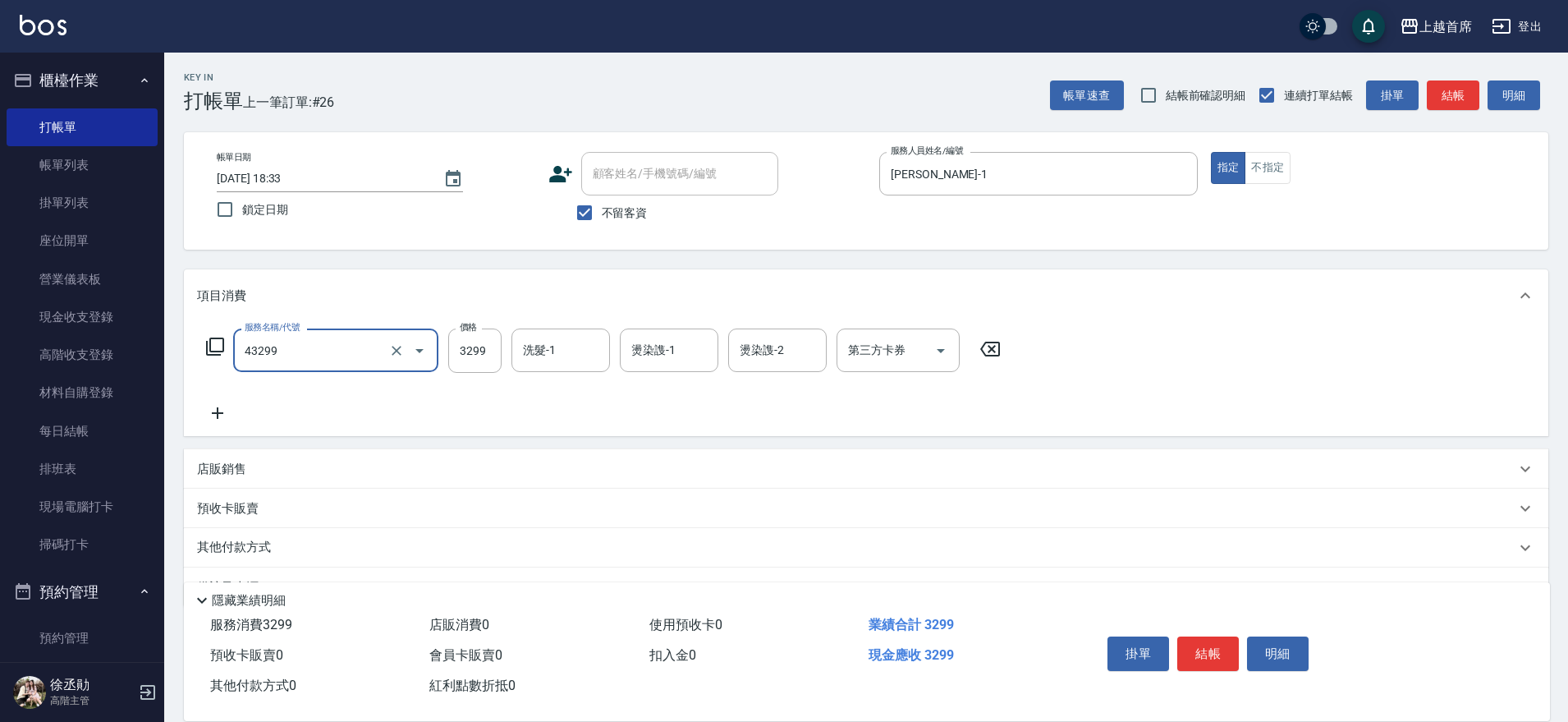
type input "染髮A餐(43299)"
type input "3047"
type input "[PERSON_NAME]-24"
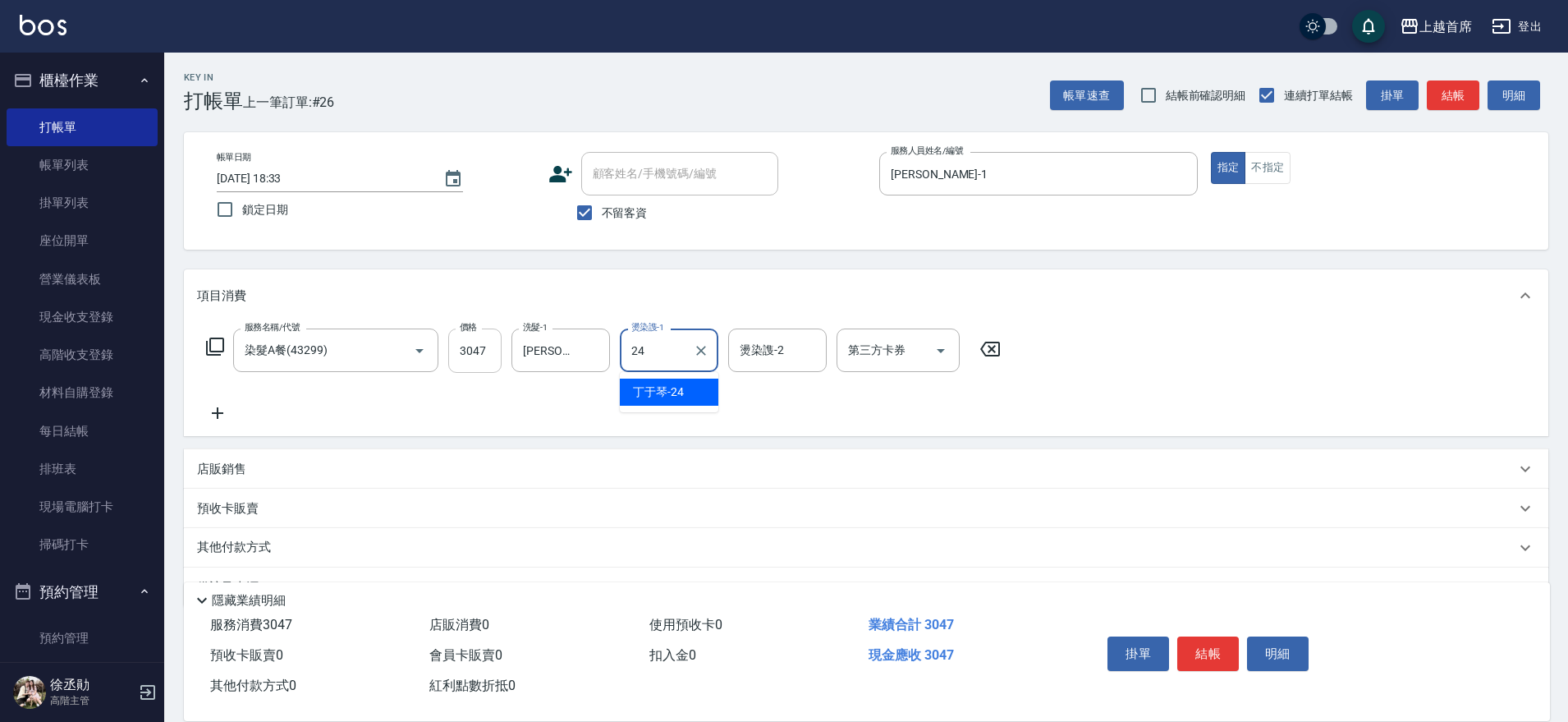
type input "[PERSON_NAME]-24"
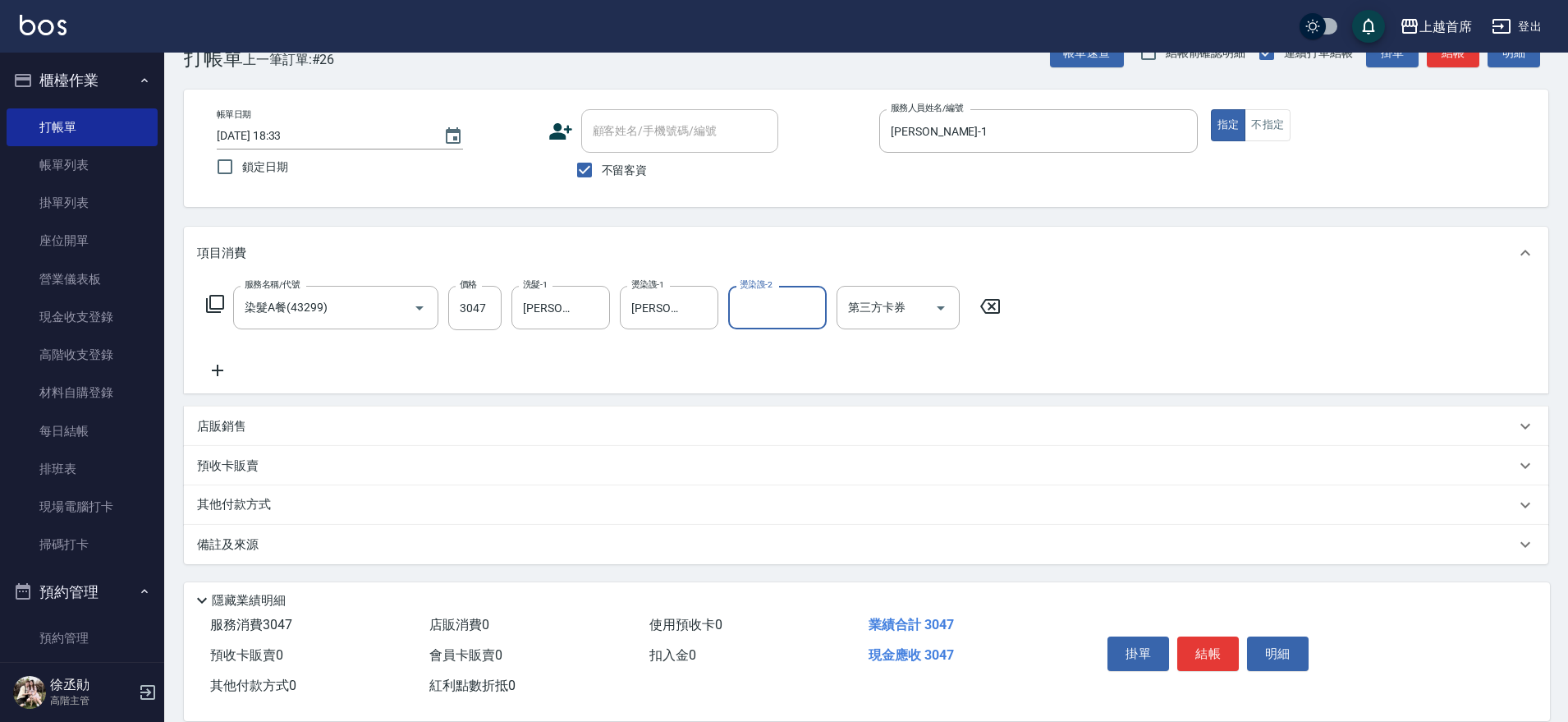
click at [345, 423] on div "店販銷售" at bounding box center [856, 426] width 1318 height 17
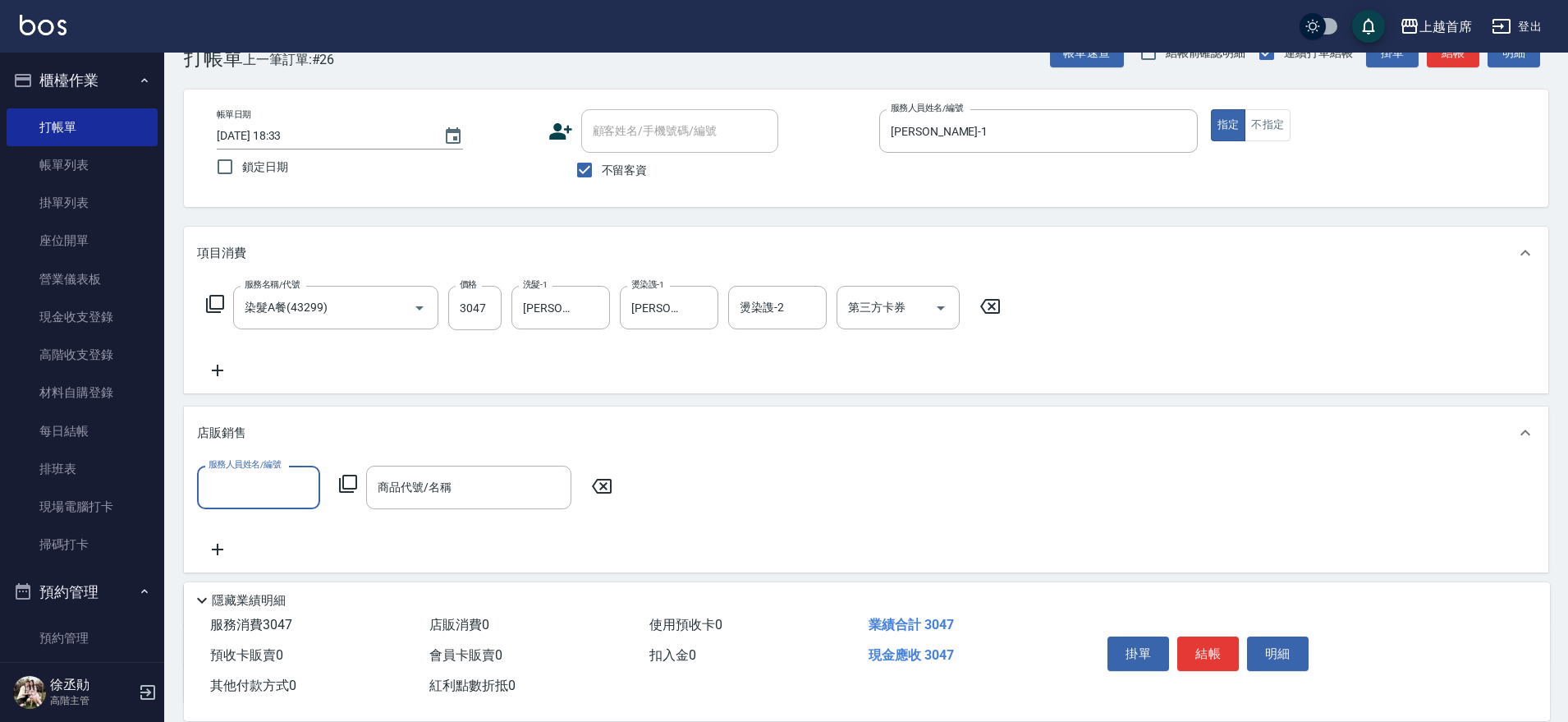
scroll to position [0, 0]
type input "[PERSON_NAME]-1"
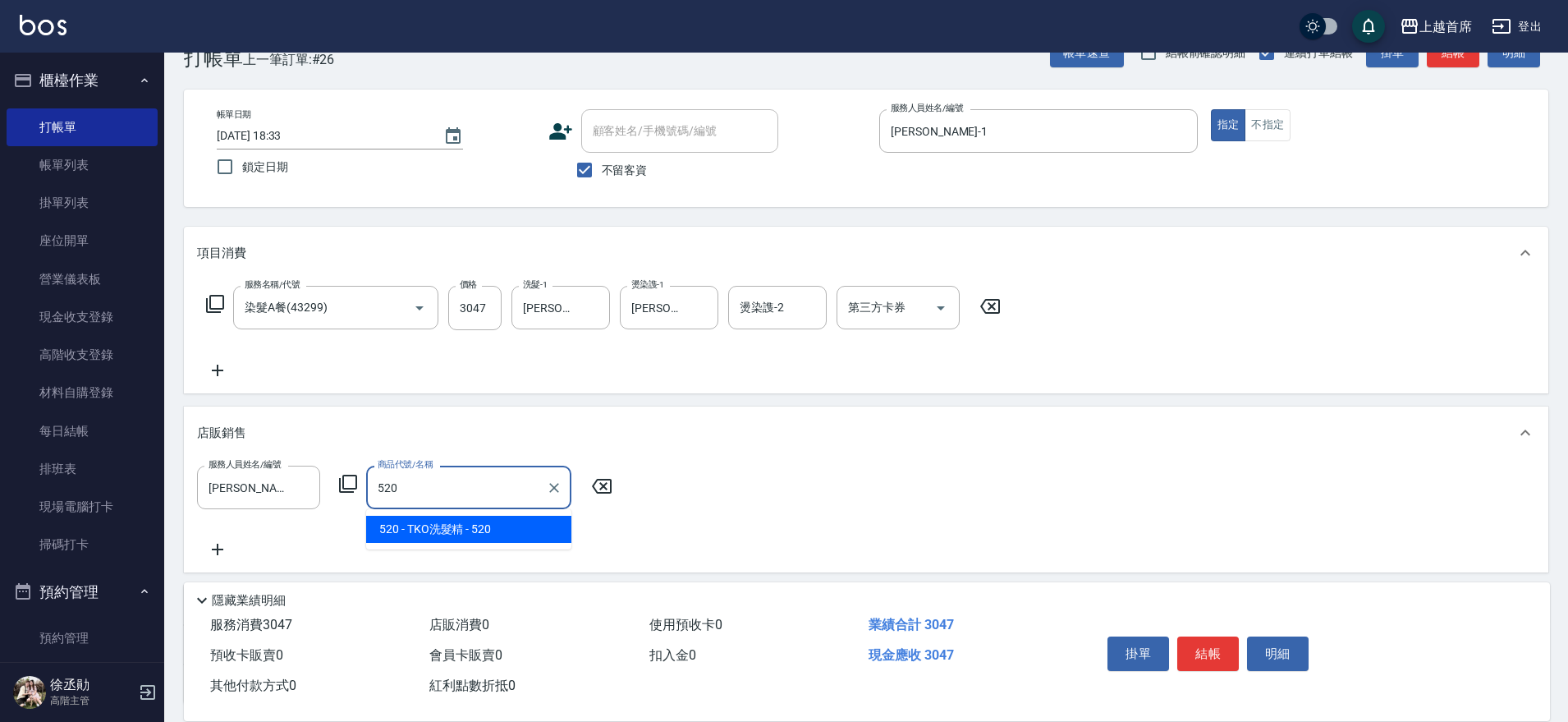
type input "TKO洗髮精"
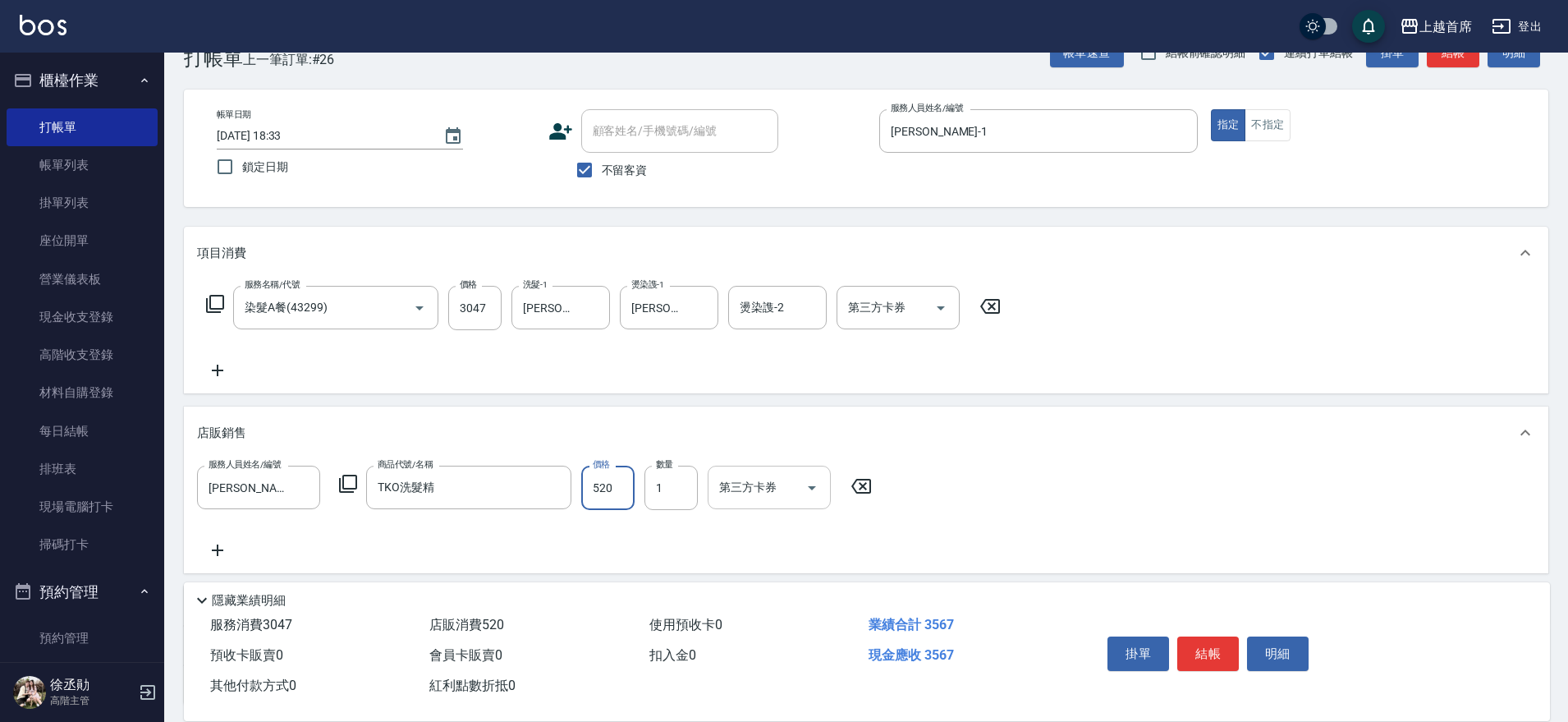
drag, startPoint x: 755, startPoint y: 478, endPoint x: 763, endPoint y: 481, distance: 8.5
click at [760, 472] on div "第三方卡券 第三方卡券" at bounding box center [769, 487] width 123 height 44
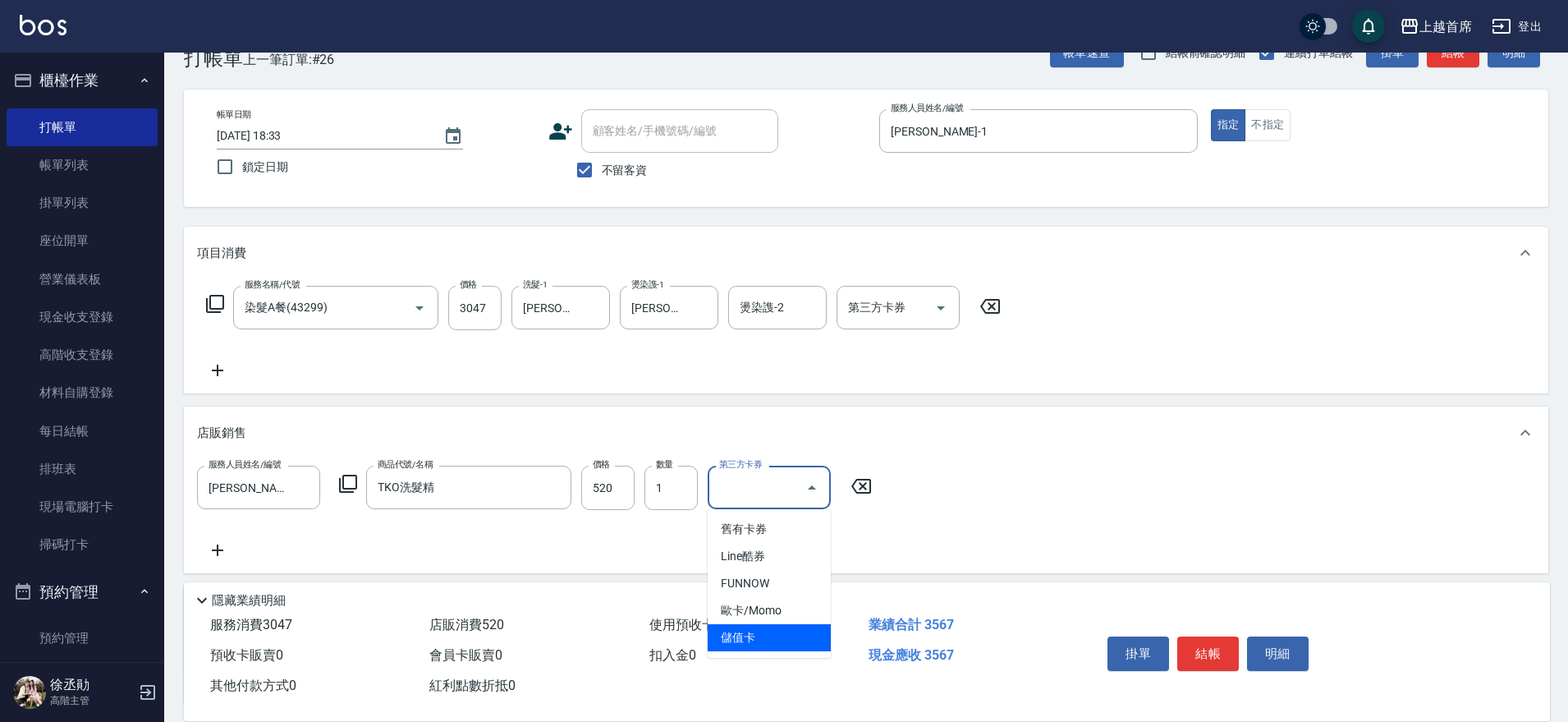
drag, startPoint x: 781, startPoint y: 628, endPoint x: 775, endPoint y: 620, distance: 10.0
click at [781, 625] on span "儲值卡" at bounding box center [769, 638] width 123 height 27
type input "儲值卡"
click at [896, 308] on div "第三方卡券 第三方卡券" at bounding box center [898, 307] width 123 height 44
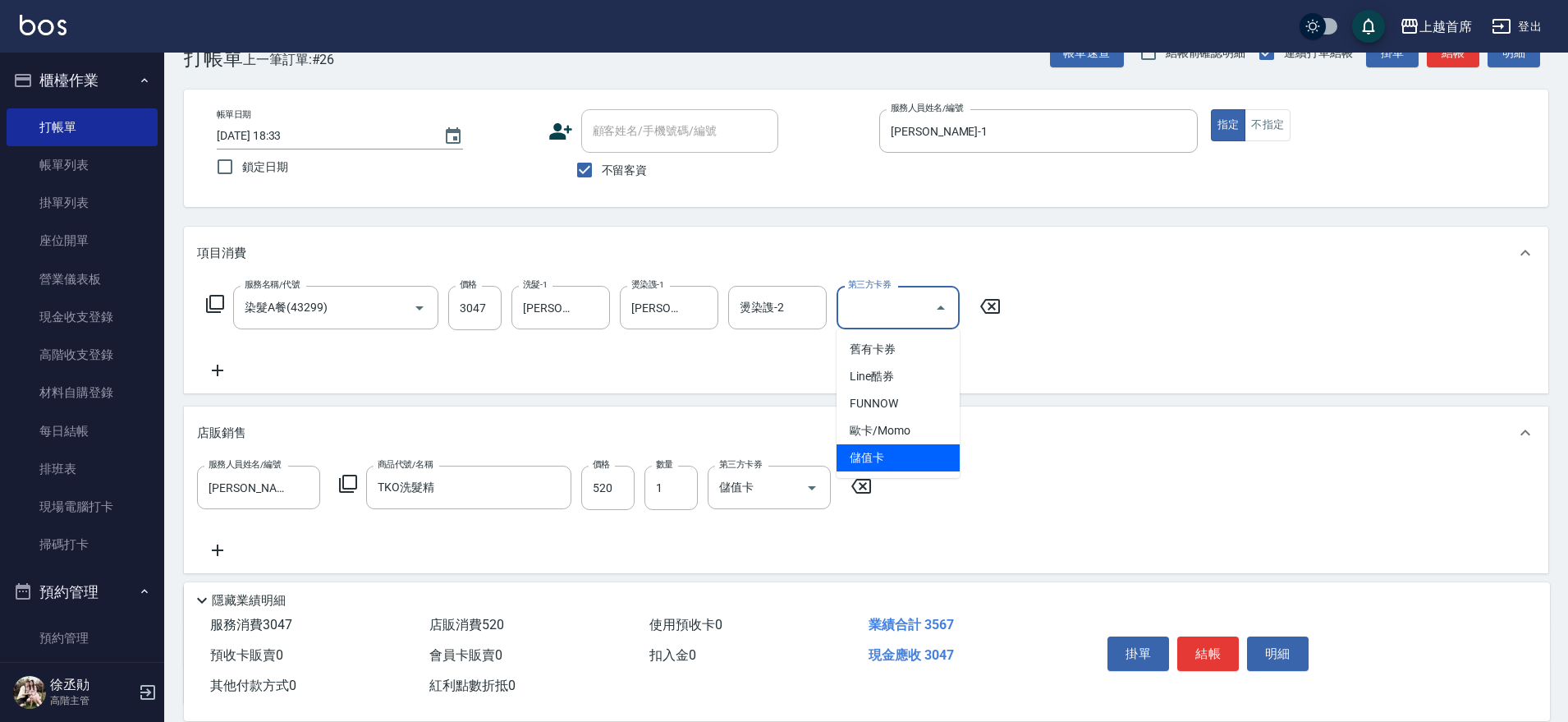
drag, startPoint x: 878, startPoint y: 453, endPoint x: 973, endPoint y: 509, distance: 110.3
click at [881, 450] on span "儲值卡" at bounding box center [898, 457] width 123 height 27
type input "儲值卡"
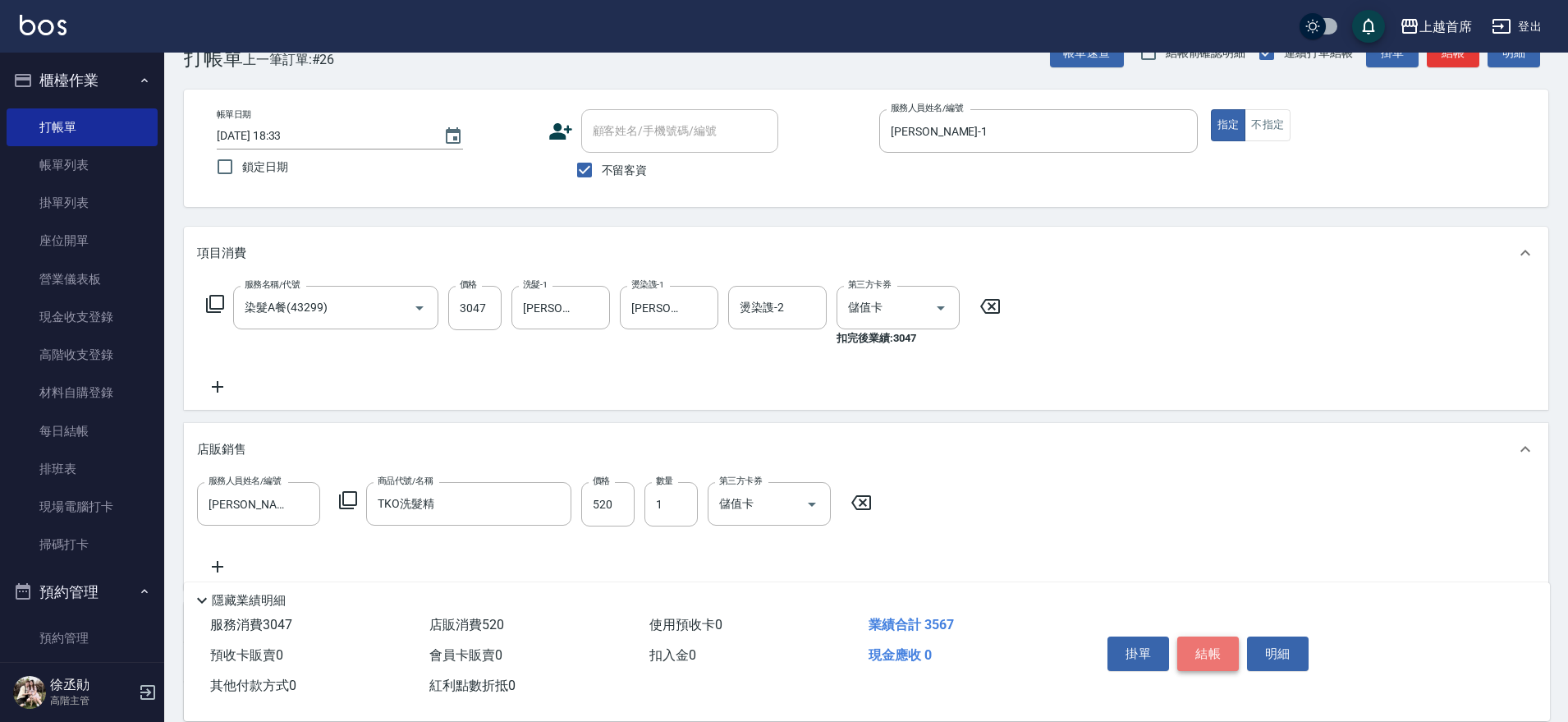
click at [1197, 642] on button "結帳" at bounding box center [1208, 653] width 61 height 35
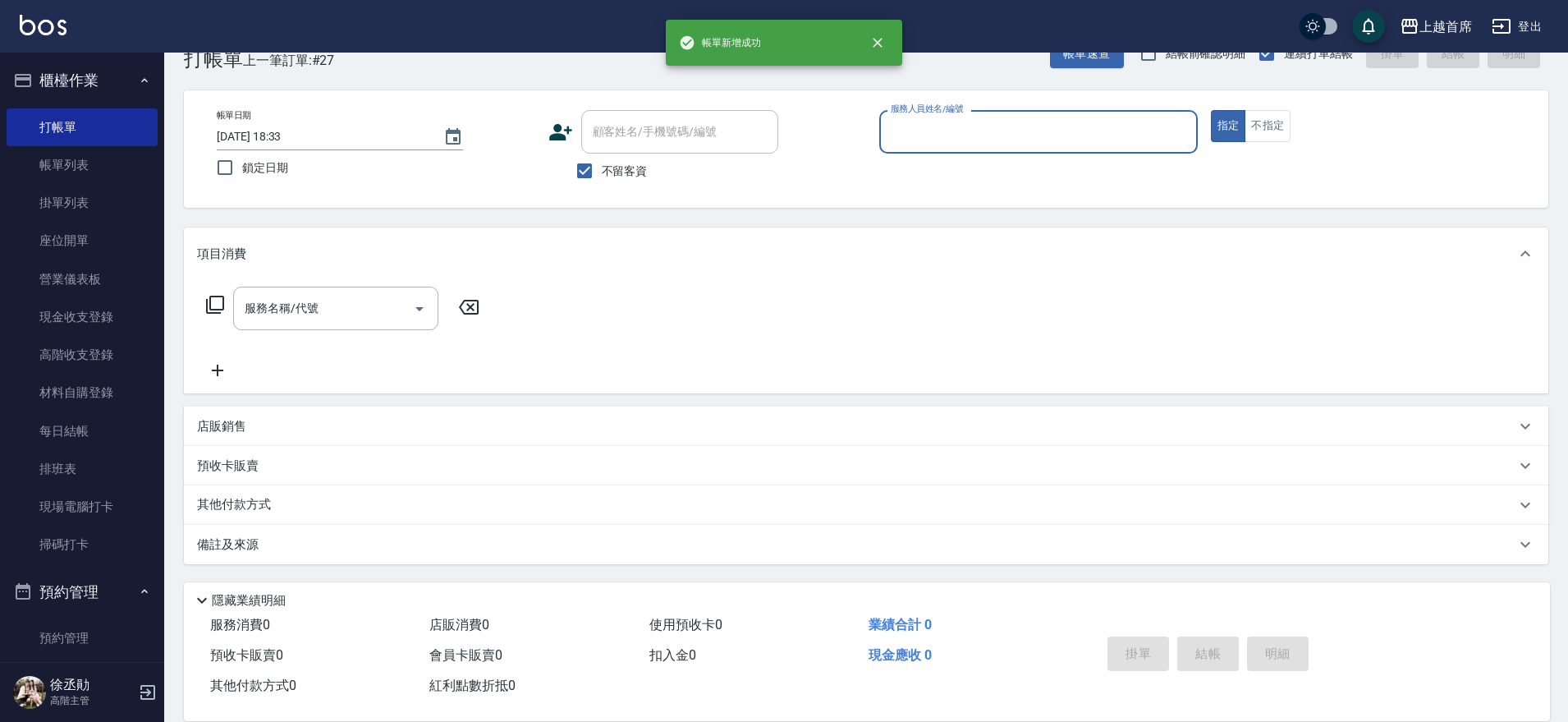
scroll to position [42, 0]
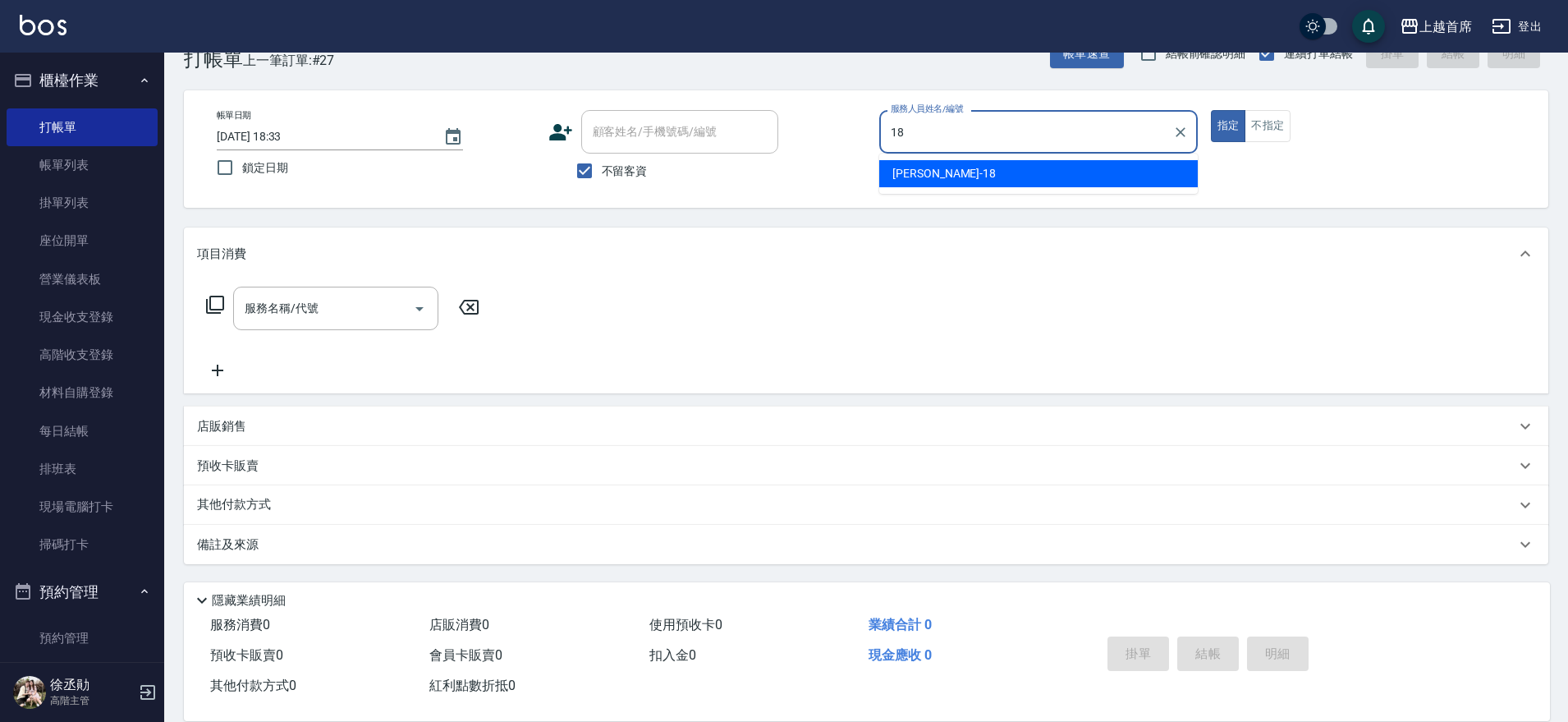
type input "Linda-18"
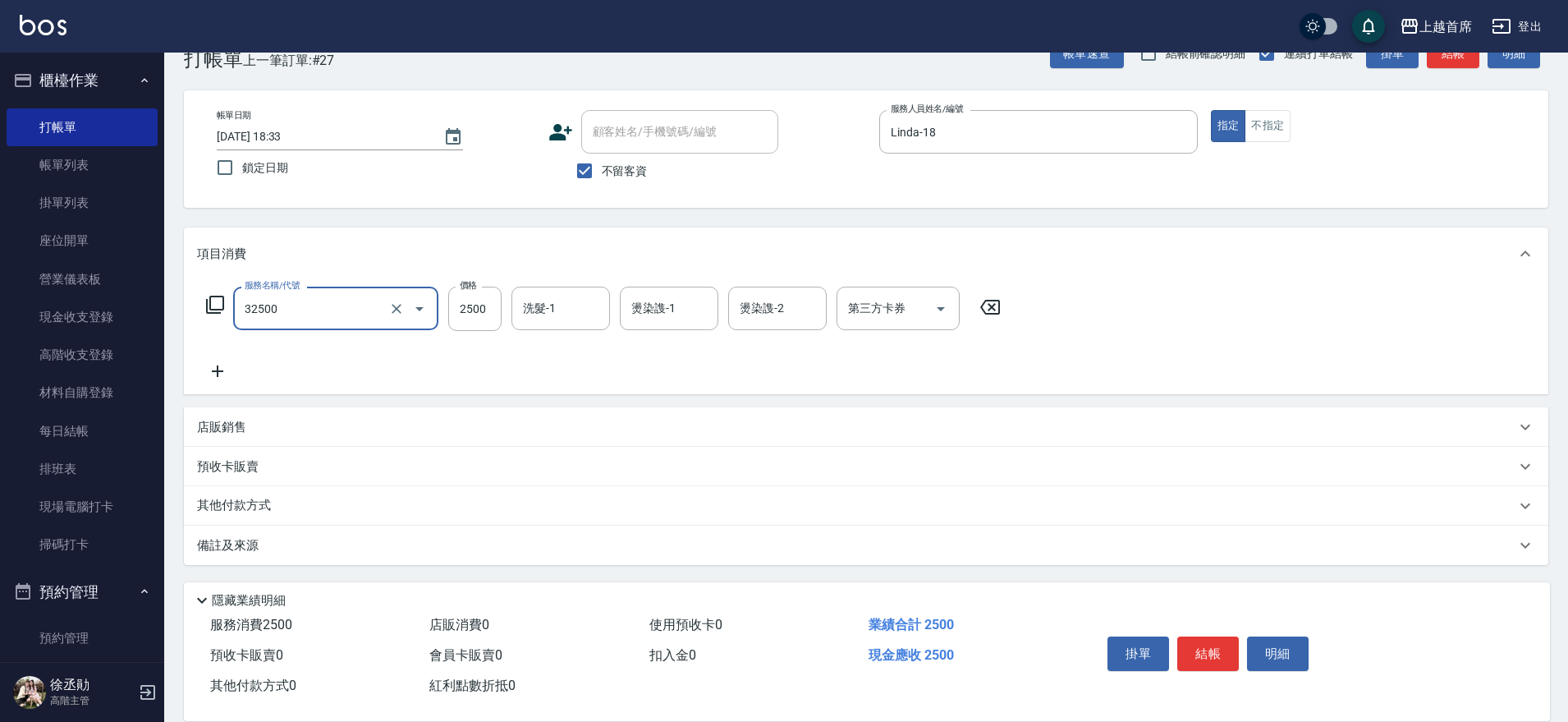
type input "燙髮2500(32500)"
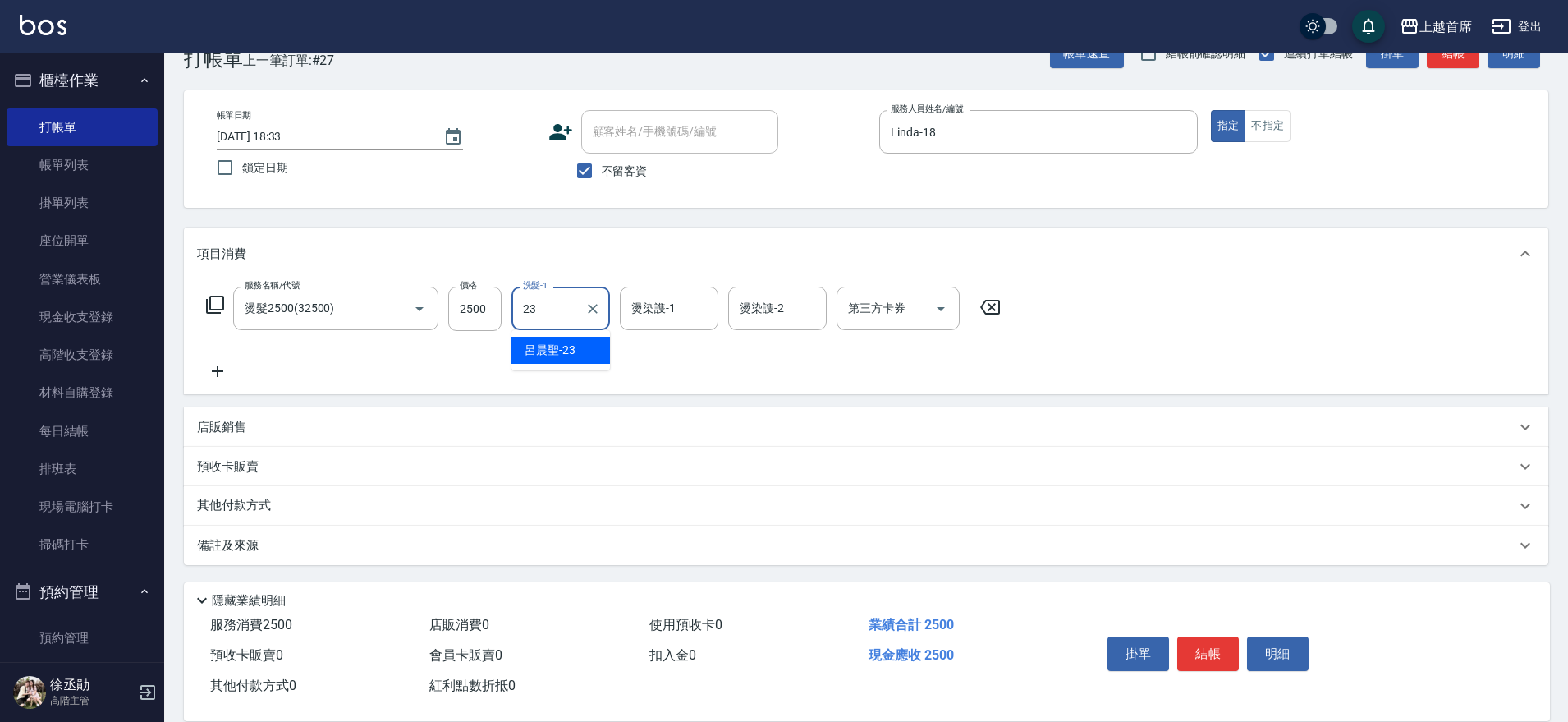
type input "[PERSON_NAME]-23"
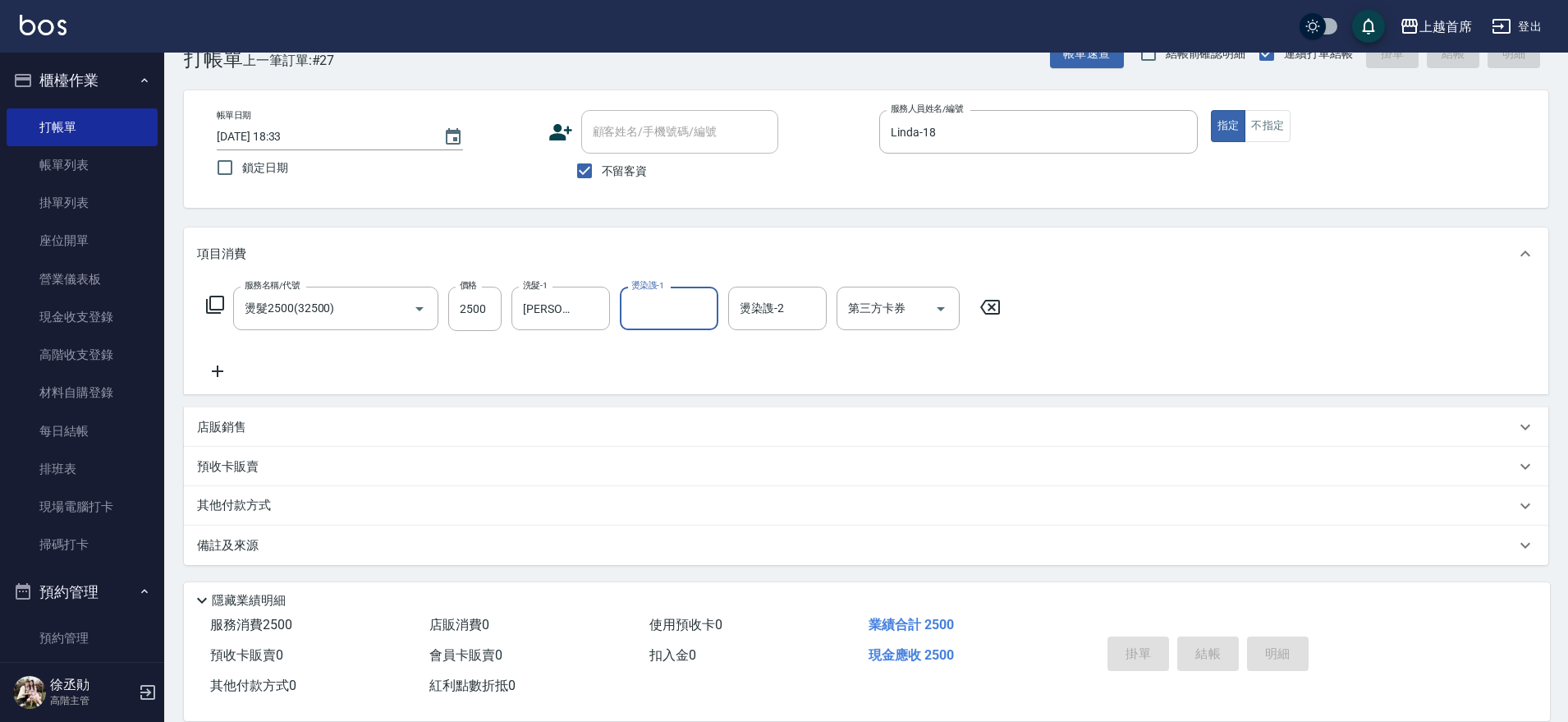
type input "[DATE] 18:34"
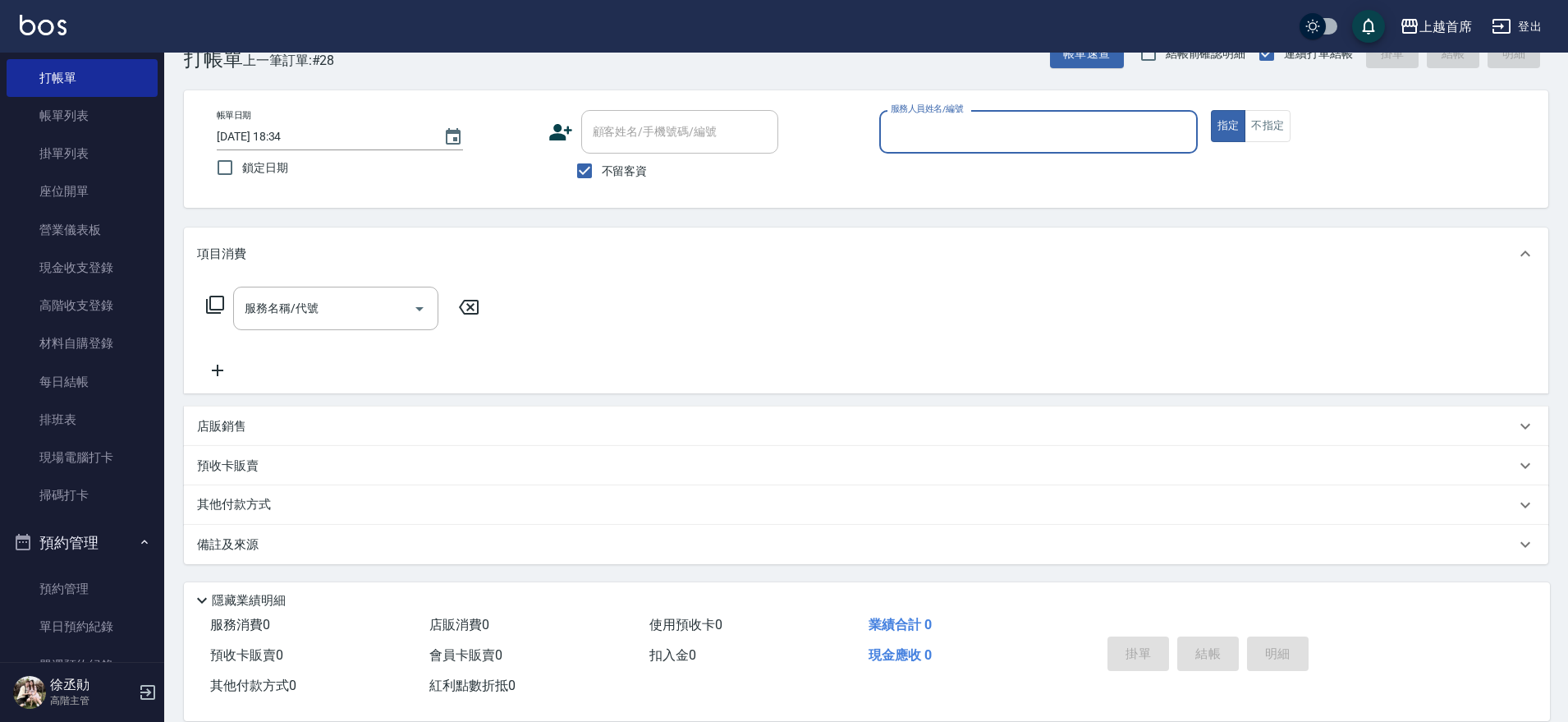
scroll to position [0, 0]
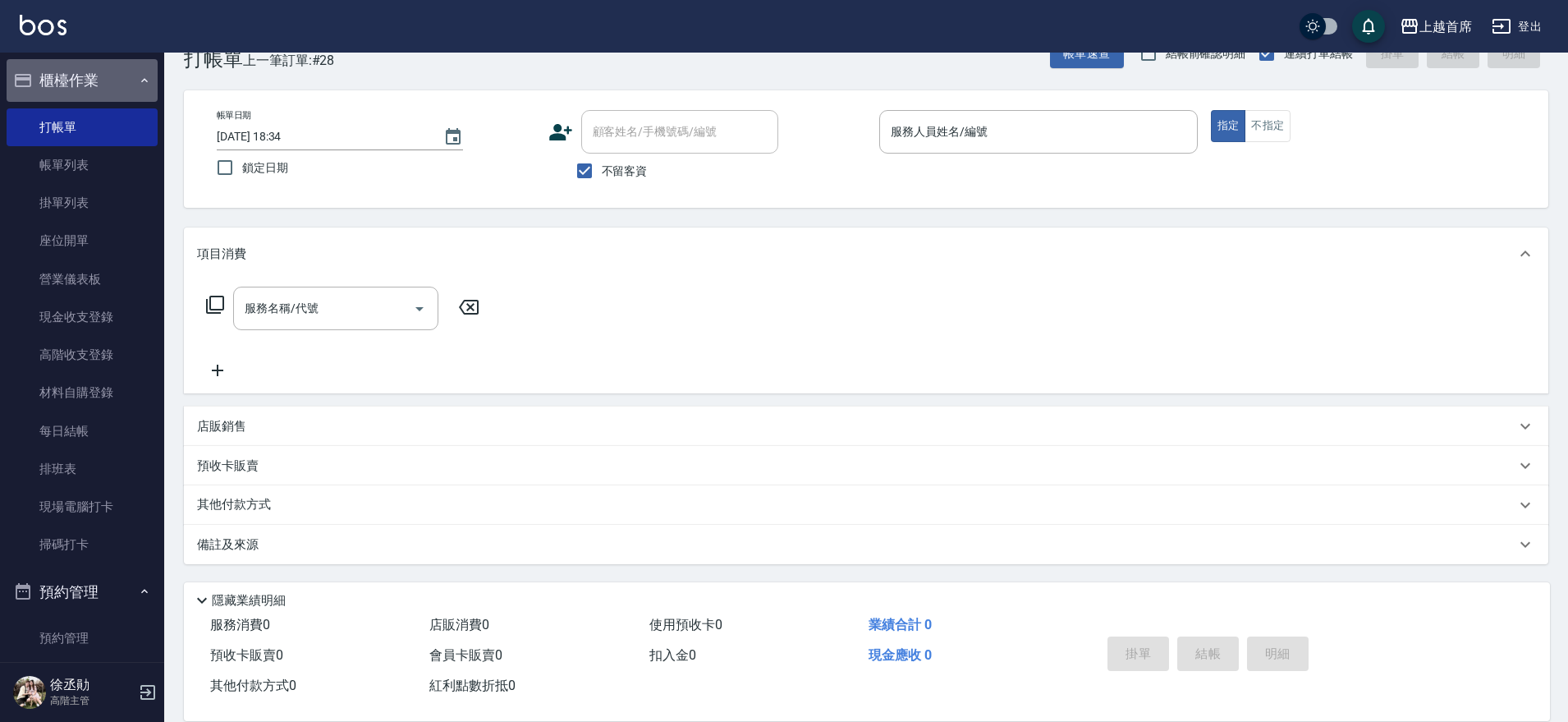
click at [101, 81] on button "櫃檯作業" at bounding box center [82, 80] width 151 height 43
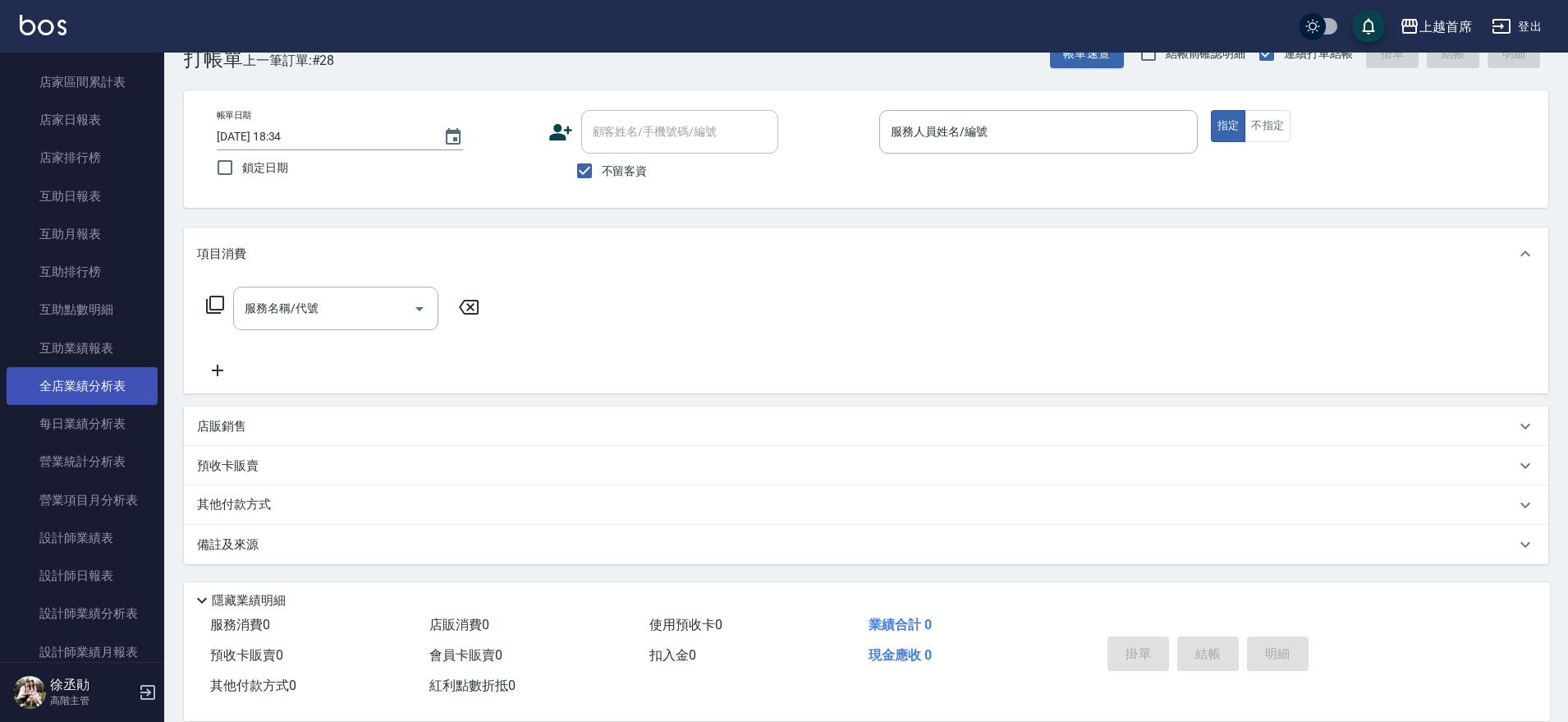
scroll to position [308, 0]
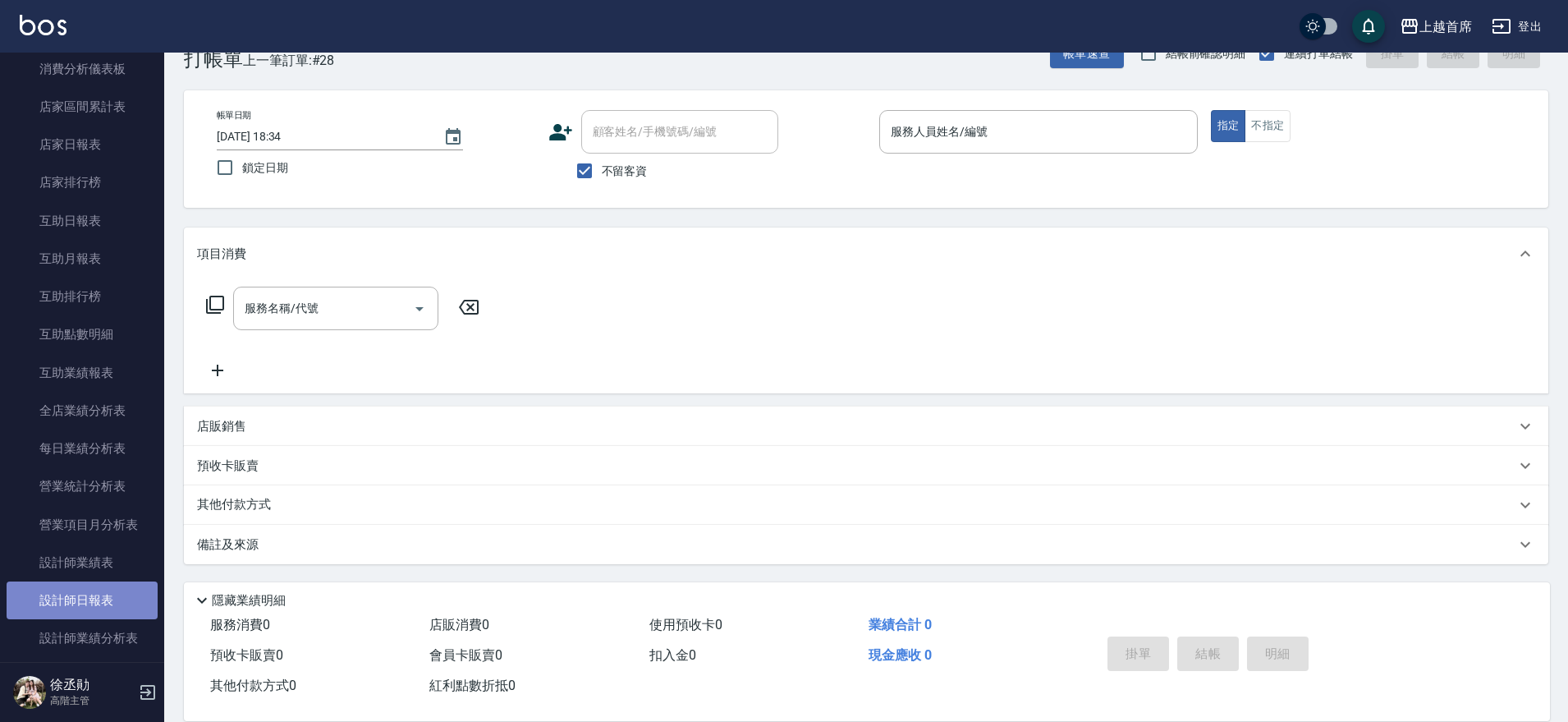
click at [102, 591] on link "設計師日報表" at bounding box center [82, 600] width 151 height 38
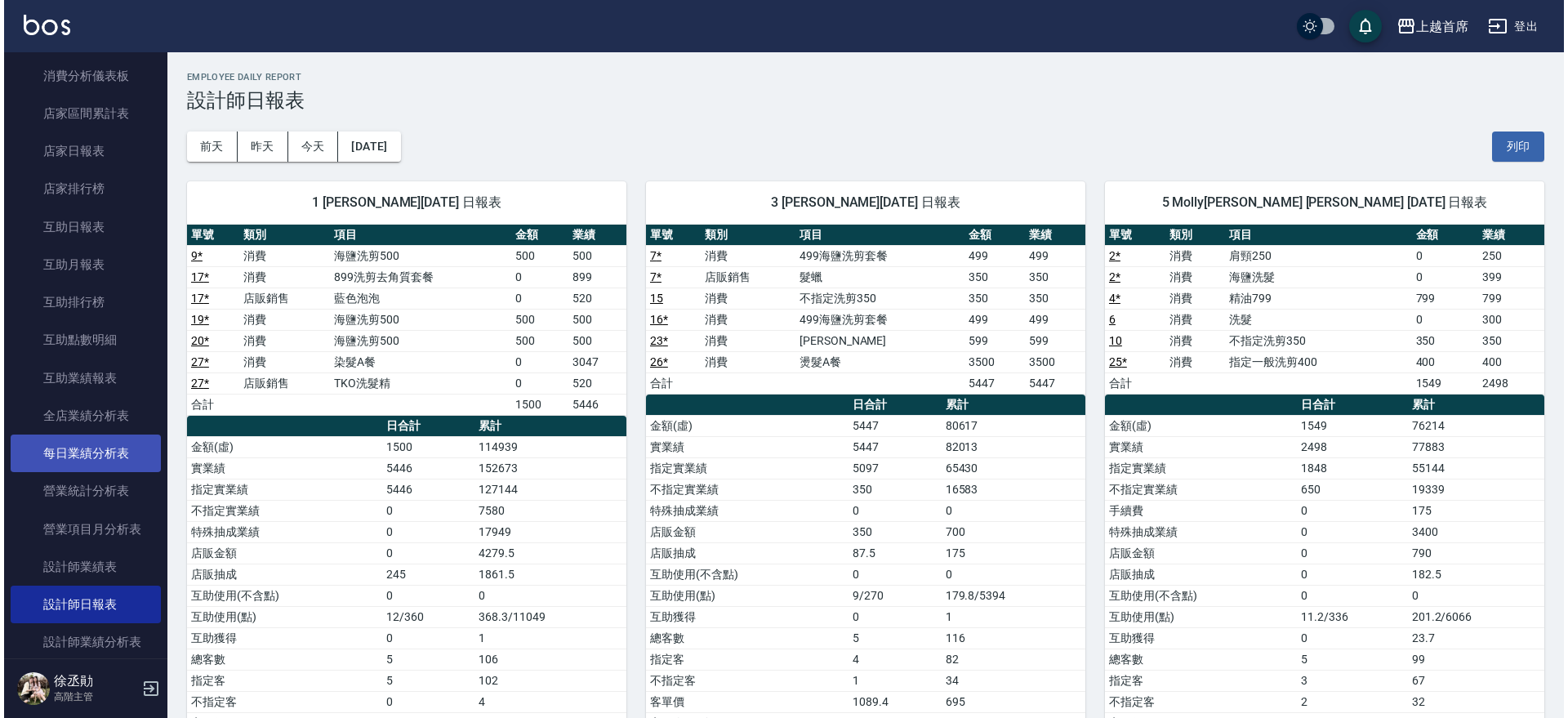
scroll to position [408, 0]
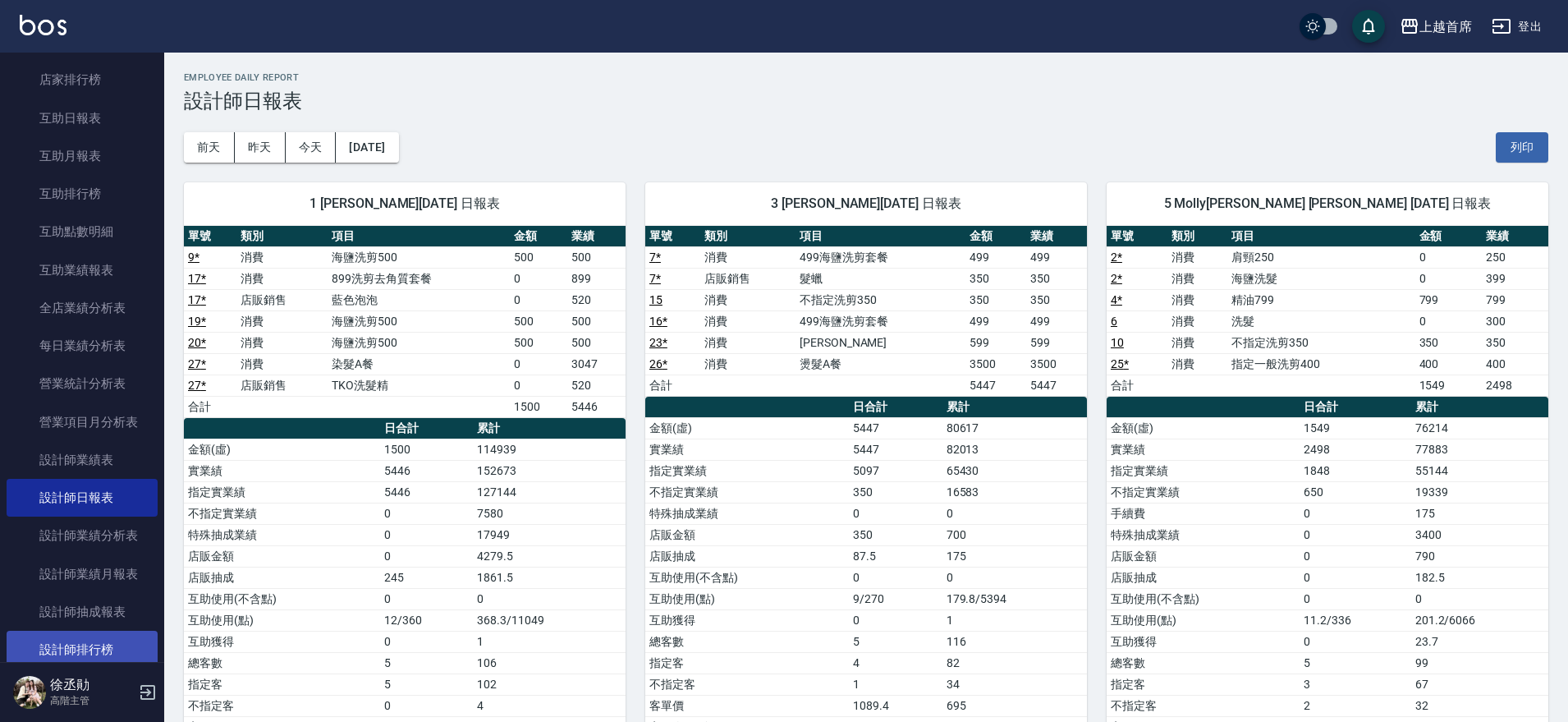
click at [97, 650] on link "設計師排行榜" at bounding box center [82, 649] width 151 height 38
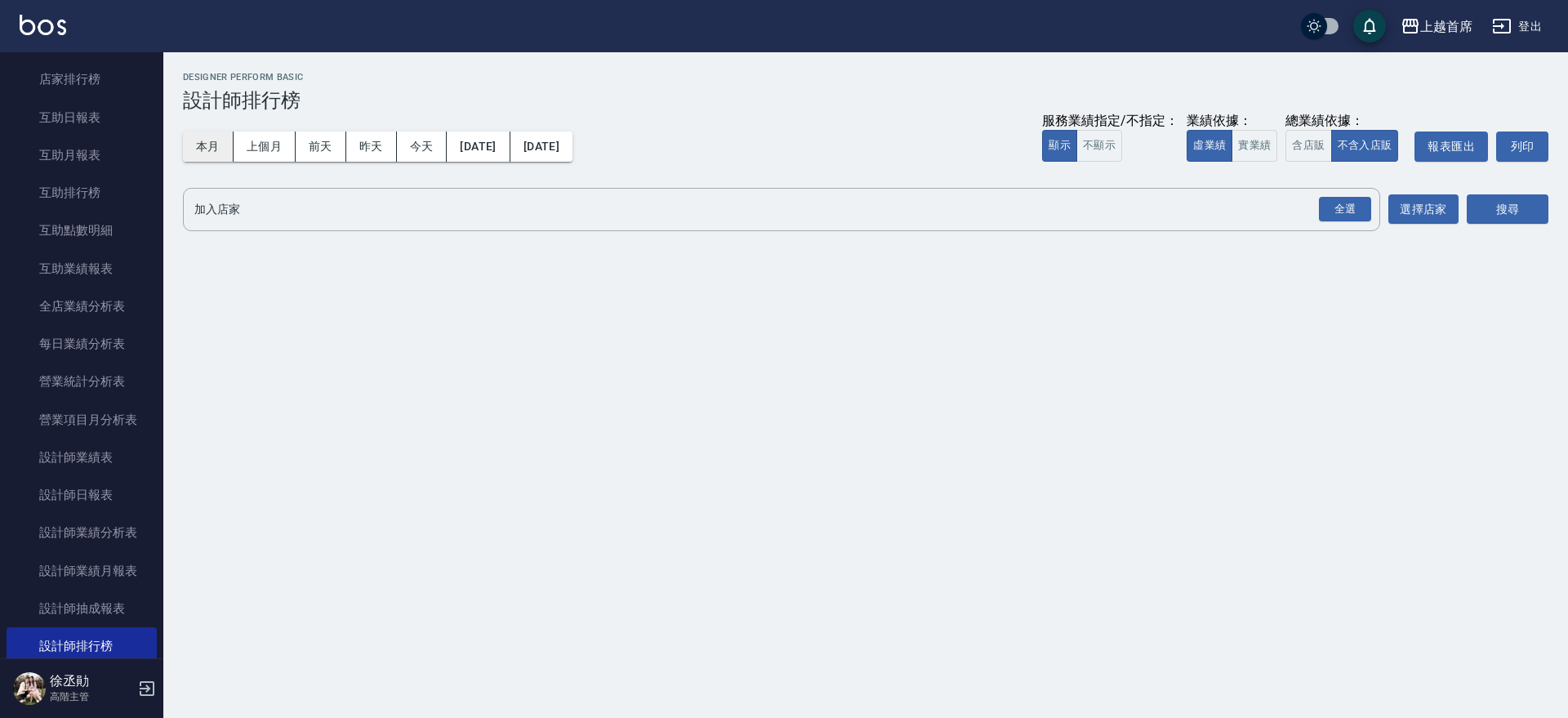
click at [202, 147] on button "本月" at bounding box center [208, 146] width 51 height 30
click at [1260, 145] on button "實業績" at bounding box center [1255, 146] width 46 height 32
click at [1299, 141] on button "含店販" at bounding box center [1309, 146] width 46 height 32
drag, startPoint x: 1354, startPoint y: 215, endPoint x: 1481, endPoint y: 214, distance: 127.0
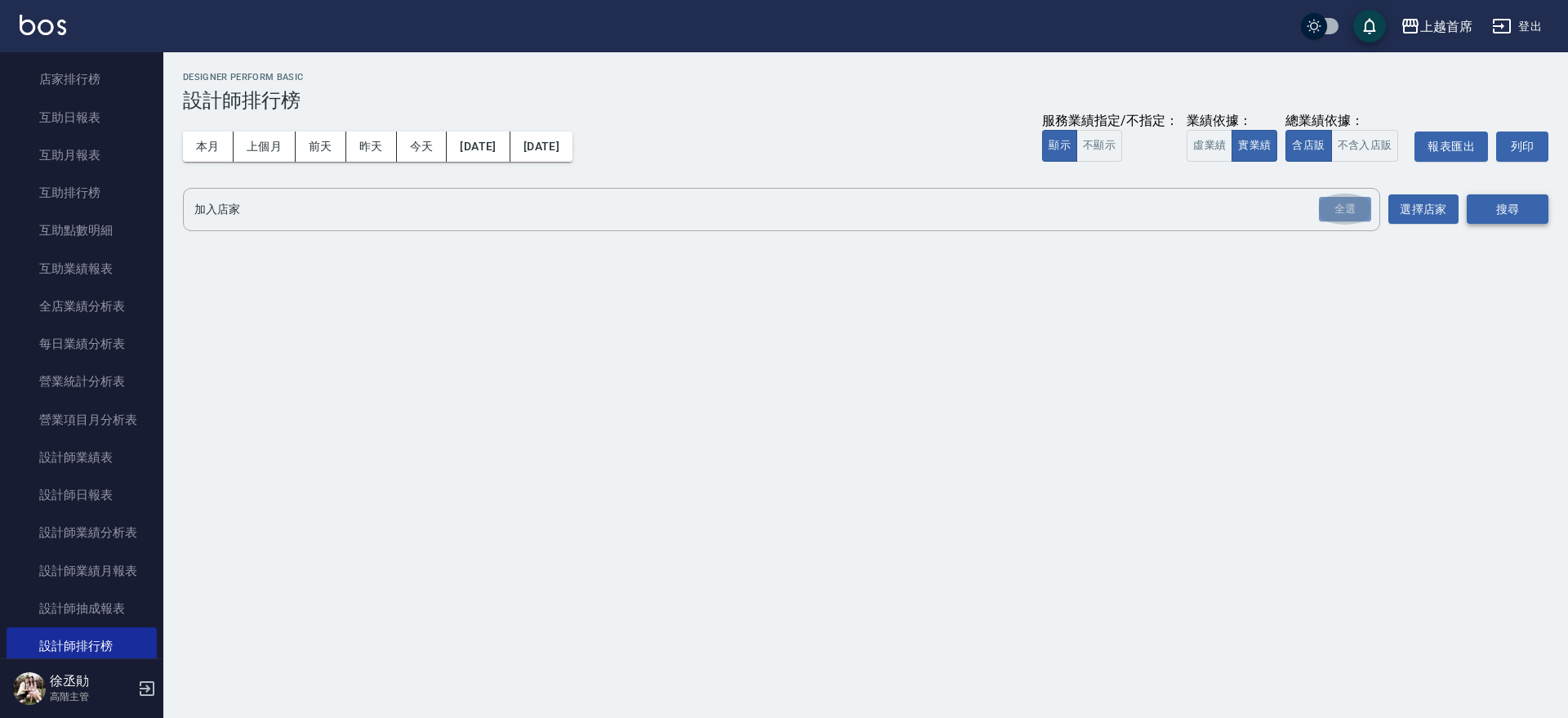
click at [1355, 214] on div "全選" at bounding box center [1345, 209] width 53 height 25
click at [1513, 213] on button "搜尋" at bounding box center [1507, 210] width 81 height 30
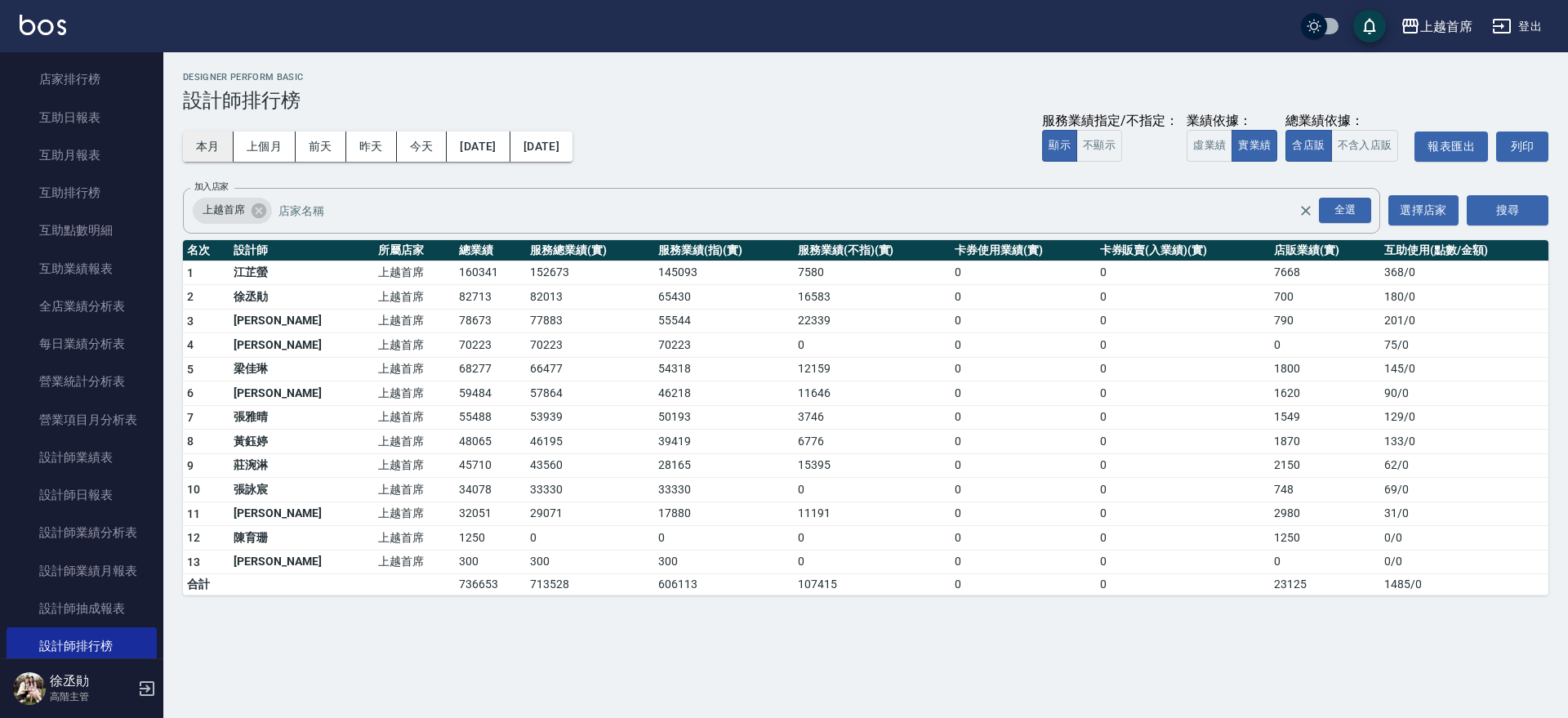
click at [221, 146] on button "本月" at bounding box center [208, 146] width 51 height 30
